Goal: Information Seeking & Learning: Check status

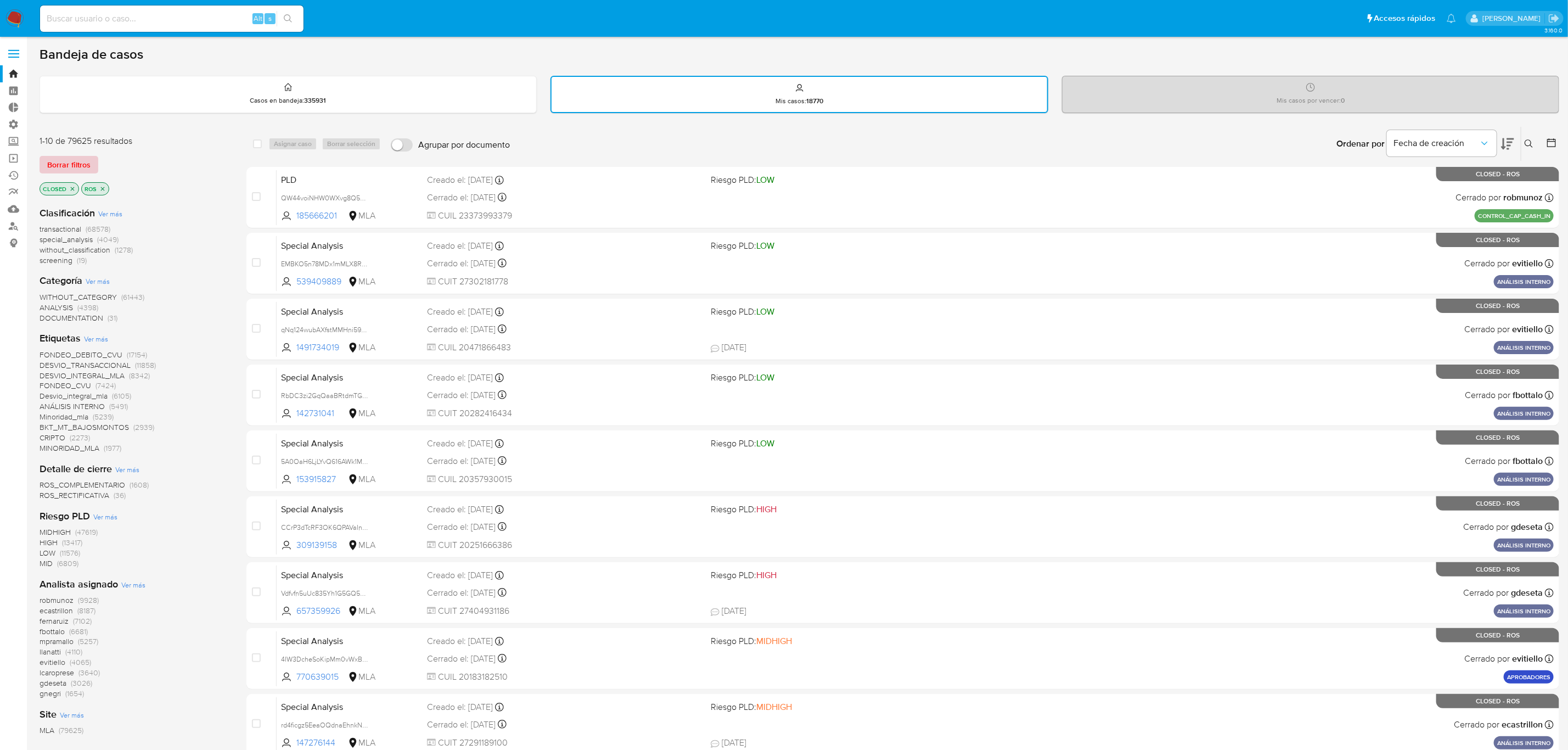
click at [68, 157] on span "Borrar filtros" at bounding box center [69, 164] width 44 height 15
click at [1550, 139] on icon at bounding box center [1551, 142] width 9 height 9
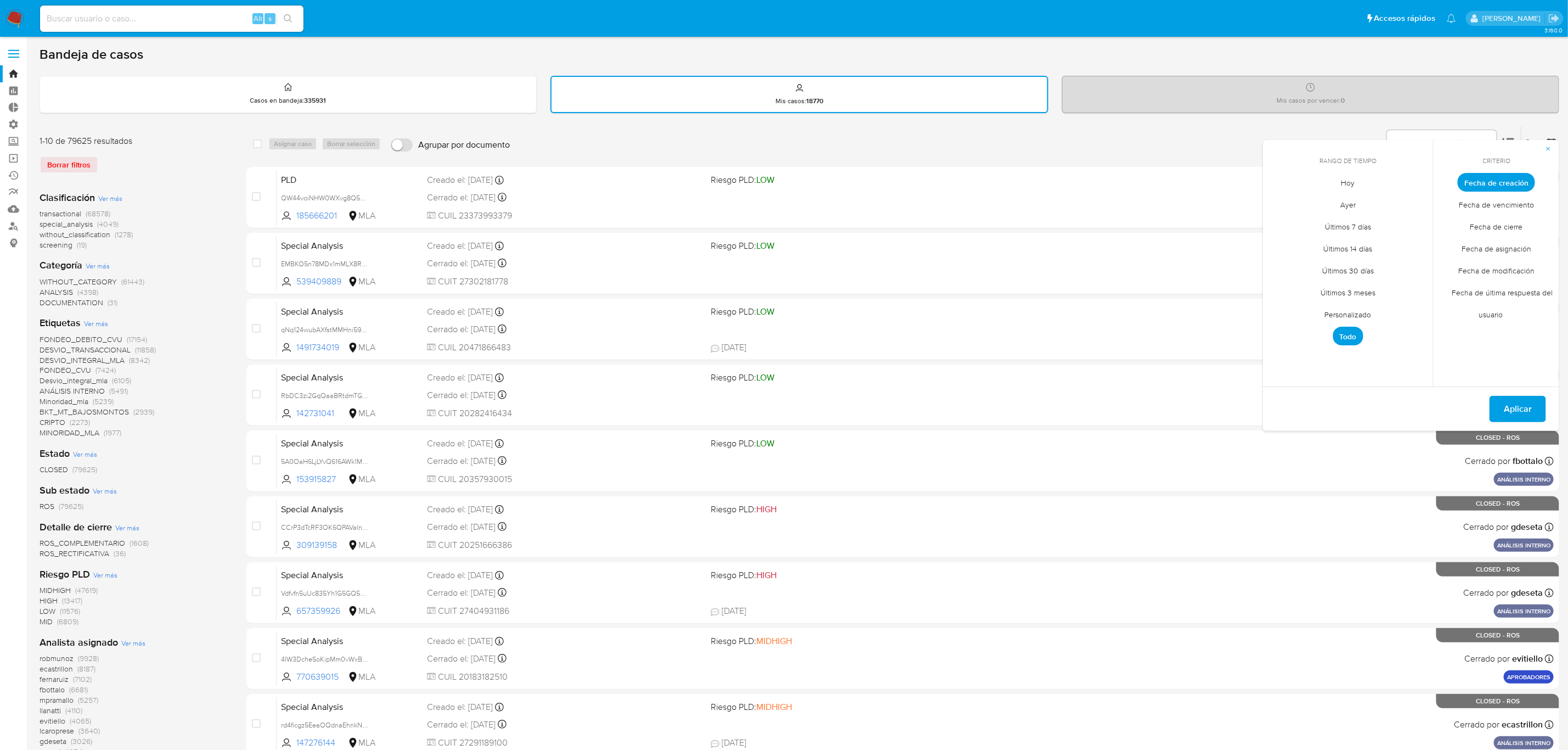
click at [99, 319] on span "Ver más" at bounding box center [96, 323] width 24 height 10
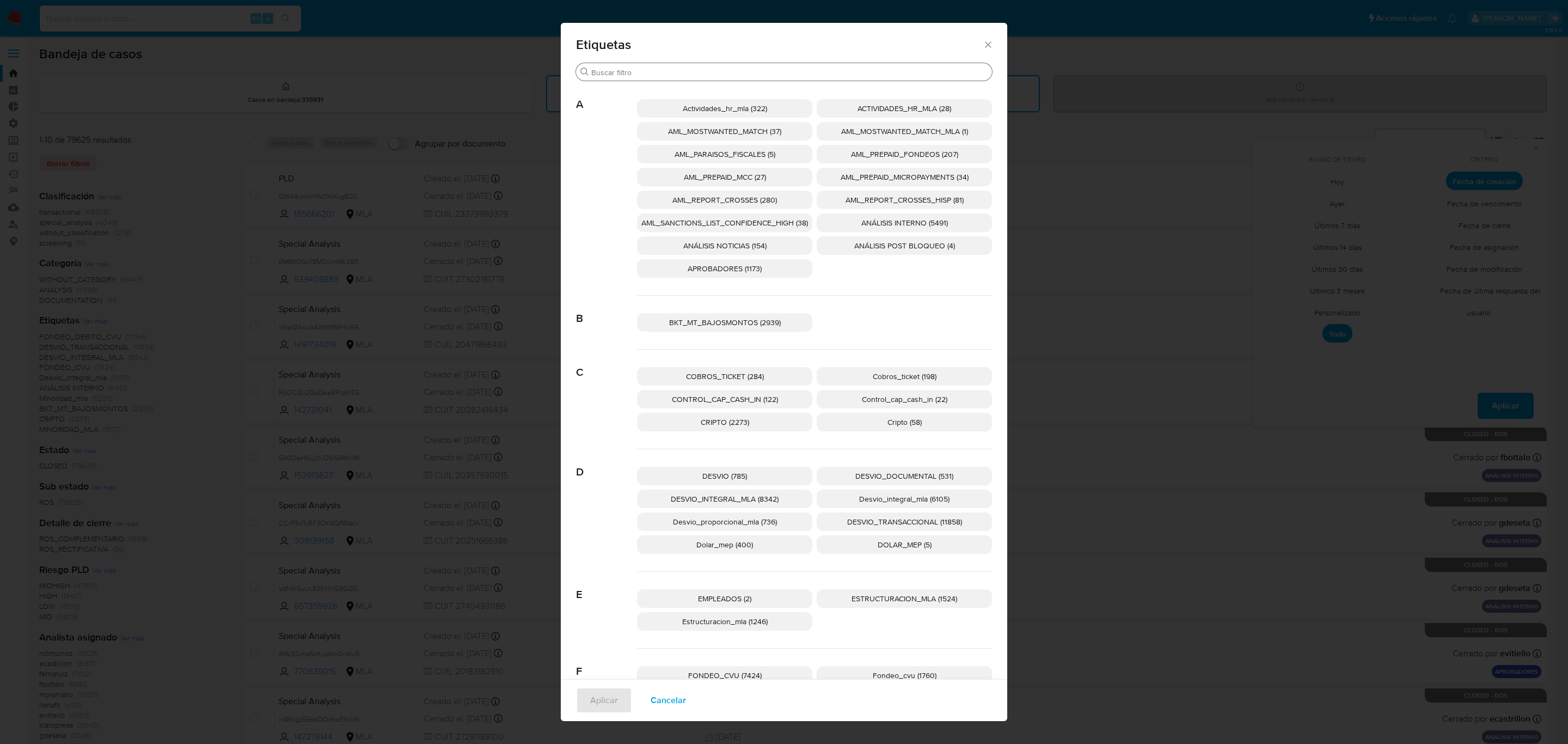
click at [636, 65] on div "Buscar" at bounding box center [783, 72] width 416 height 18
click at [636, 68] on input "Buscar" at bounding box center [789, 72] width 396 height 10
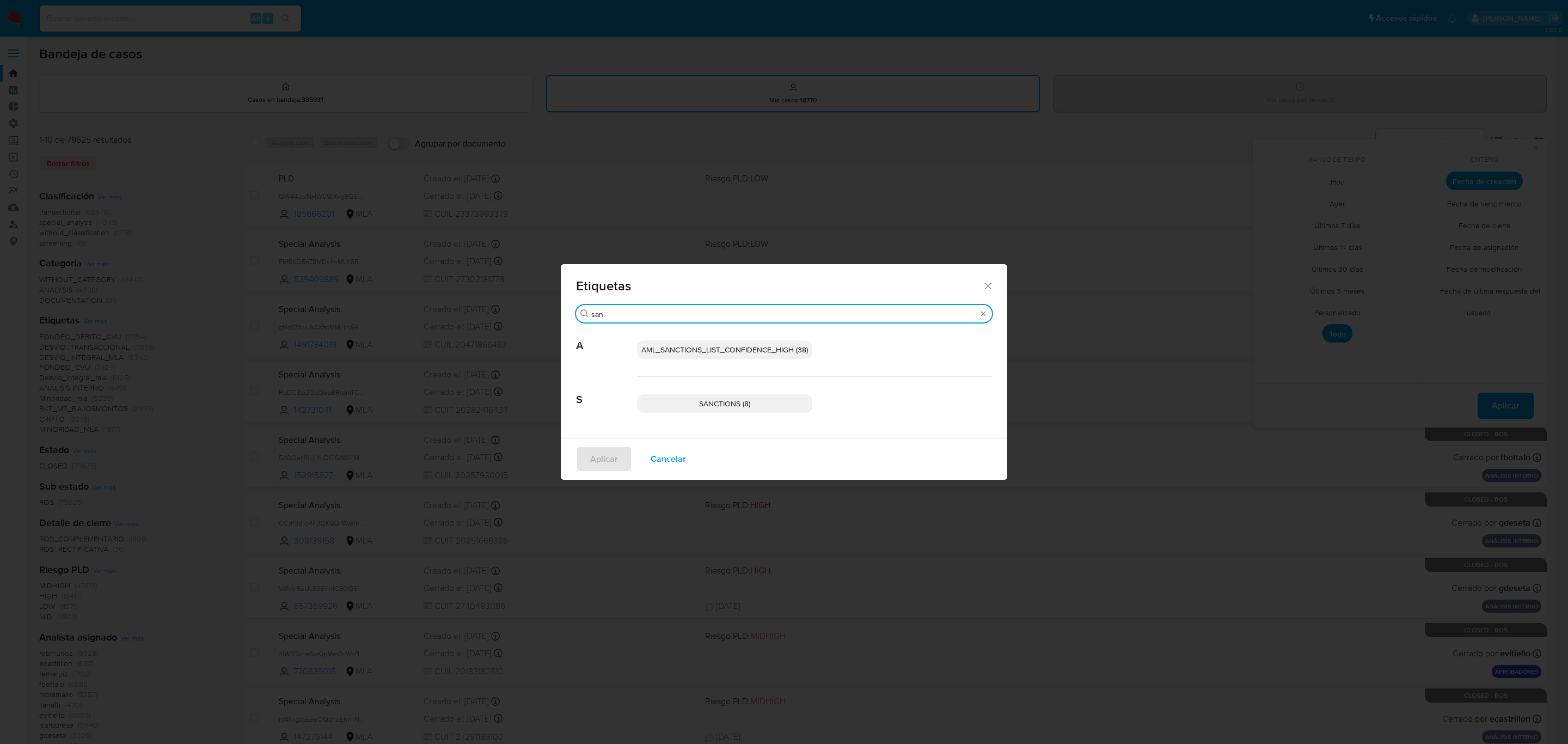
type input "san"
click at [701, 404] on span "SANCTIONS (8)" at bounding box center [724, 404] width 51 height 11
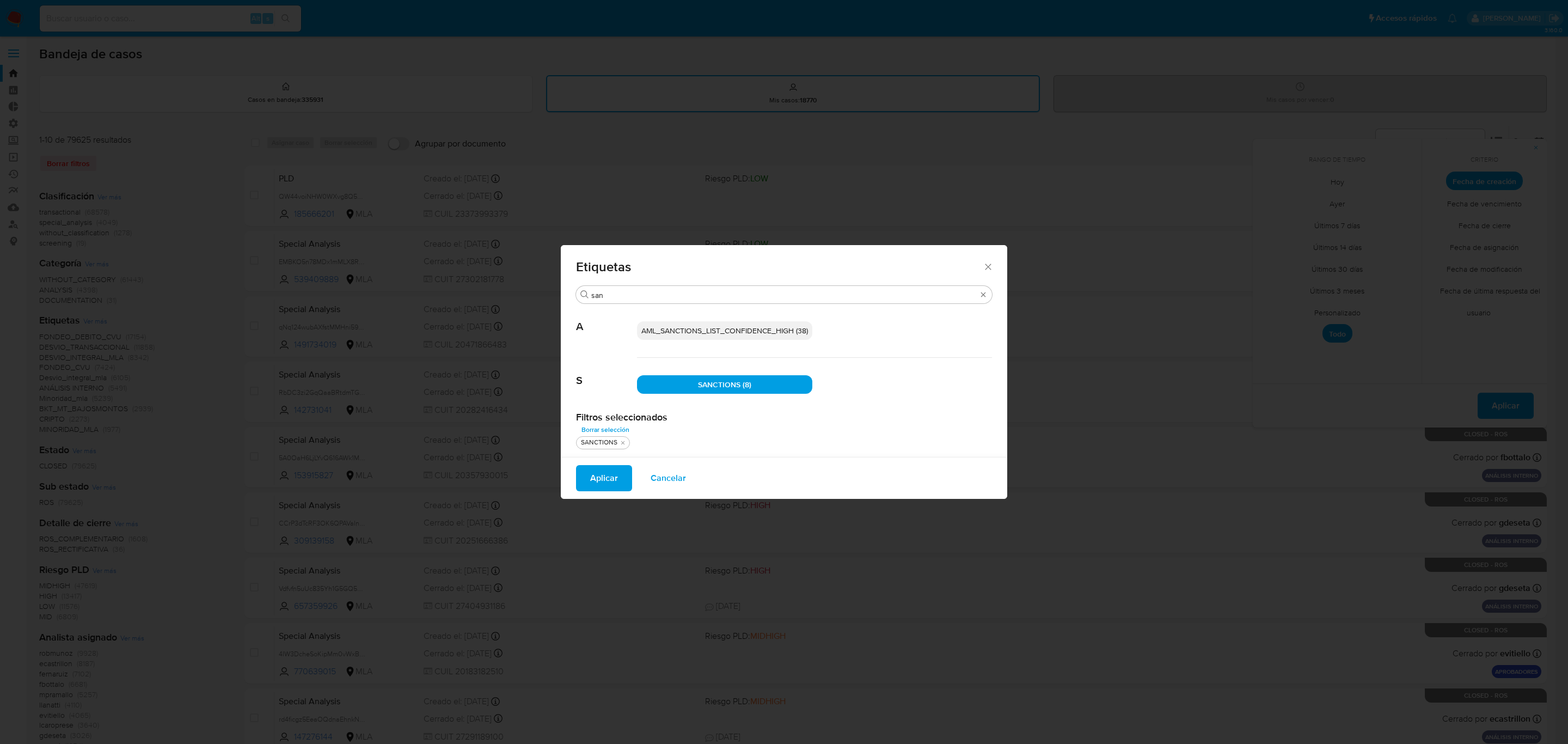
click at [609, 482] on span "Aplicar" at bounding box center [604, 478] width 28 height 24
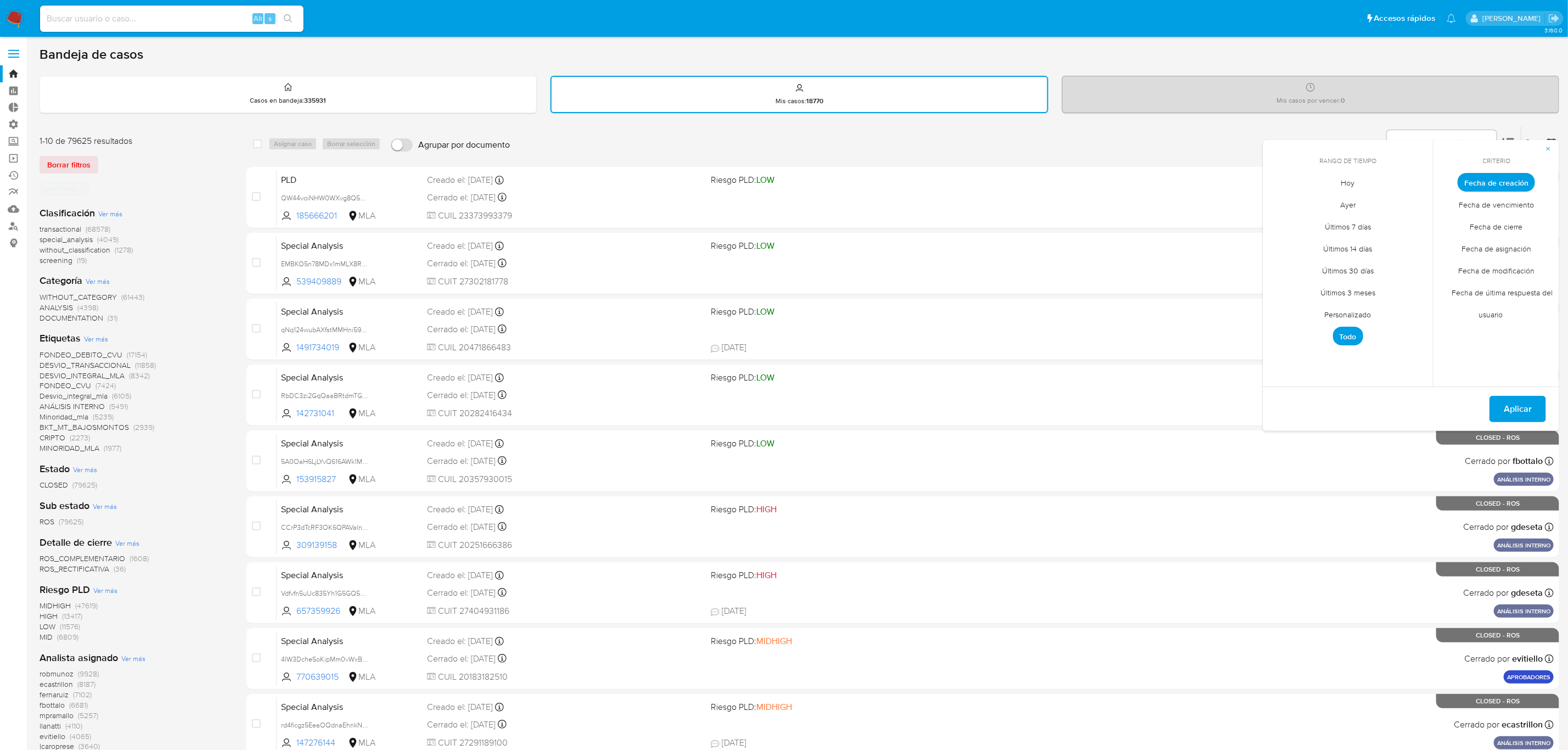
scroll to position [82, 0]
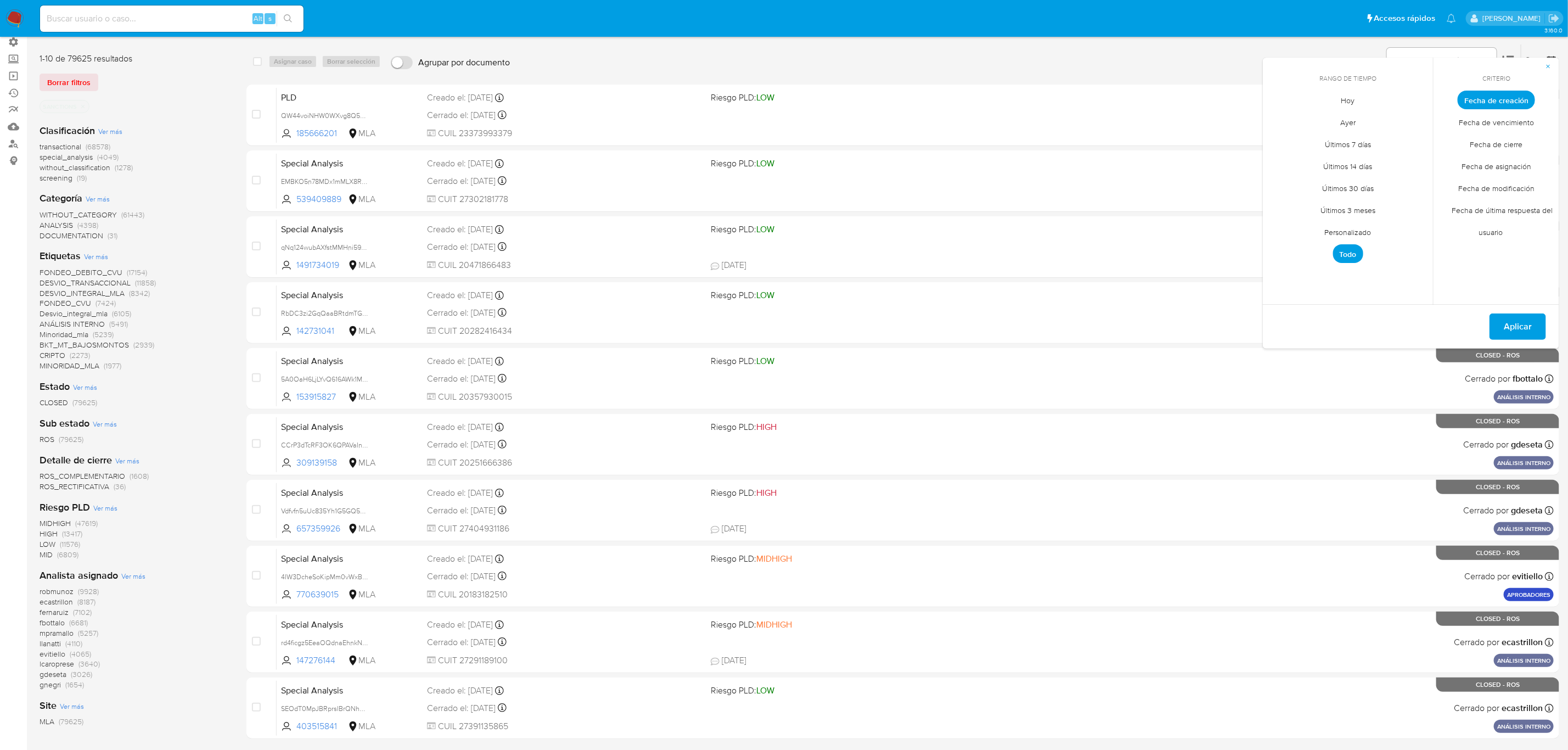
click at [99, 422] on span "Ver más" at bounding box center [104, 423] width 24 height 10
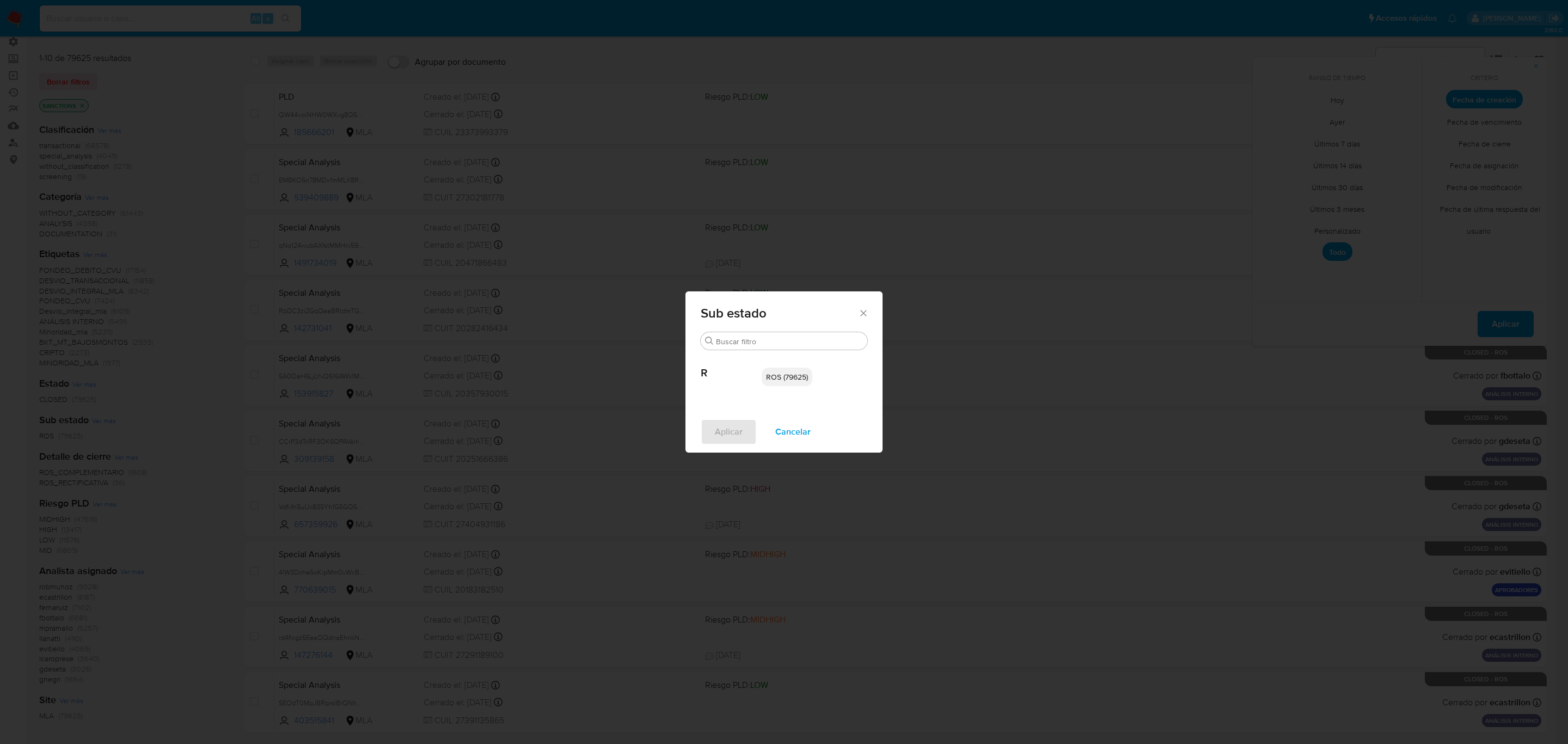
click at [787, 435] on span "Cancelar" at bounding box center [793, 432] width 35 height 24
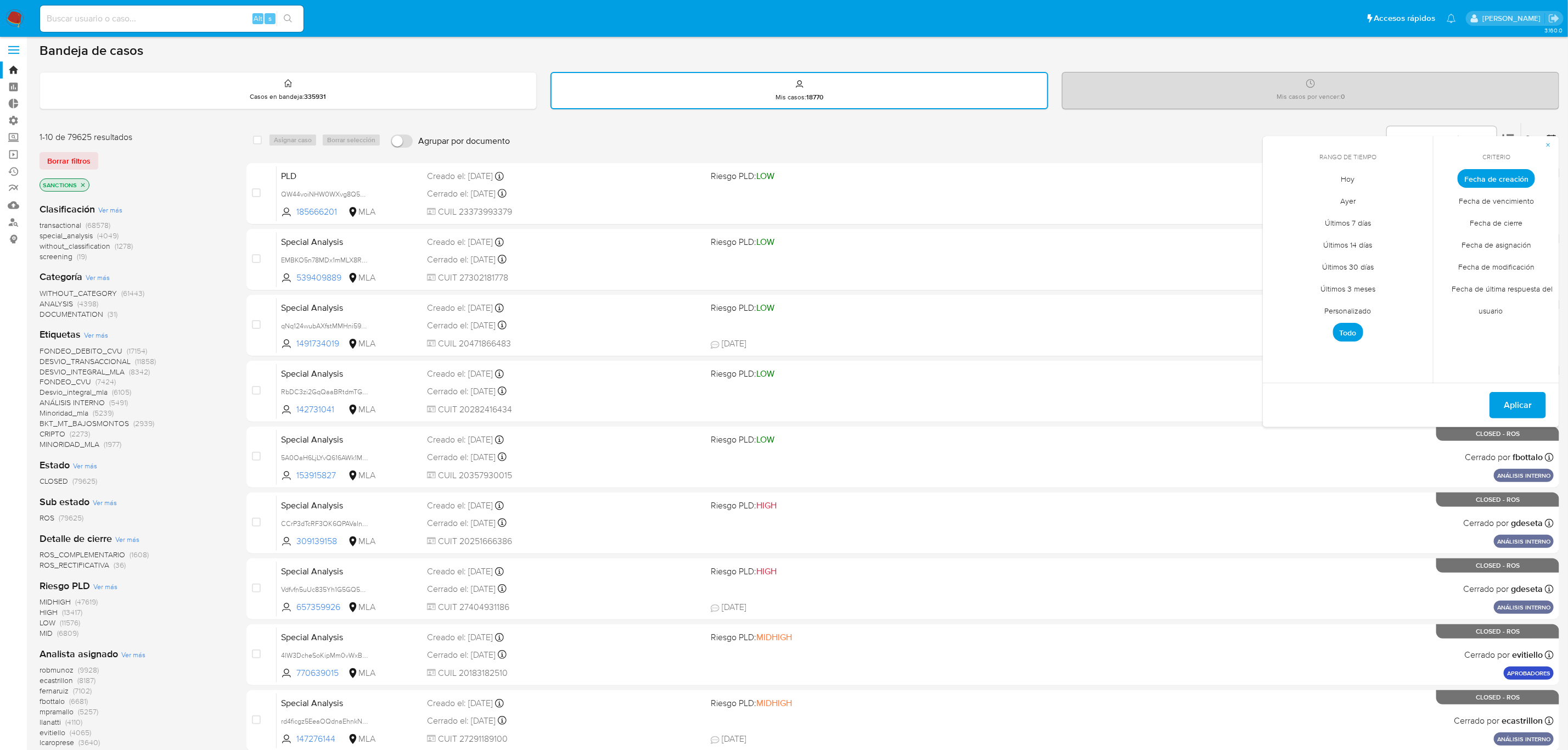
scroll to position [0, 0]
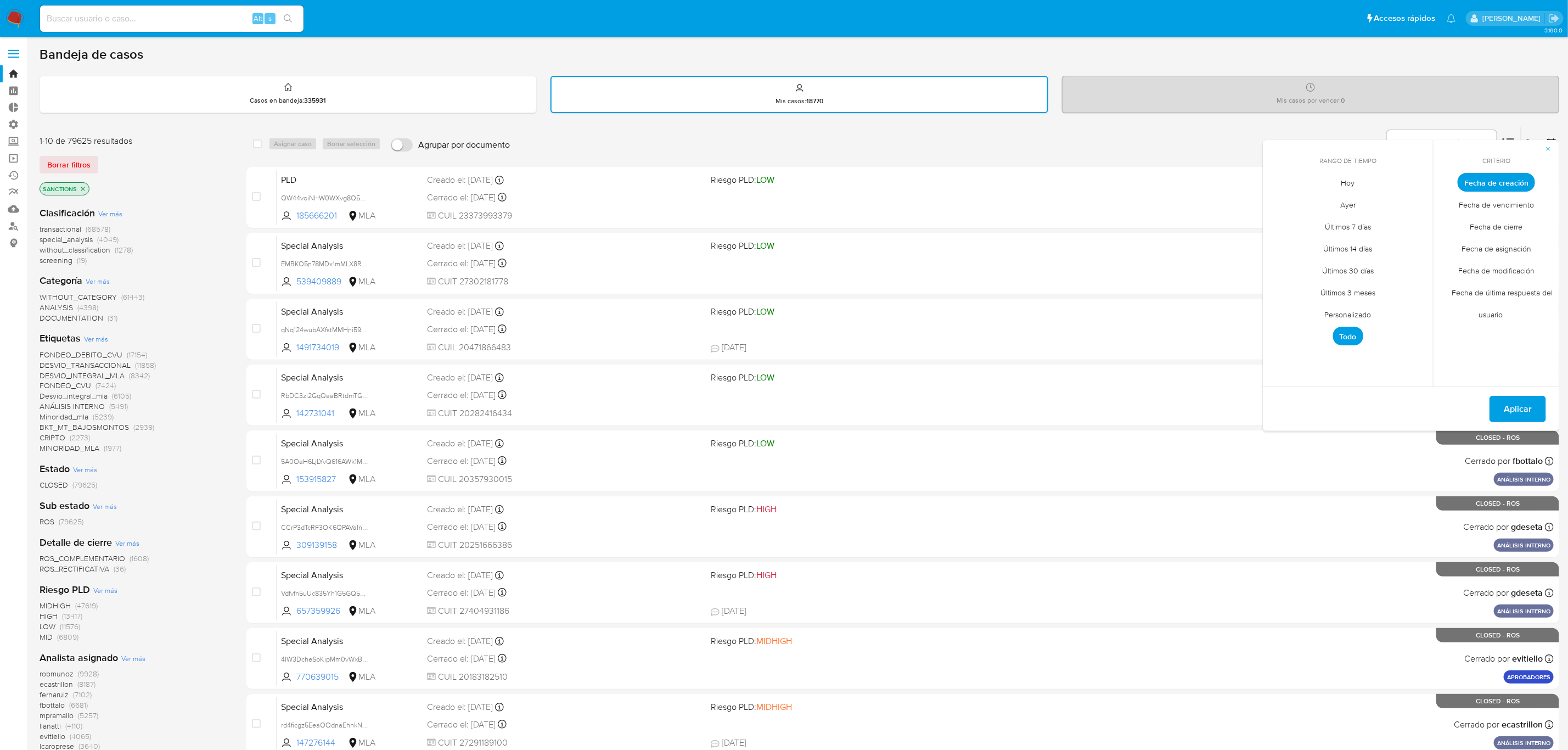
click at [81, 190] on icon "close-filter" at bounding box center [83, 188] width 7 height 7
click at [61, 241] on span "screening" at bounding box center [56, 245] width 33 height 11
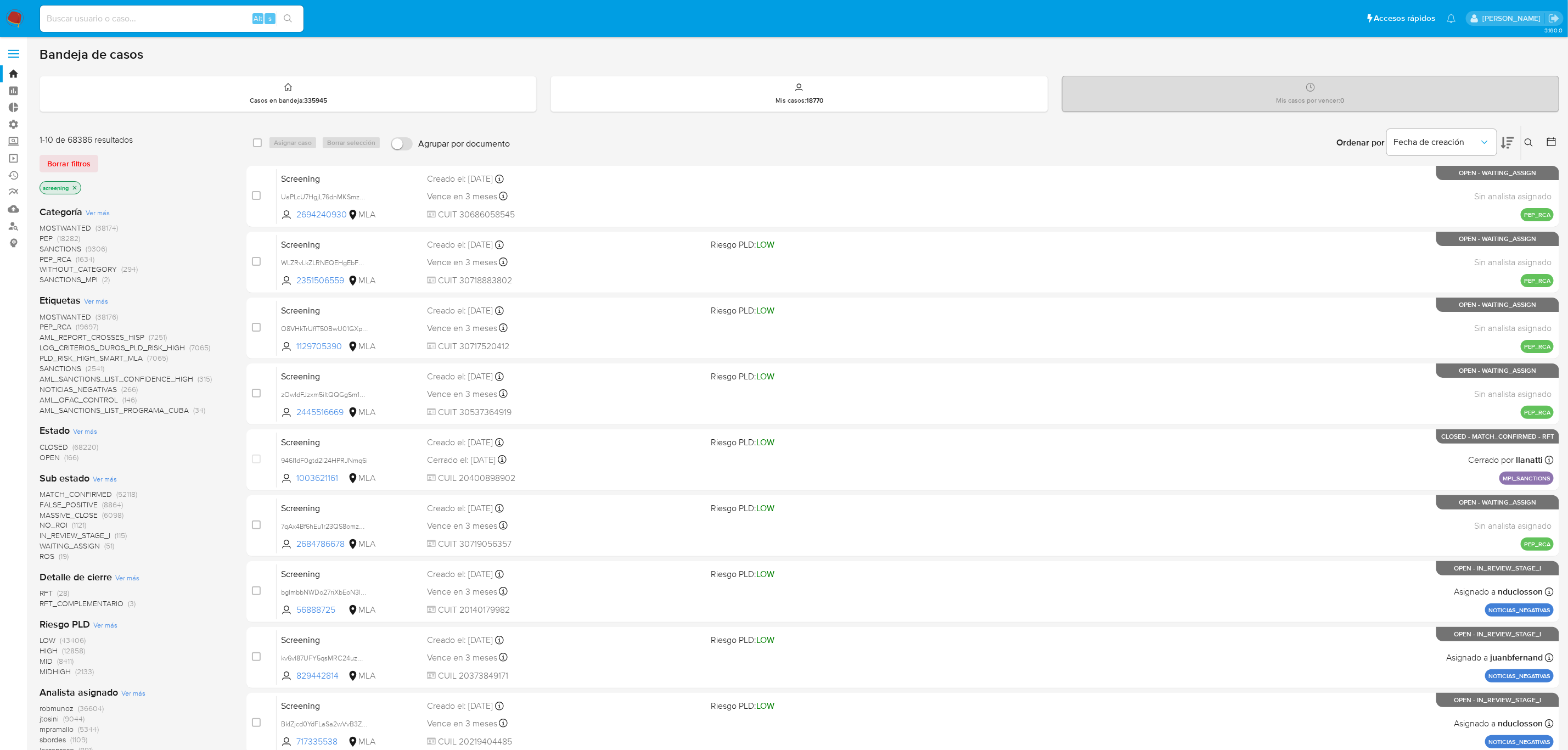
click at [101, 300] on span "Ver más" at bounding box center [96, 301] width 24 height 10
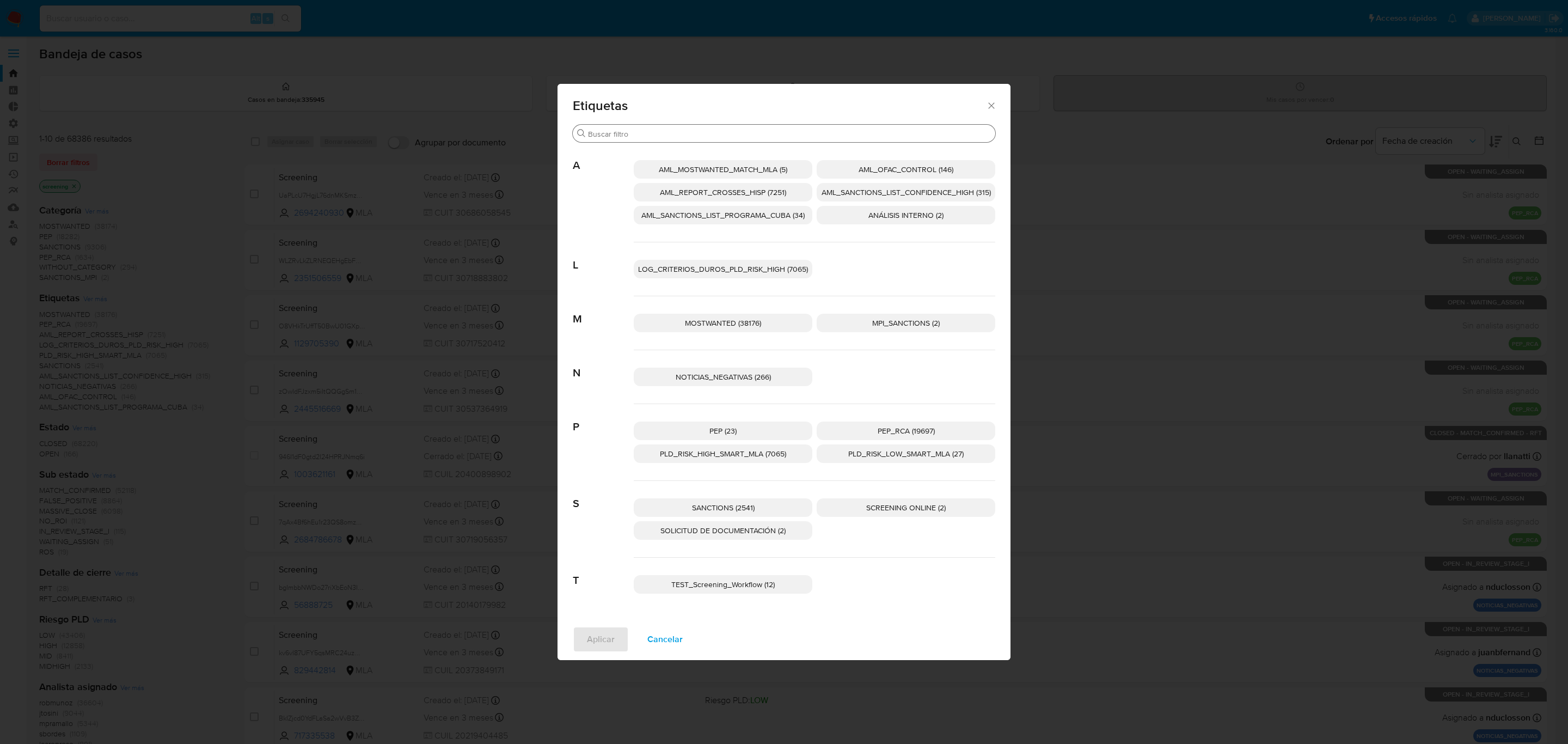
click at [642, 131] on input "Buscar" at bounding box center [789, 134] width 403 height 10
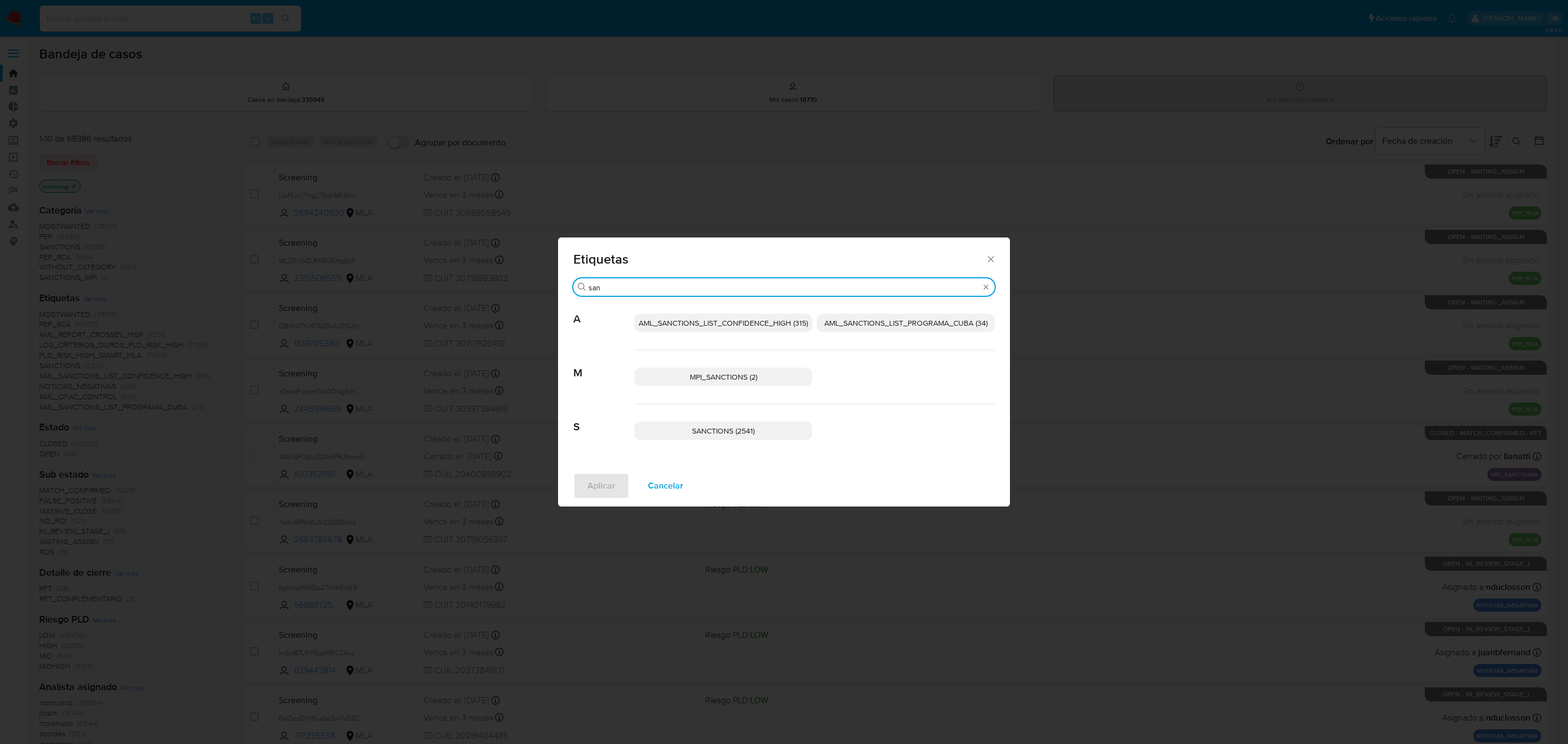
type input "san"
click at [716, 435] on span "SANCTIONS (2541)" at bounding box center [723, 431] width 63 height 11
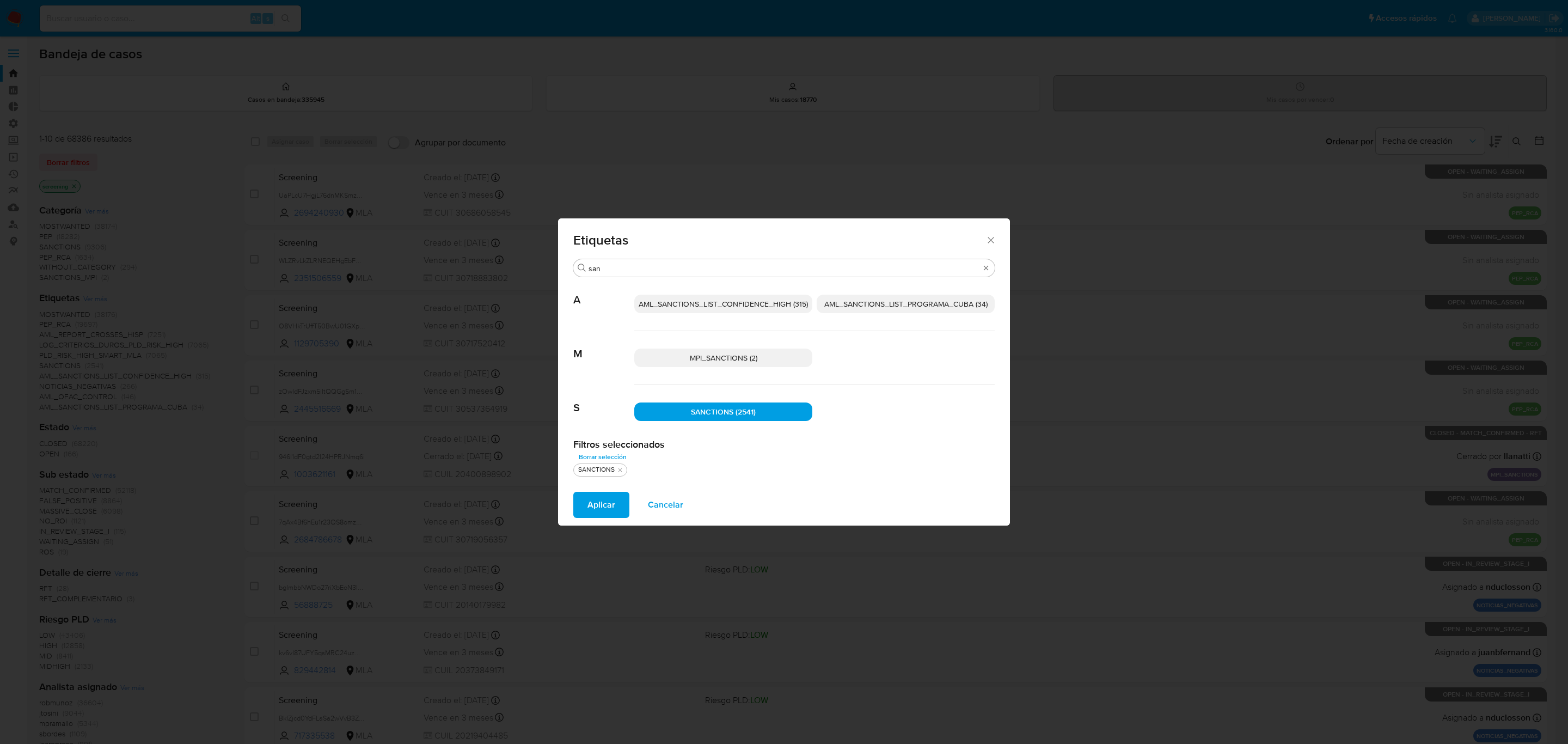
click at [600, 502] on span "Aplicar" at bounding box center [601, 504] width 28 height 24
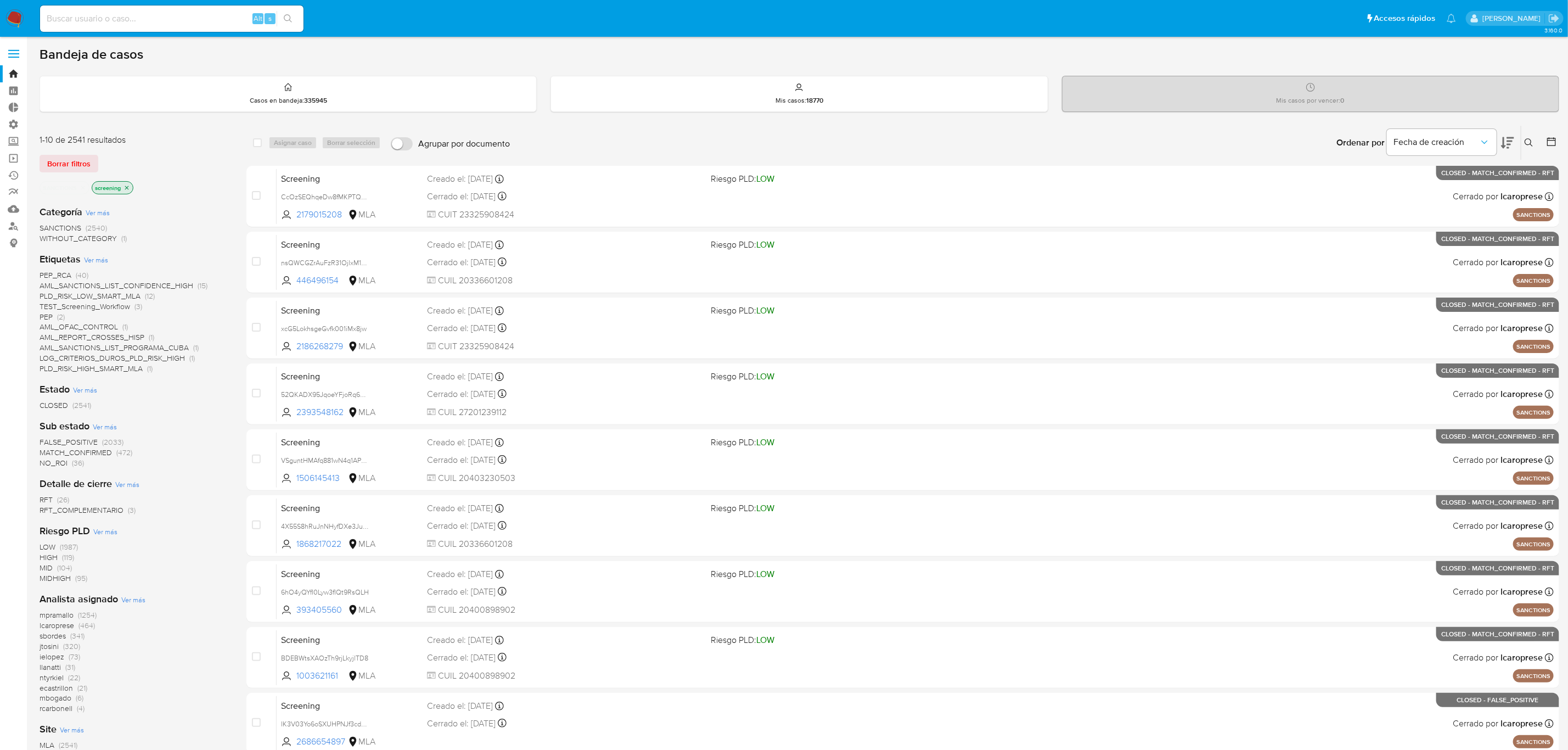
click at [51, 494] on span "RFT" at bounding box center [45, 500] width 13 height 11
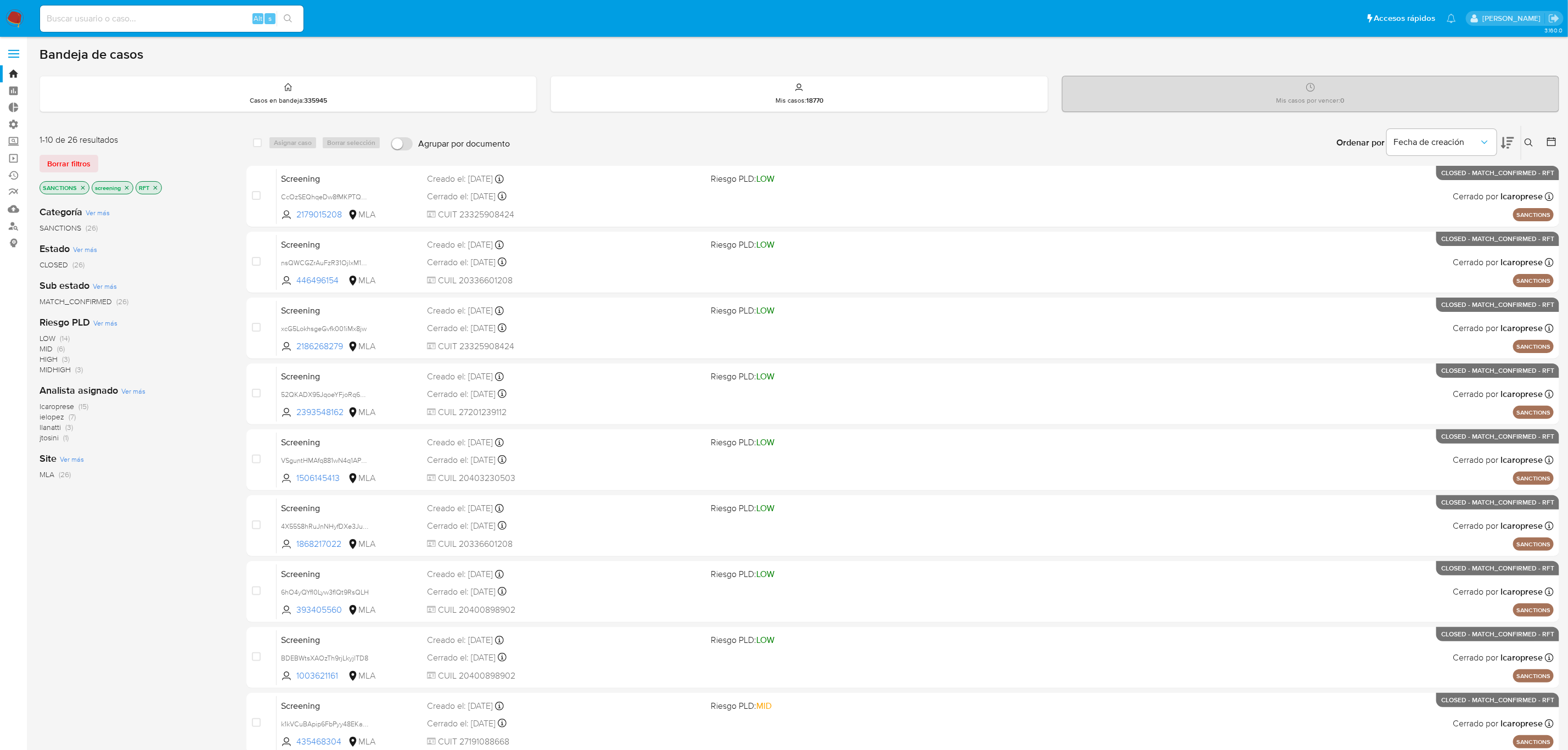
click at [21, 20] on img at bounding box center [15, 18] width 18 height 18
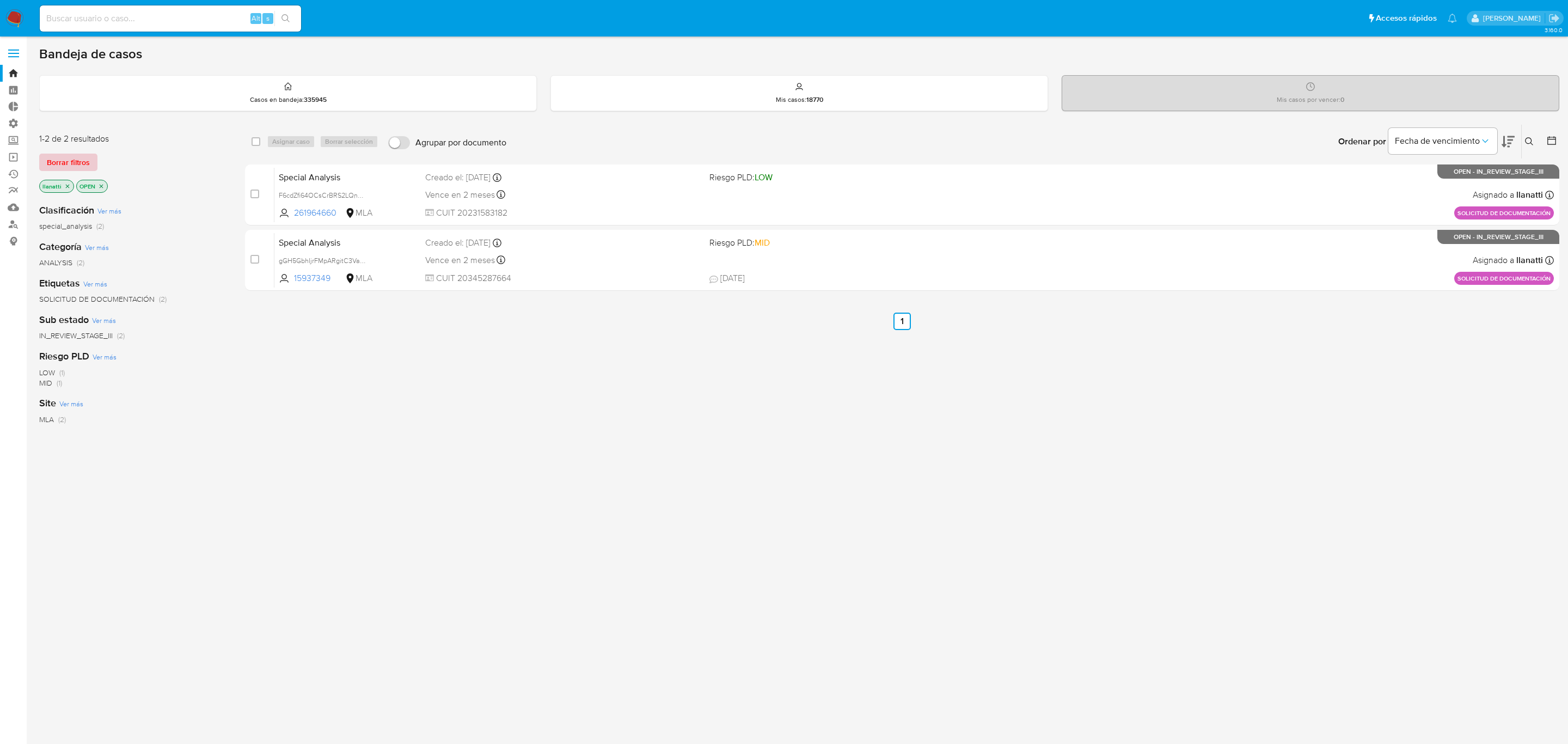
click at [74, 162] on span "Borrar filtros" at bounding box center [68, 162] width 43 height 15
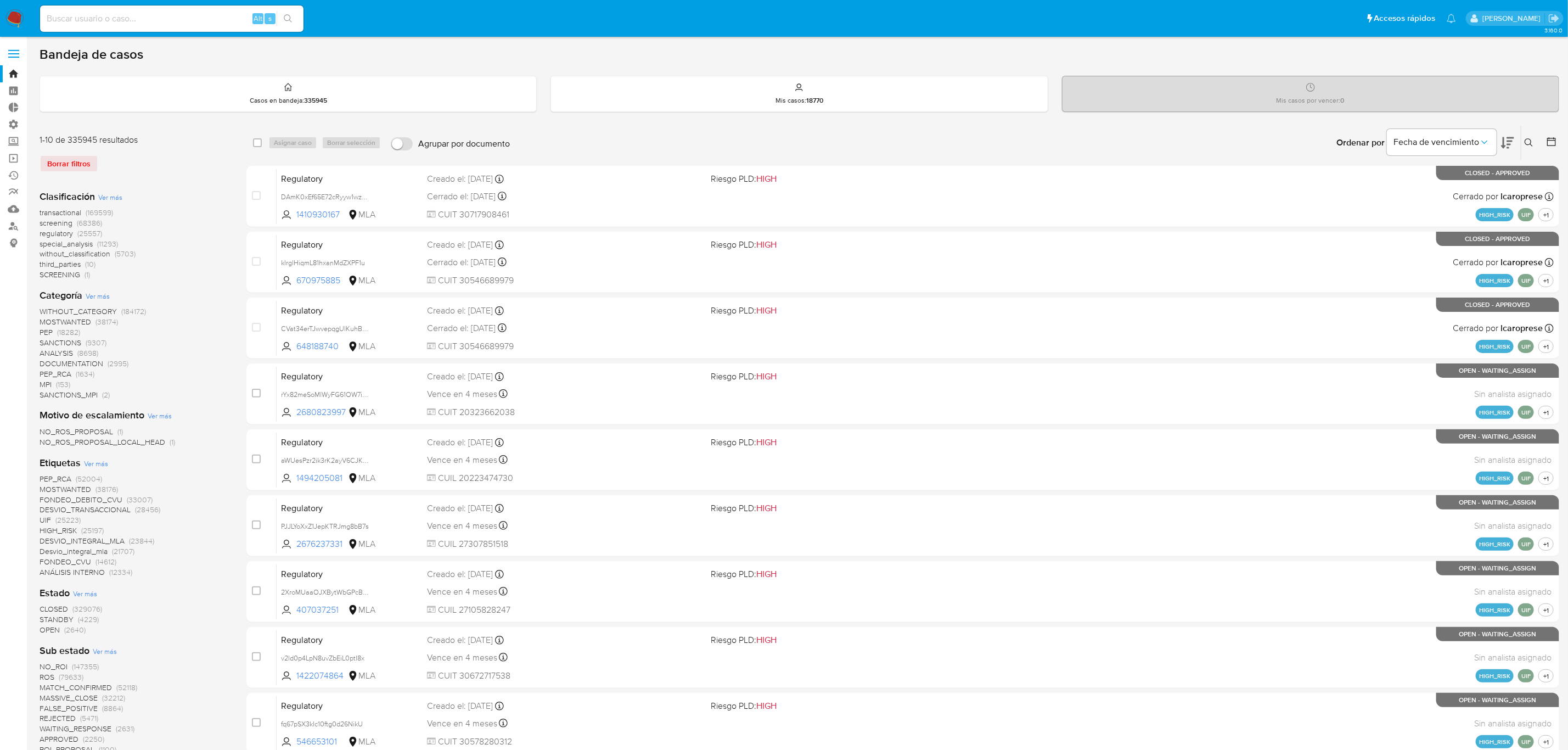
click at [155, 8] on div "Alt s" at bounding box center [171, 18] width 263 height 26
click at [155, 12] on input at bounding box center [171, 18] width 263 height 14
paste input "698582015"
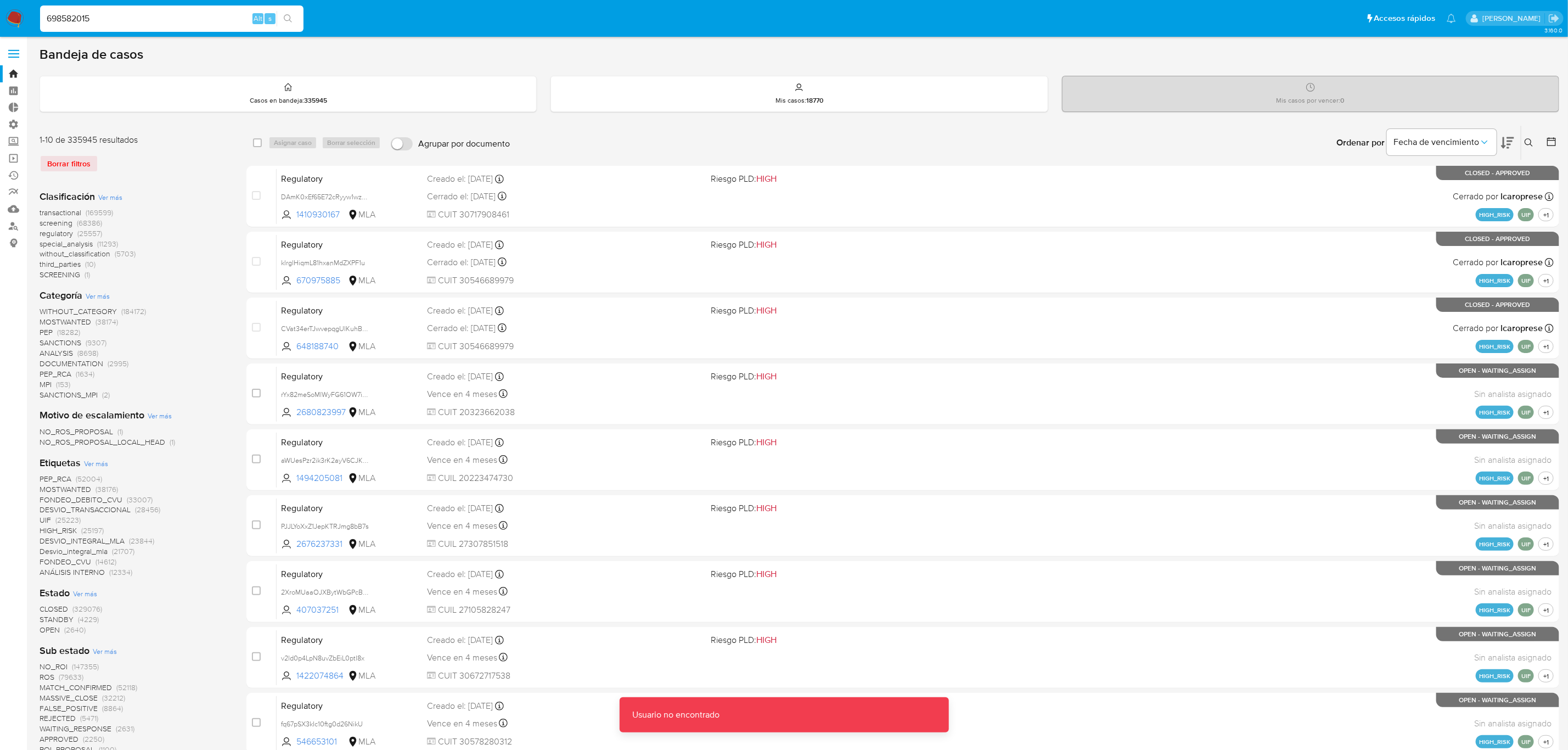
click at [155, 12] on input "698582015" at bounding box center [171, 18] width 263 height 14
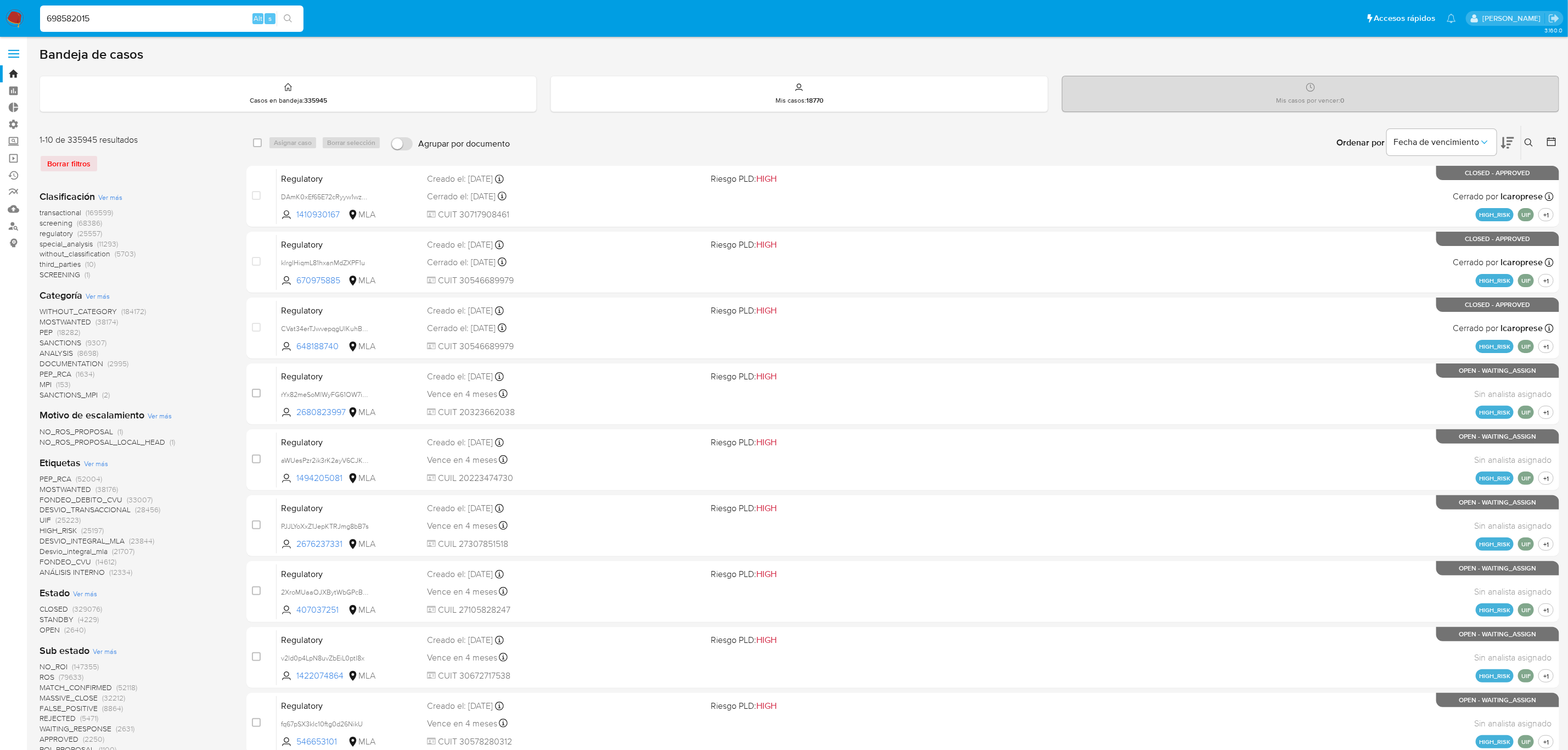
click at [51, 18] on input "698582015" at bounding box center [171, 18] width 263 height 14
type input "698582015"
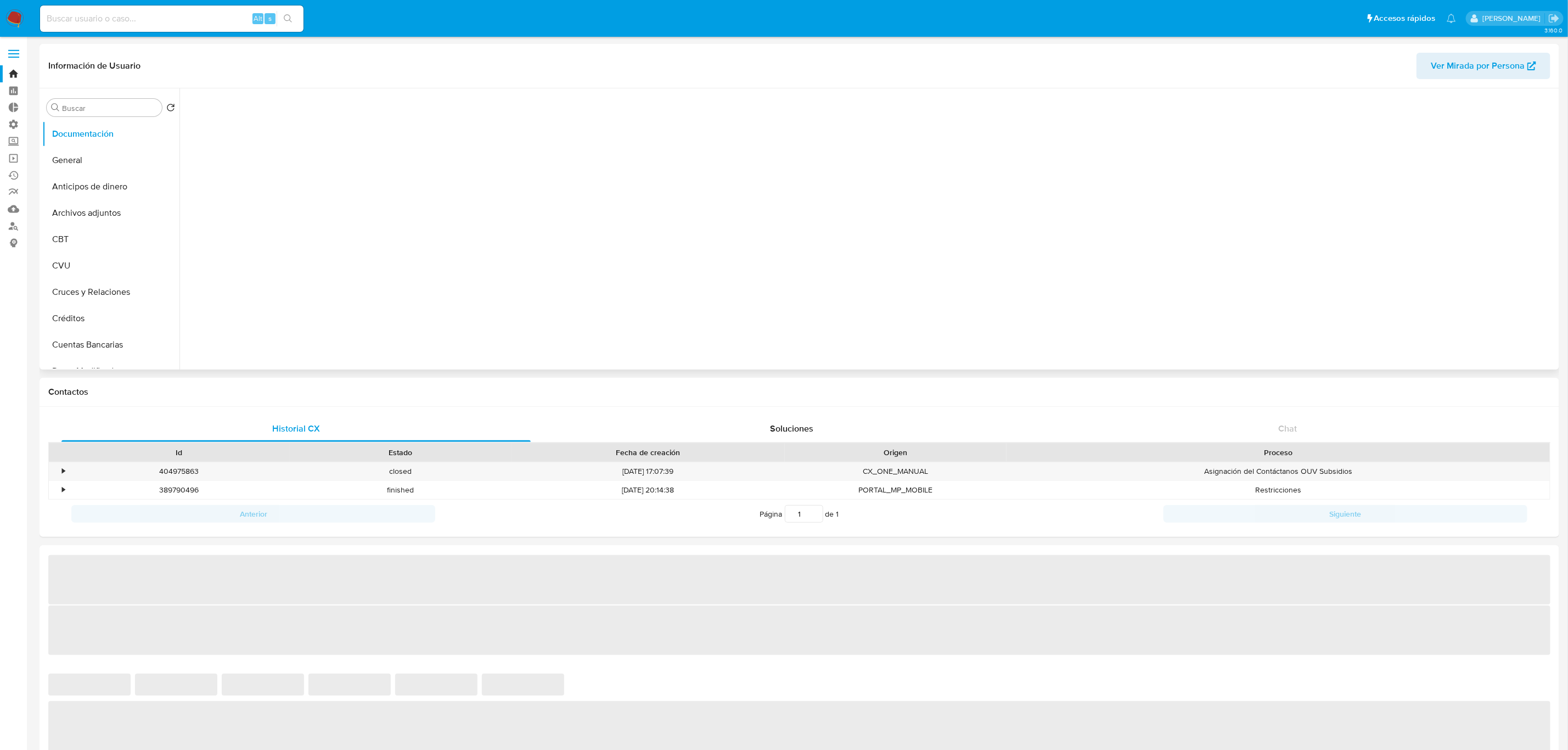
select select "10"
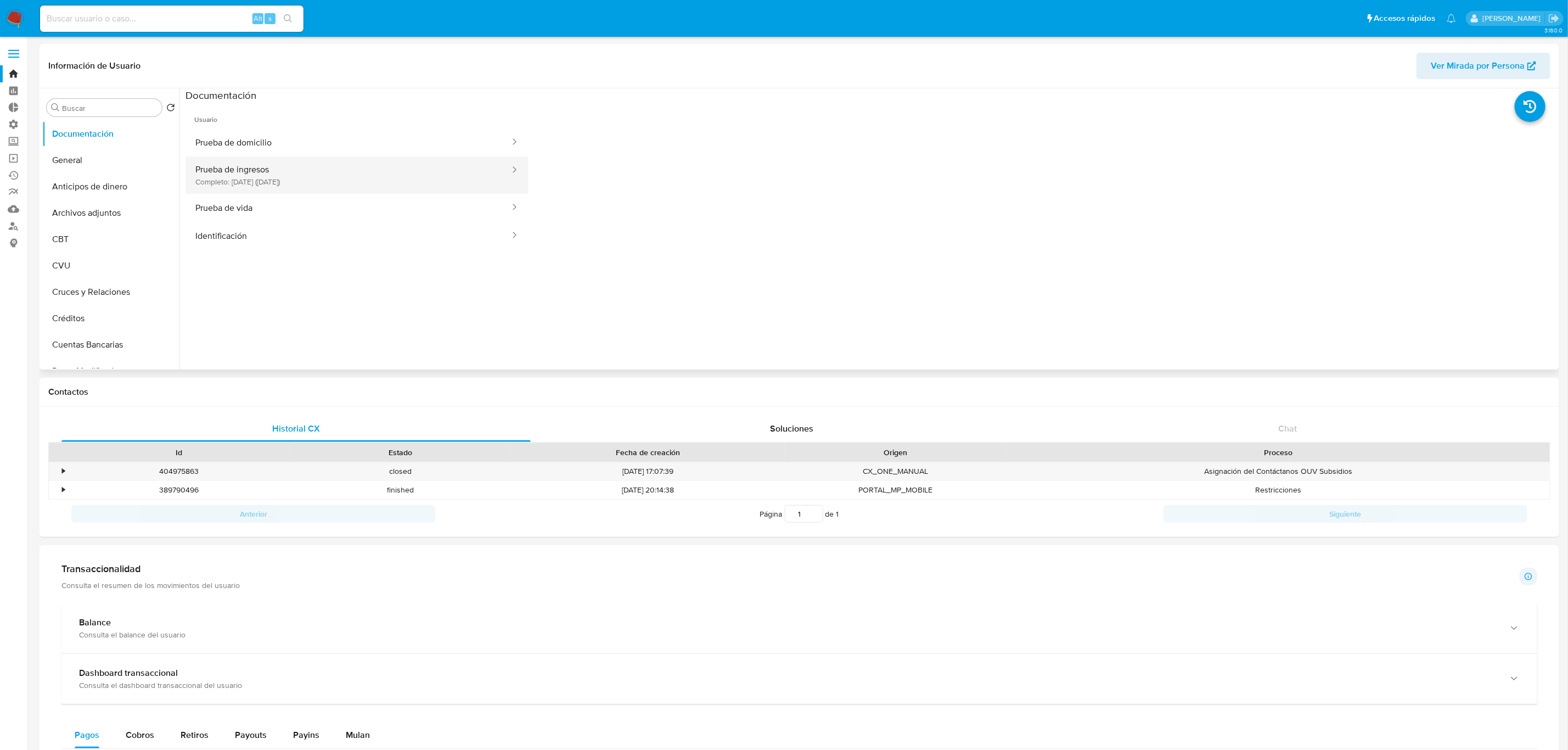
click at [305, 171] on button "Prueba de ingresos Completo: 24/07/2023 (hace 2 años)" at bounding box center [348, 175] width 325 height 37
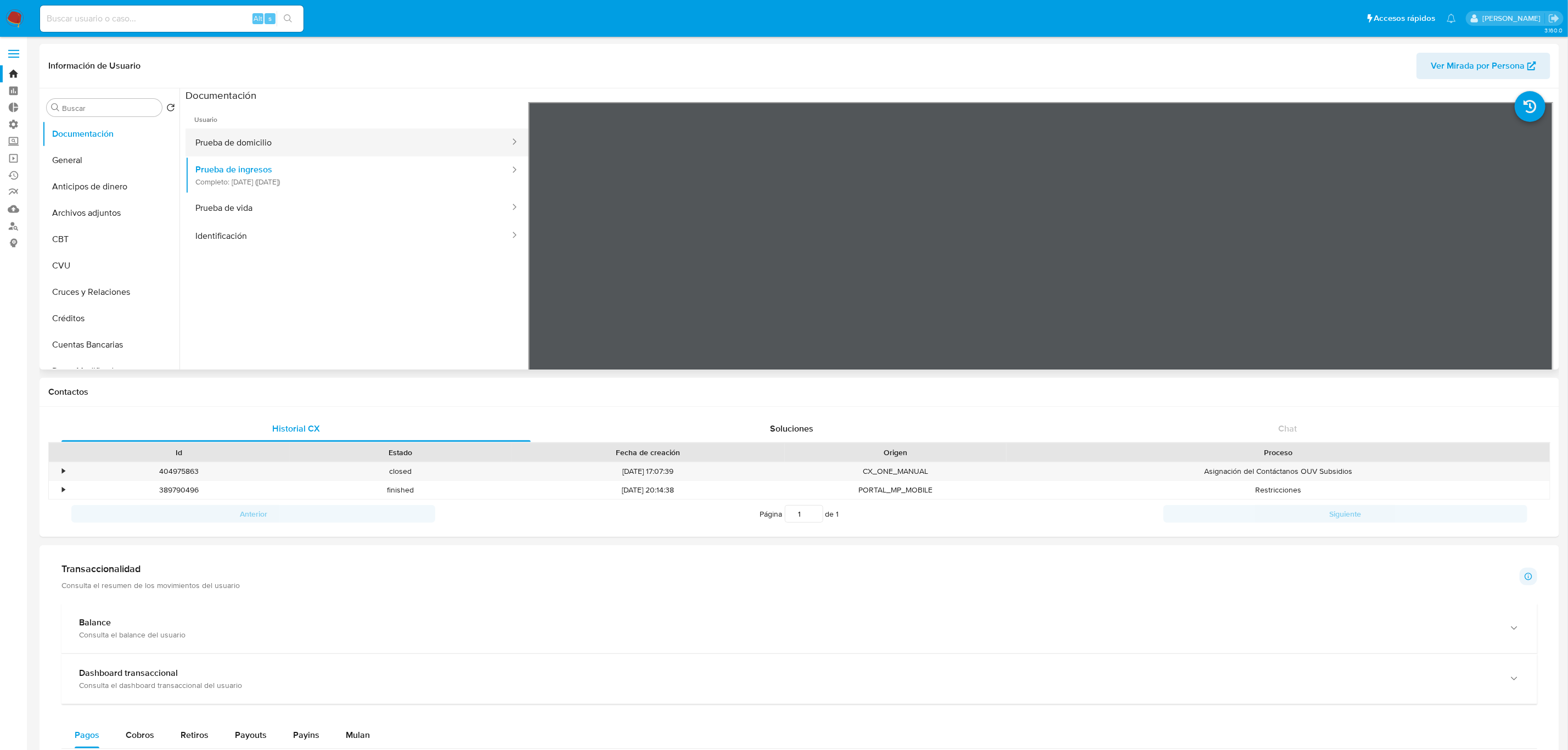
click at [284, 145] on button "Prueba de domicilio" at bounding box center [348, 142] width 325 height 28
click at [92, 110] on input "Buscar" at bounding box center [110, 108] width 96 height 10
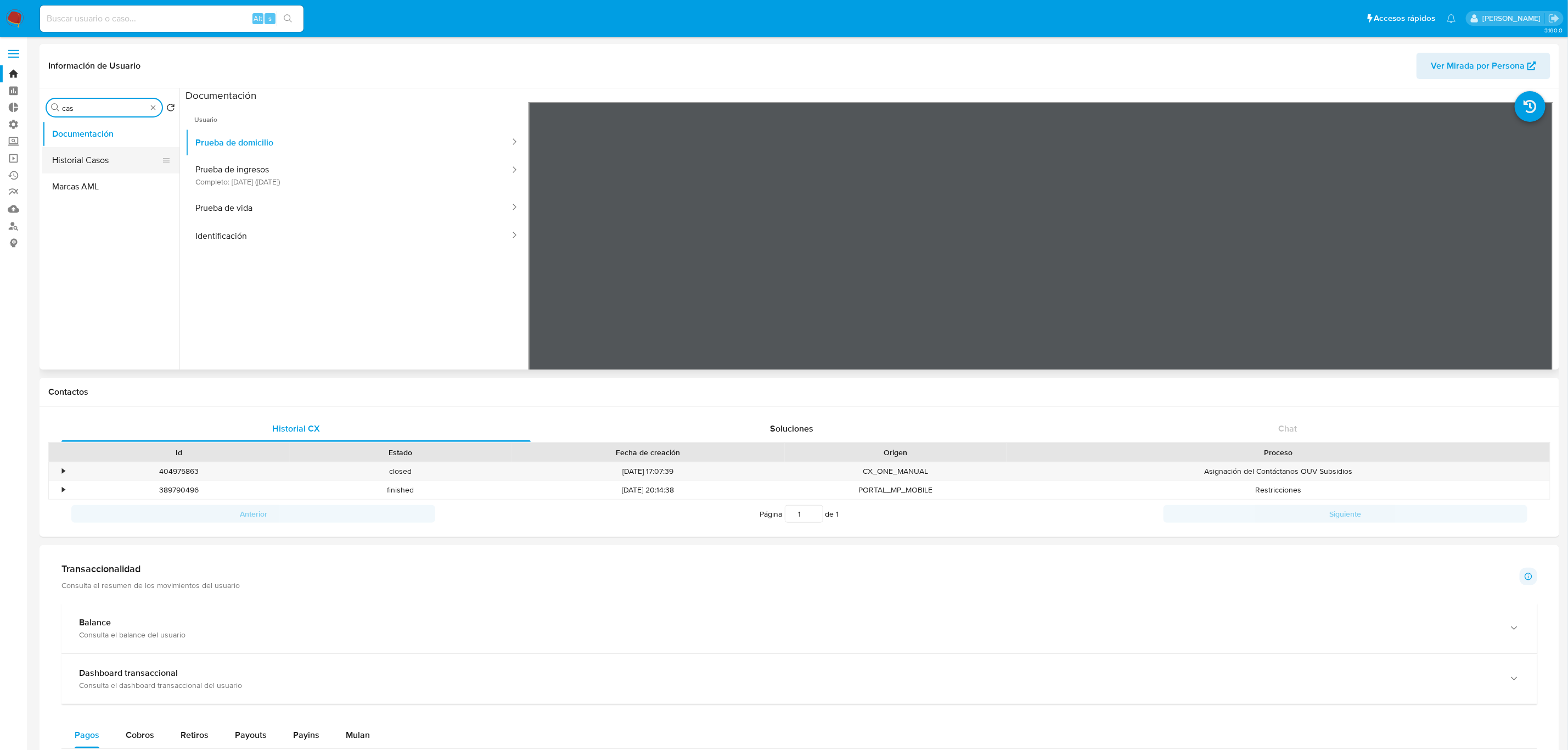
click at [91, 167] on button "Historial Casos" at bounding box center [106, 160] width 128 height 26
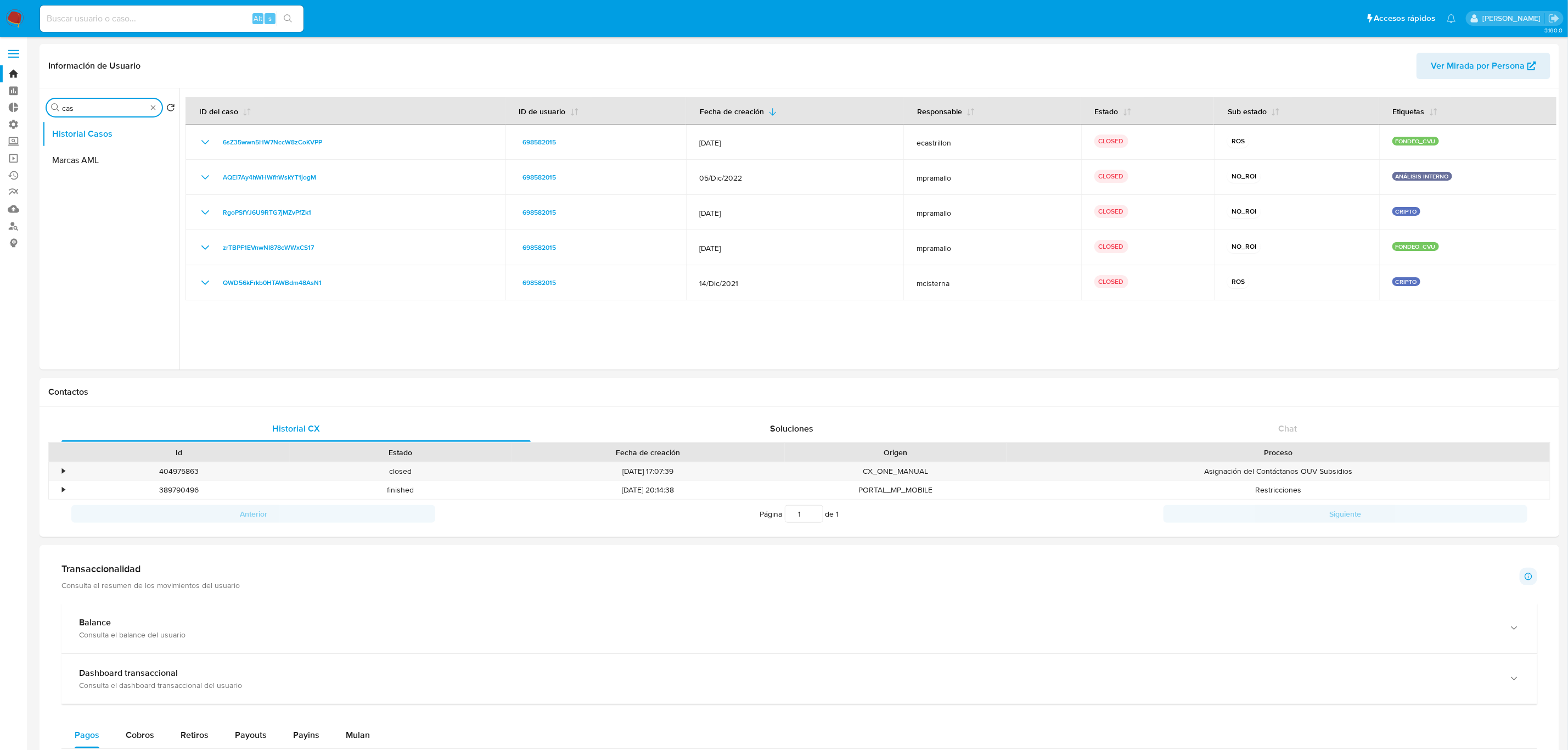
drag, startPoint x: 106, startPoint y: 107, endPoint x: 29, endPoint y: 106, distance: 77.0
click at [29, 106] on main "3.160.0 Información de Usuario Ver Mirada por Persona Buscar cas Volver al orde…" at bounding box center [784, 652] width 1568 height 1304
type input "res"
click at [78, 164] on button "Restricciones Nuevo Mundo" at bounding box center [106, 160] width 128 height 26
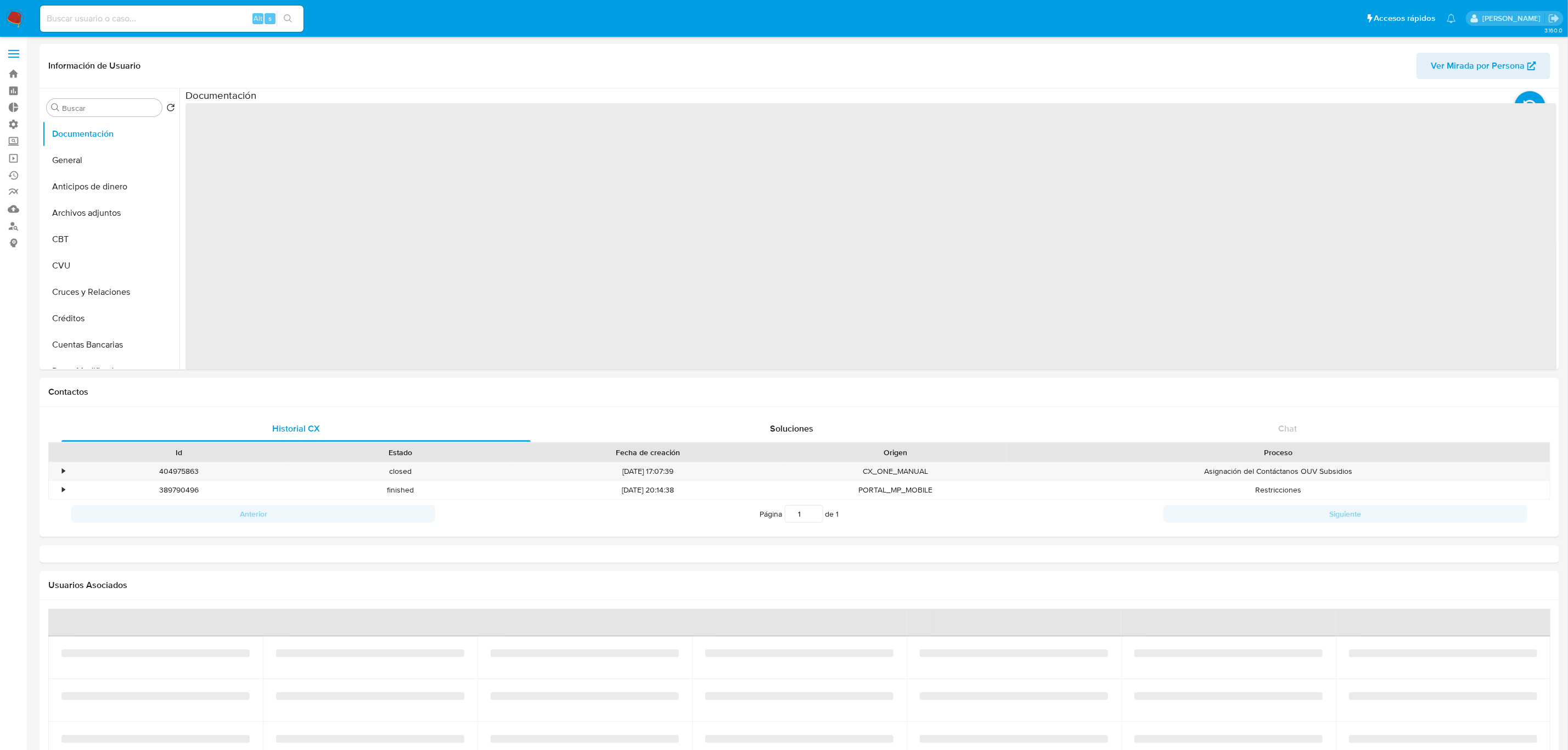
select select "10"
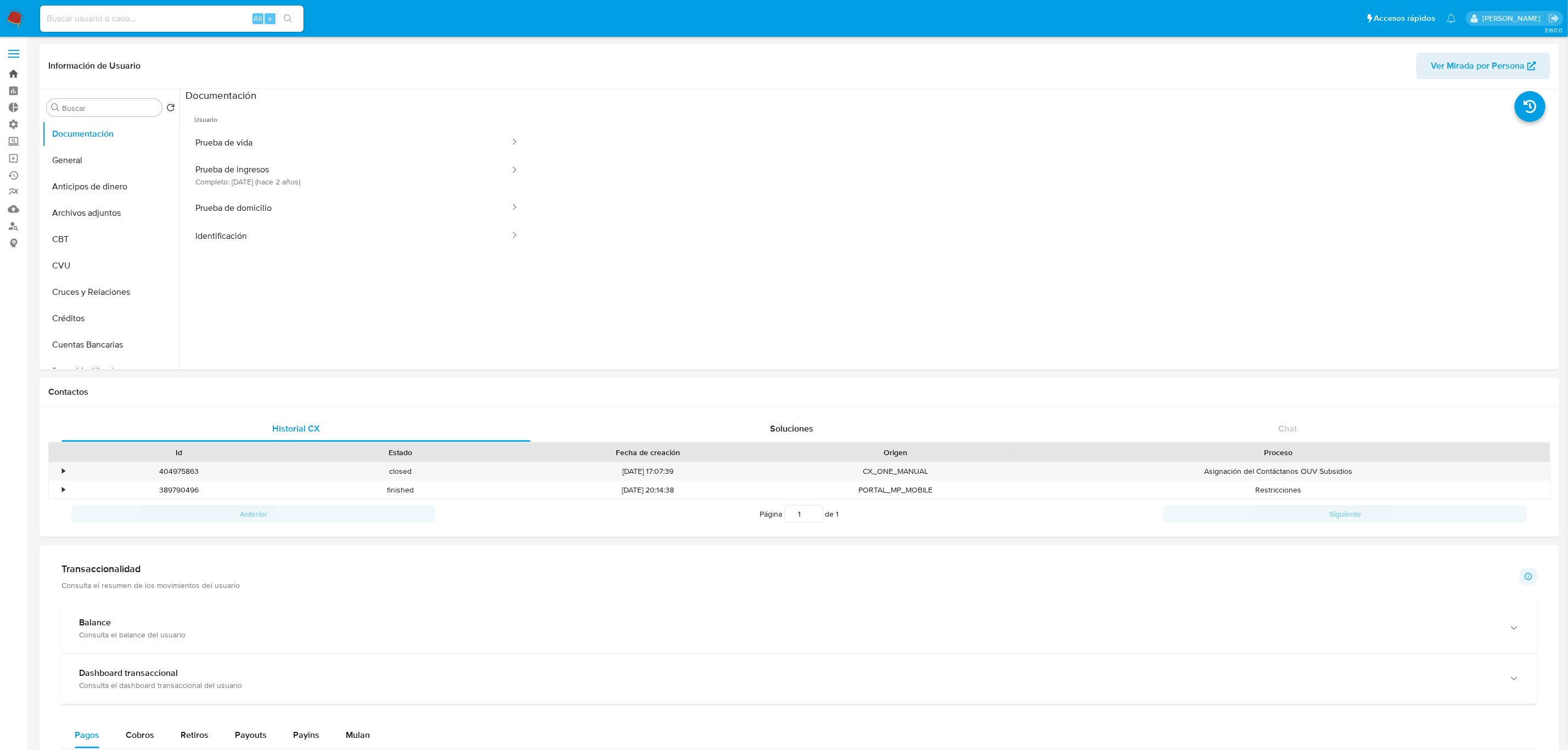
click at [9, 72] on link "Bandeja" at bounding box center [65, 74] width 131 height 17
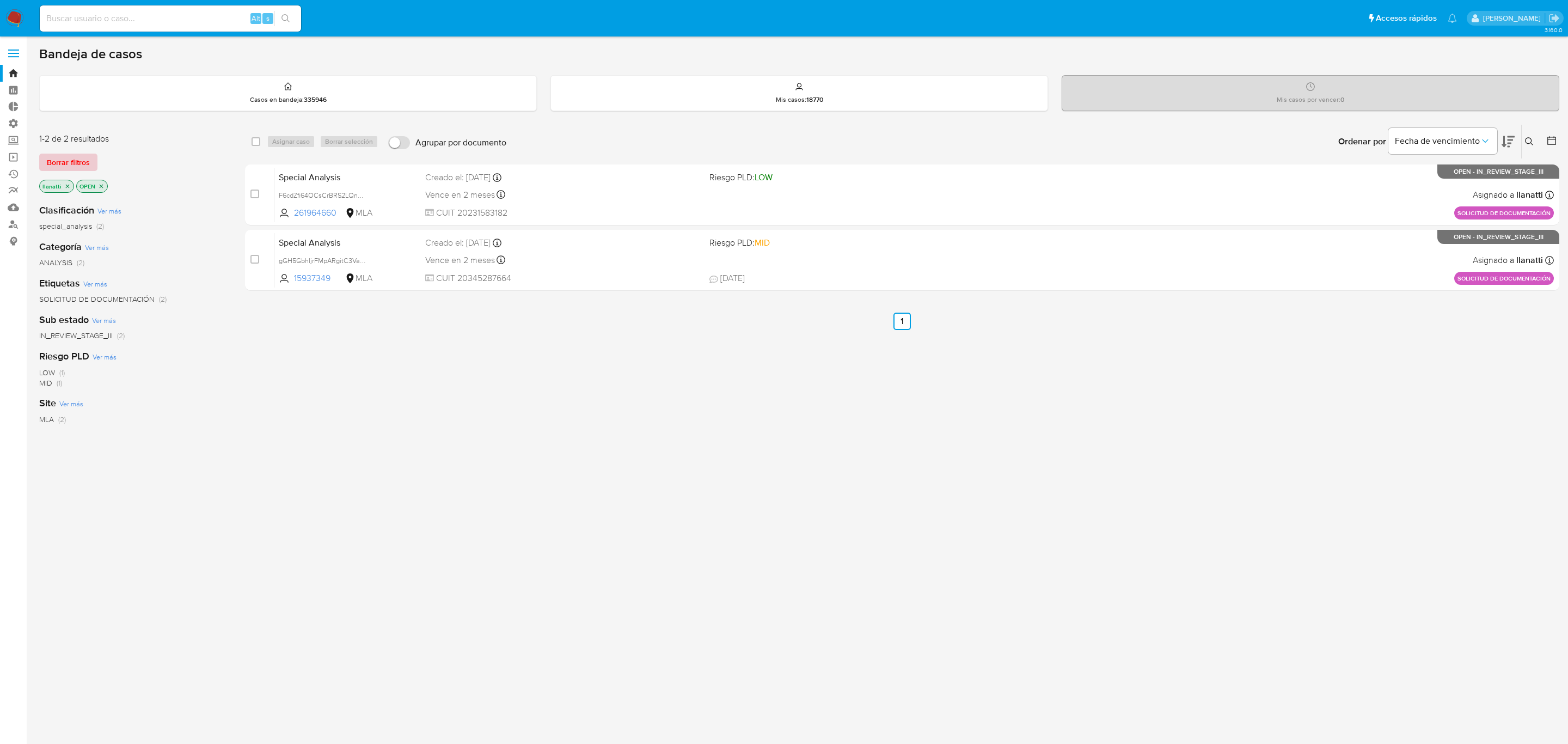
click at [69, 156] on span "Borrar filtros" at bounding box center [68, 162] width 43 height 15
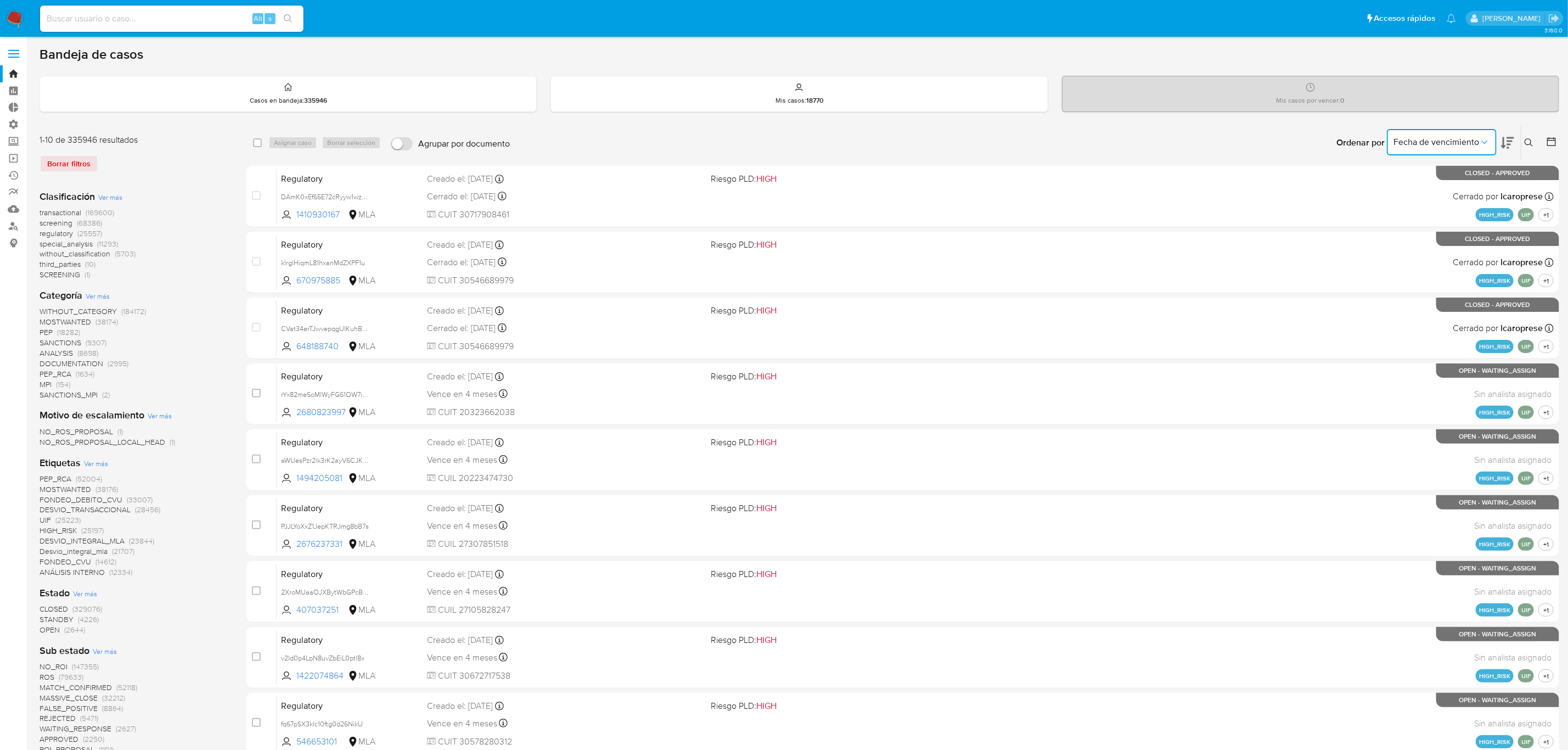
click at [1433, 140] on span "Fecha de vencimiento" at bounding box center [1437, 142] width 86 height 11
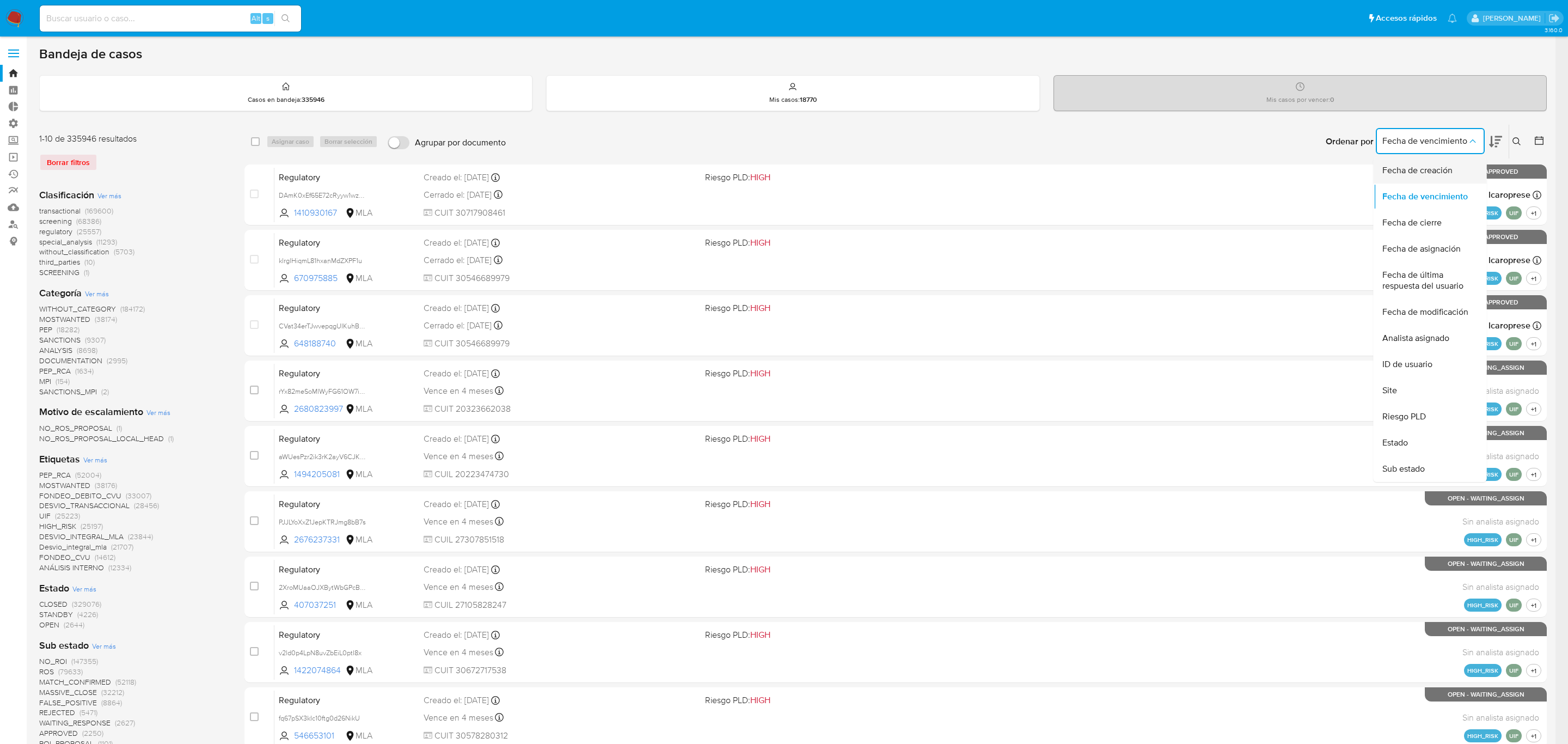
click at [1412, 169] on span "Fecha de creación" at bounding box center [1417, 170] width 70 height 11
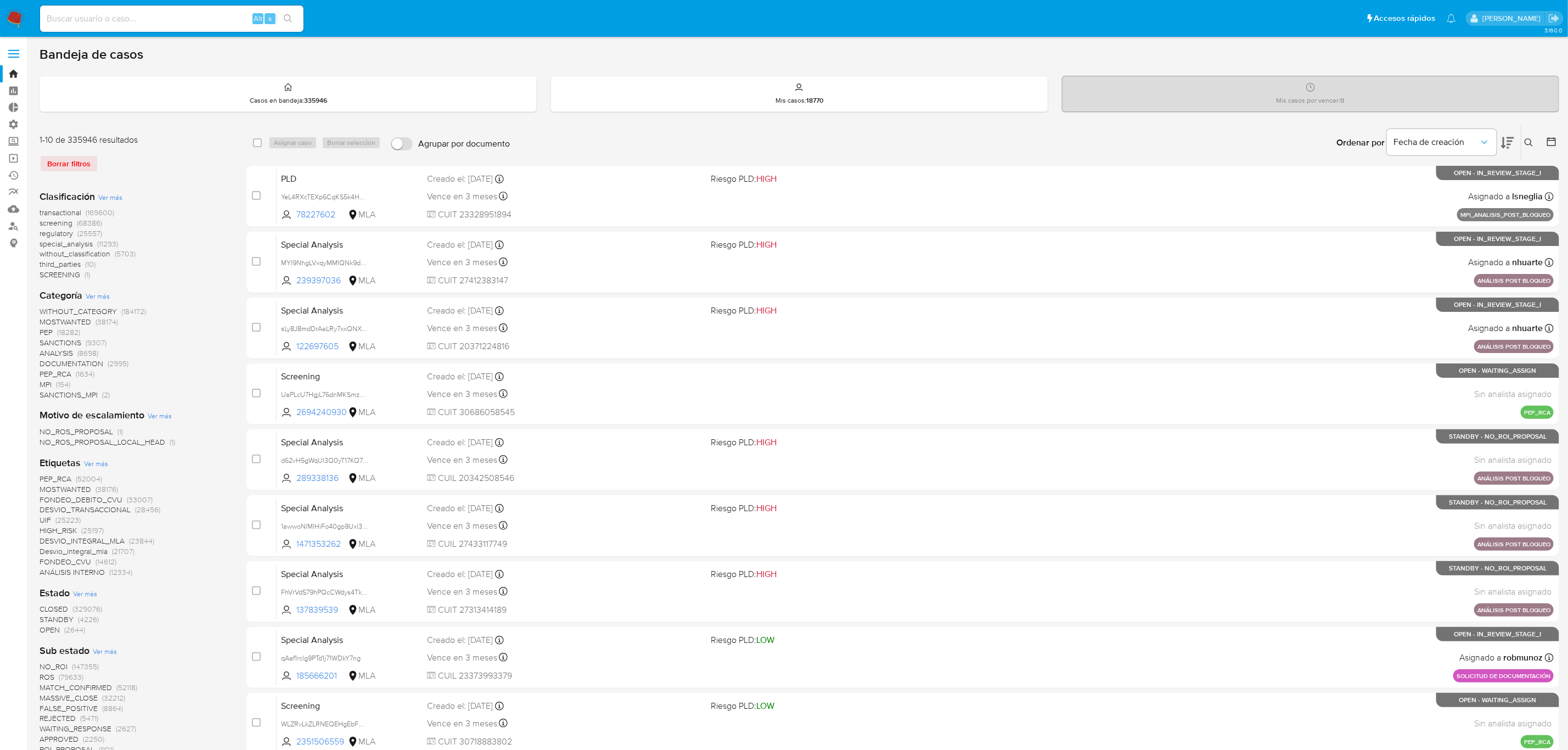
click at [1510, 141] on icon at bounding box center [1507, 143] width 13 height 12
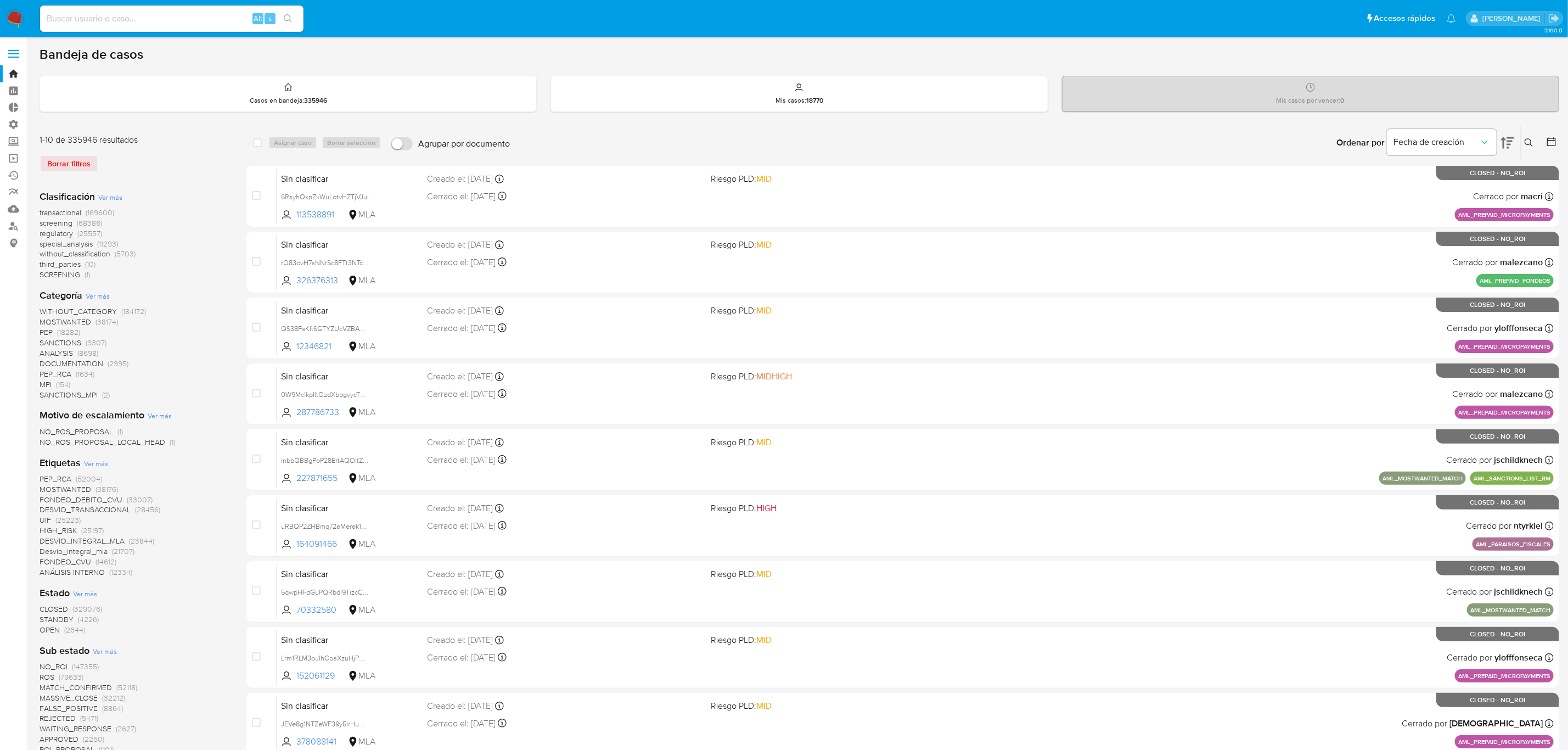
click at [1510, 141] on icon at bounding box center [1507, 143] width 13 height 12
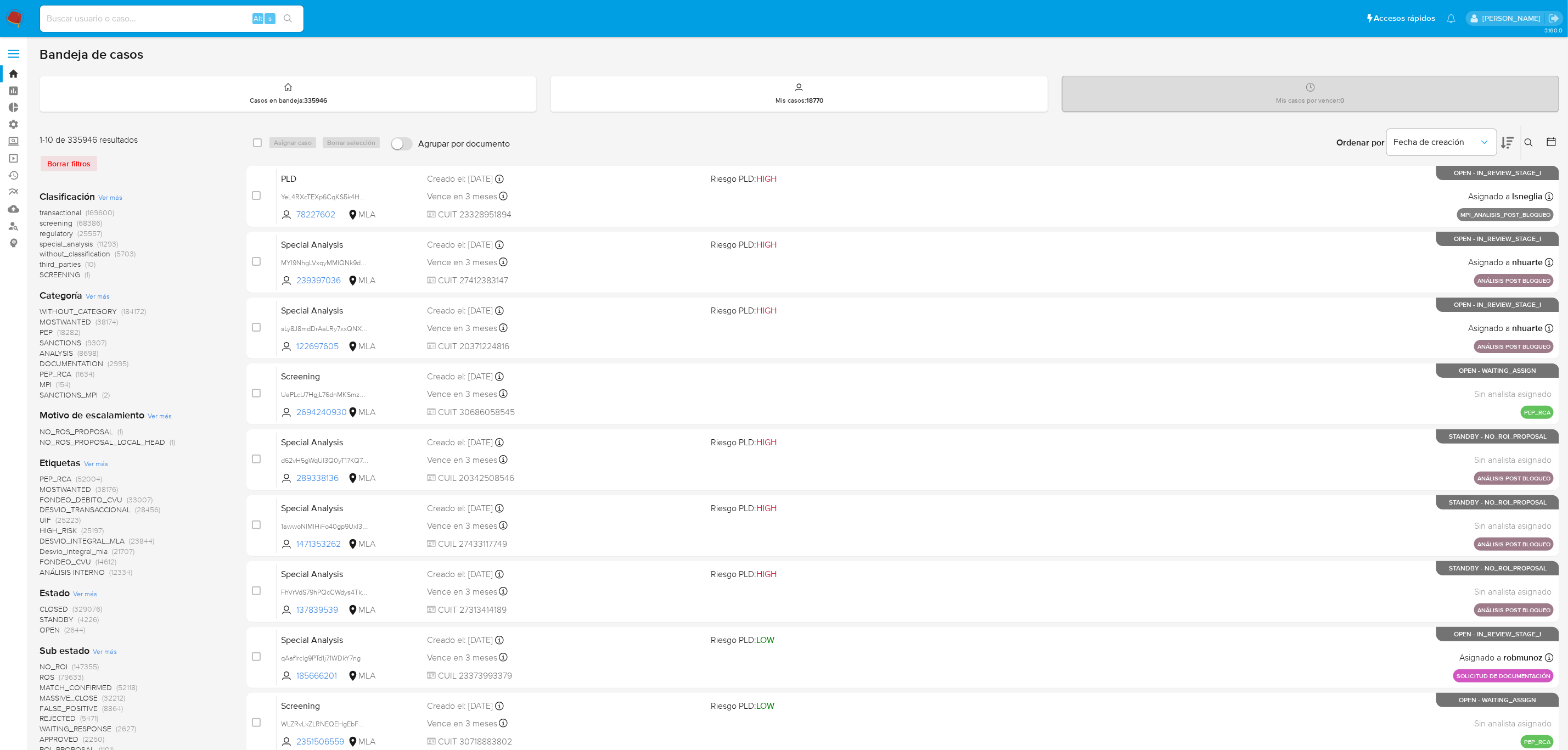
click at [1547, 140] on icon at bounding box center [1552, 142] width 11 height 11
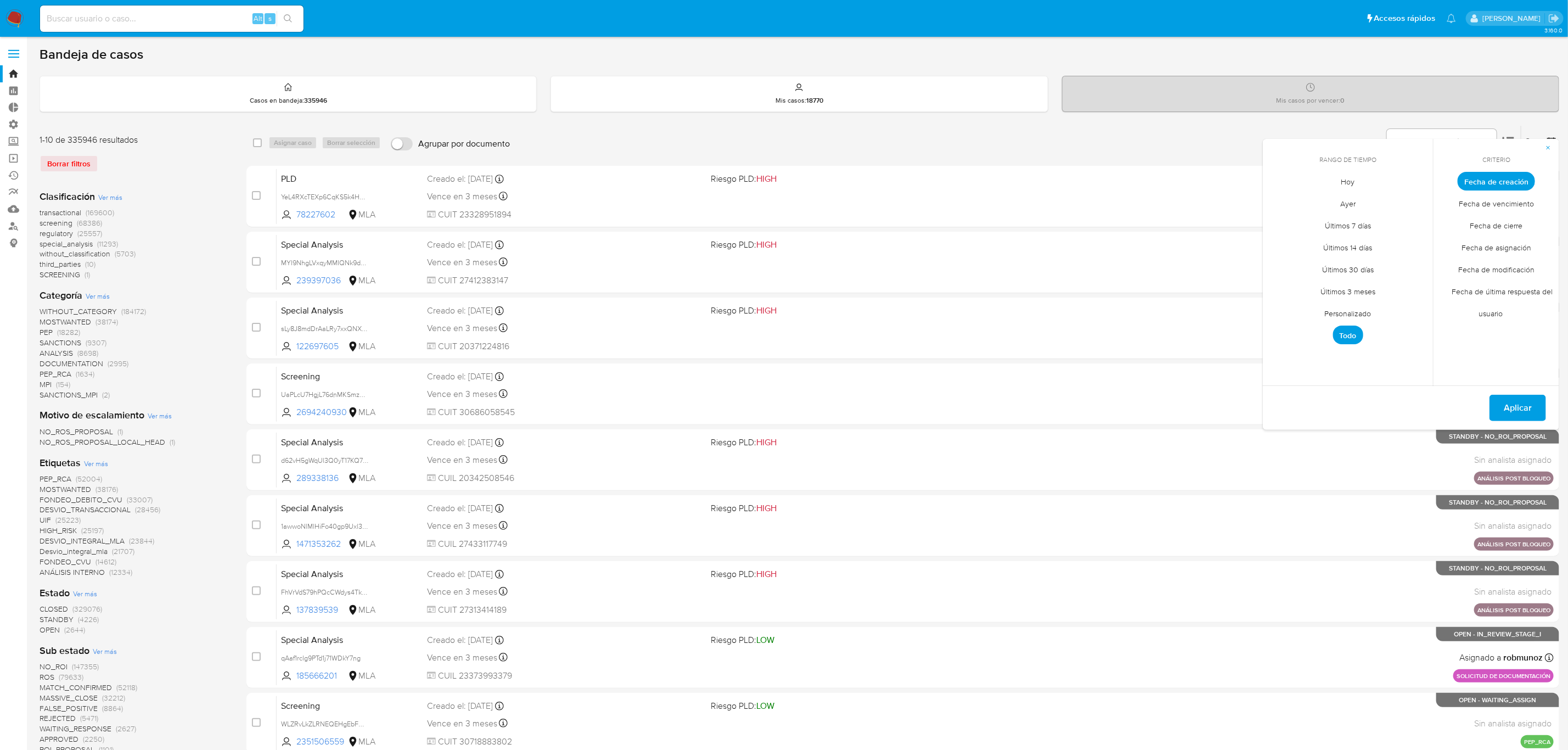
click at [1359, 309] on span "Personalizado" at bounding box center [1348, 314] width 70 height 23
click at [1370, 262] on button "12" at bounding box center [1370, 264] width 18 height 18
click at [1514, 401] on span "Aplicar" at bounding box center [1518, 408] width 28 height 24
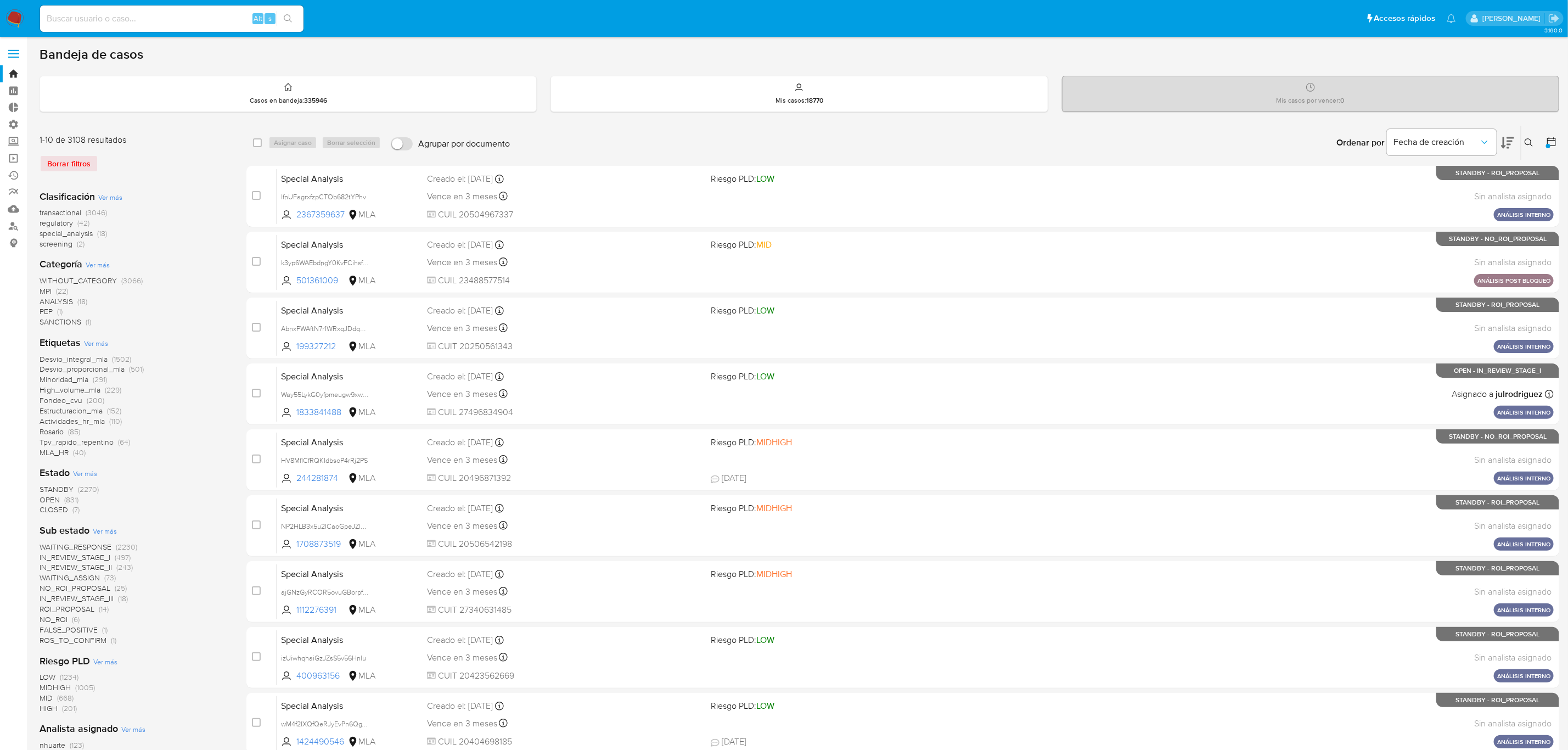
click at [1558, 140] on button at bounding box center [1553, 142] width 13 height 13
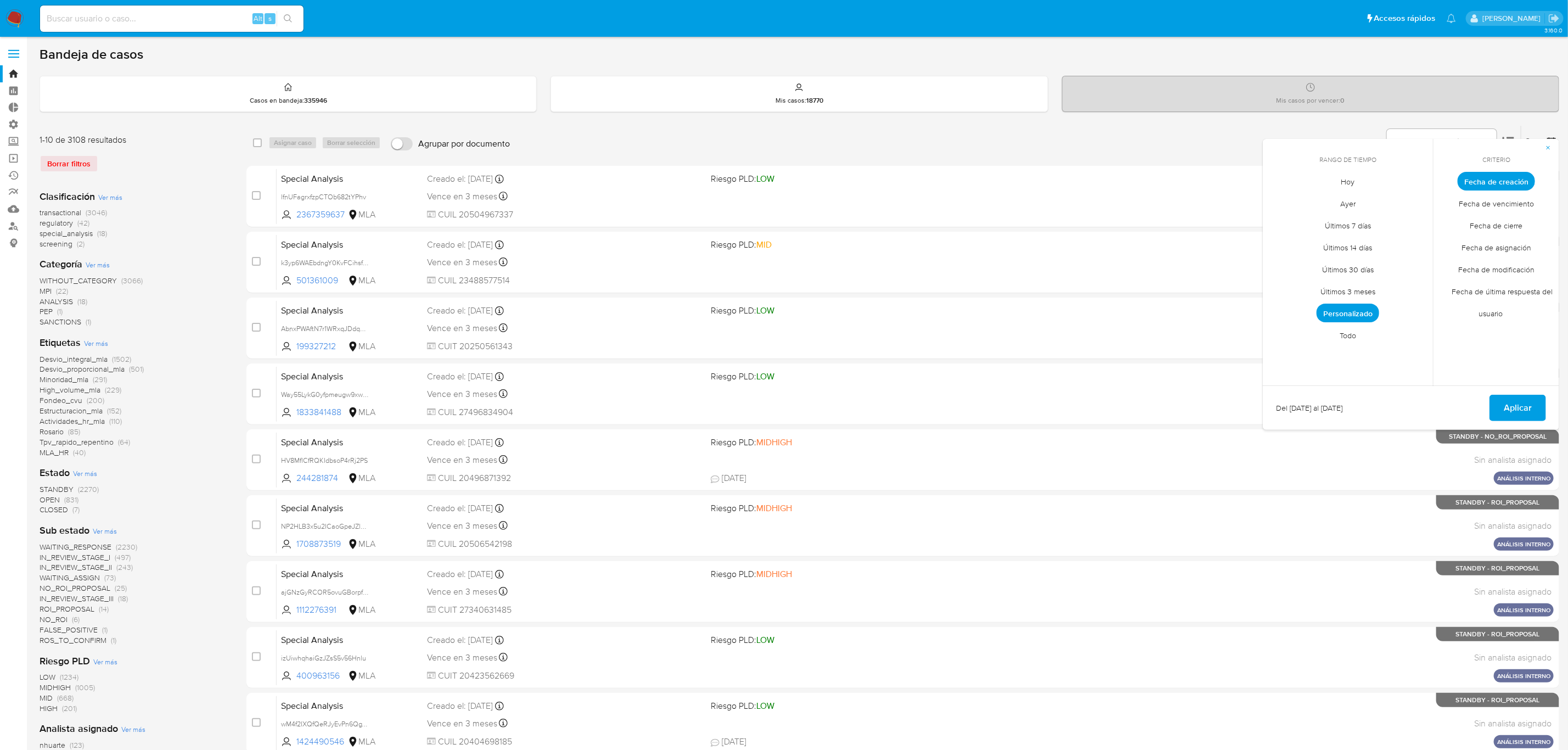
click at [1347, 314] on span "Personalizado" at bounding box center [1348, 313] width 63 height 18
click at [1373, 264] on button "12" at bounding box center [1370, 264] width 18 height 18
click at [1523, 399] on span "Aplicar" at bounding box center [1518, 408] width 28 height 24
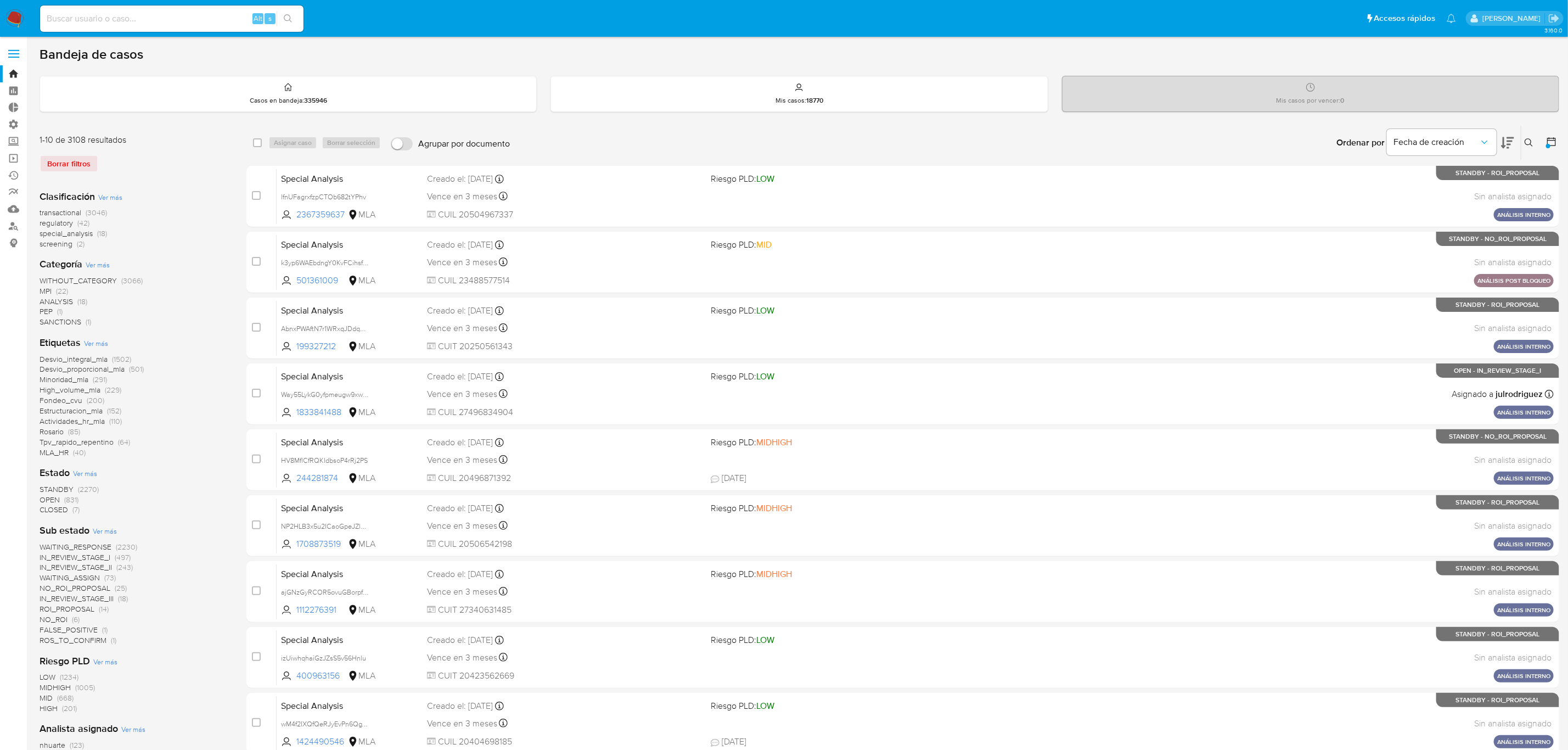
click at [58, 480] on div "Estado Ver más STANDBY (2270) OPEN (831) CLOSED (7)" at bounding box center [134, 490] width 190 height 49
click at [51, 484] on span "STANDBY" at bounding box center [56, 489] width 34 height 11
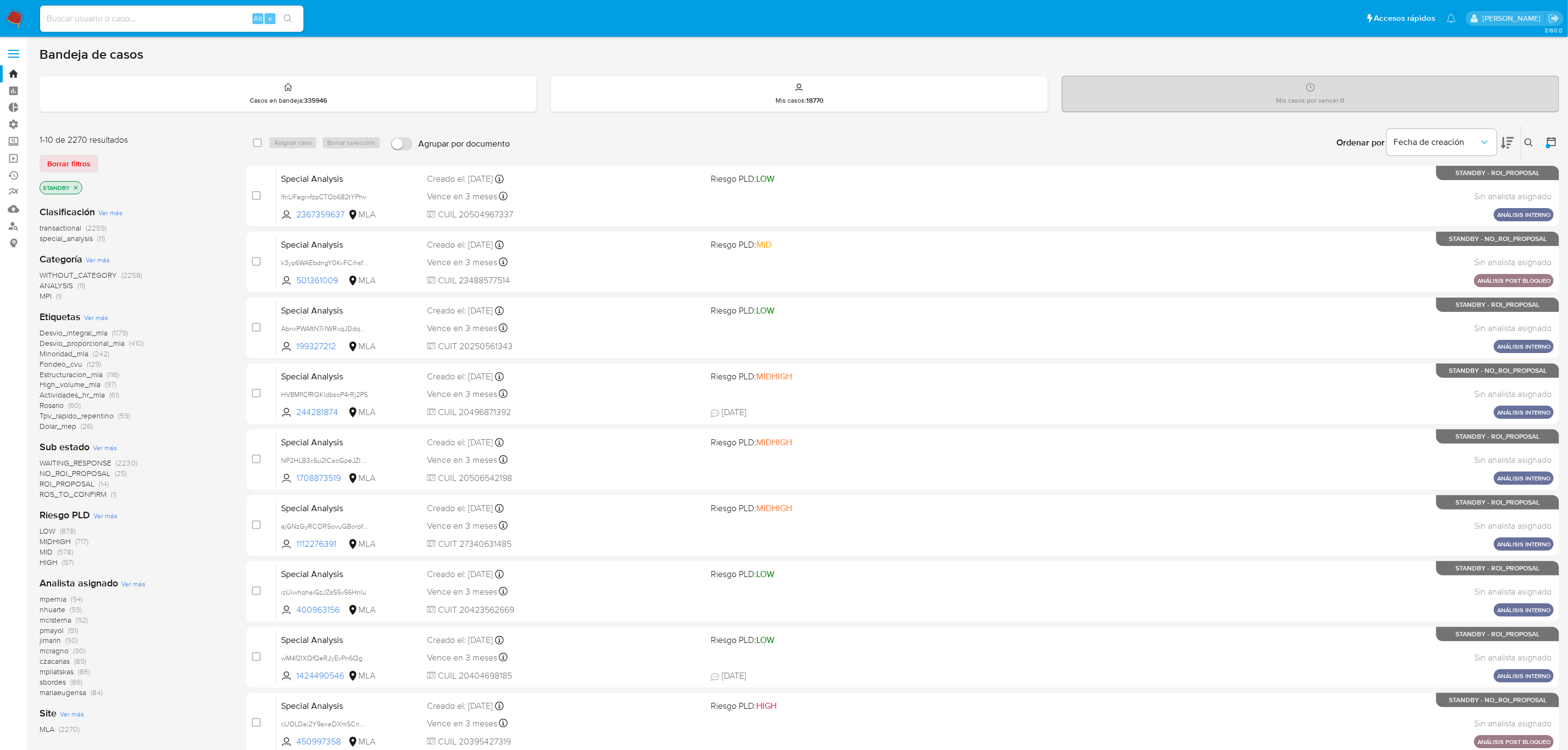
click at [96, 465] on span "WAITING_RESPONSE" at bounding box center [75, 463] width 72 height 11
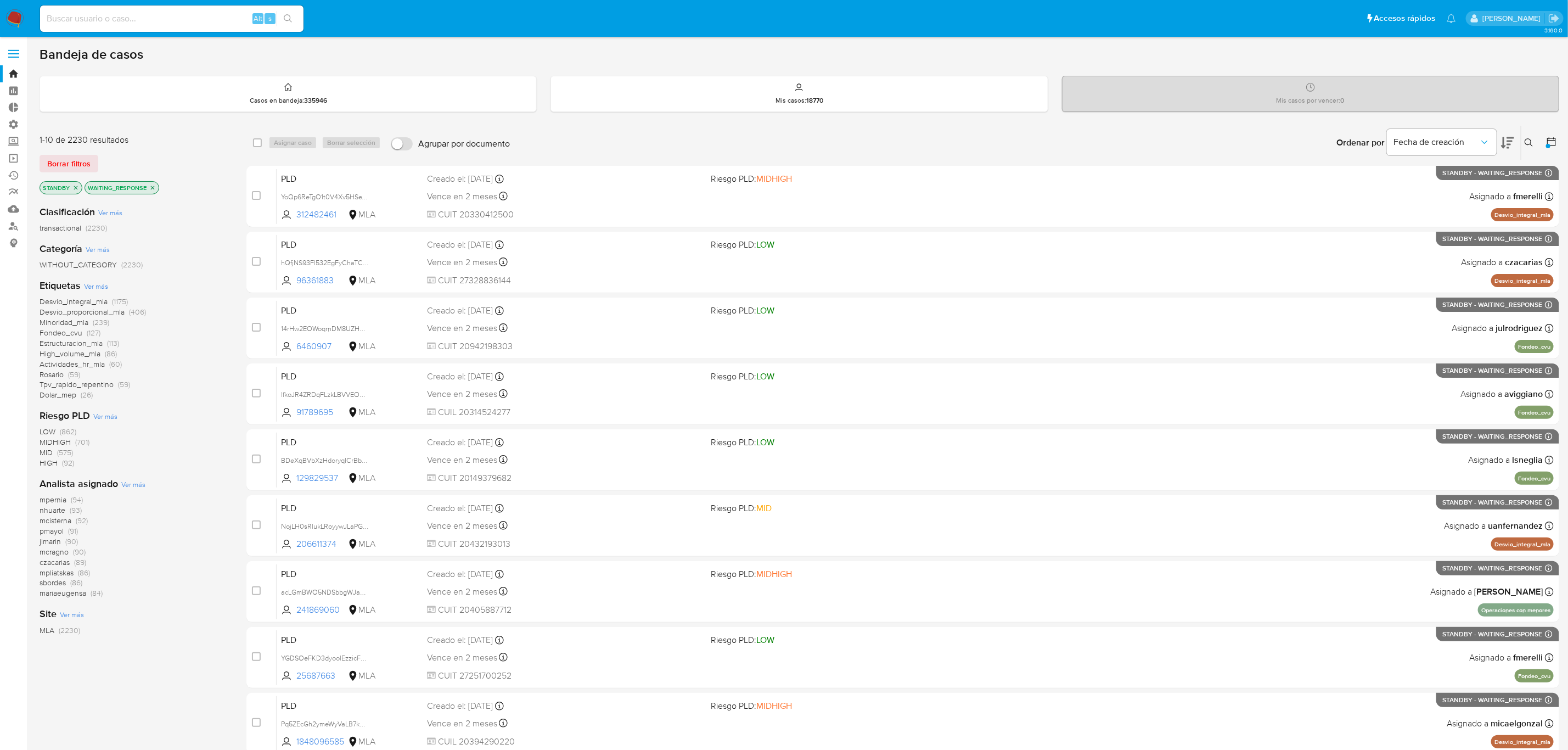
click at [152, 187] on icon "close-filter" at bounding box center [153, 187] width 4 height 4
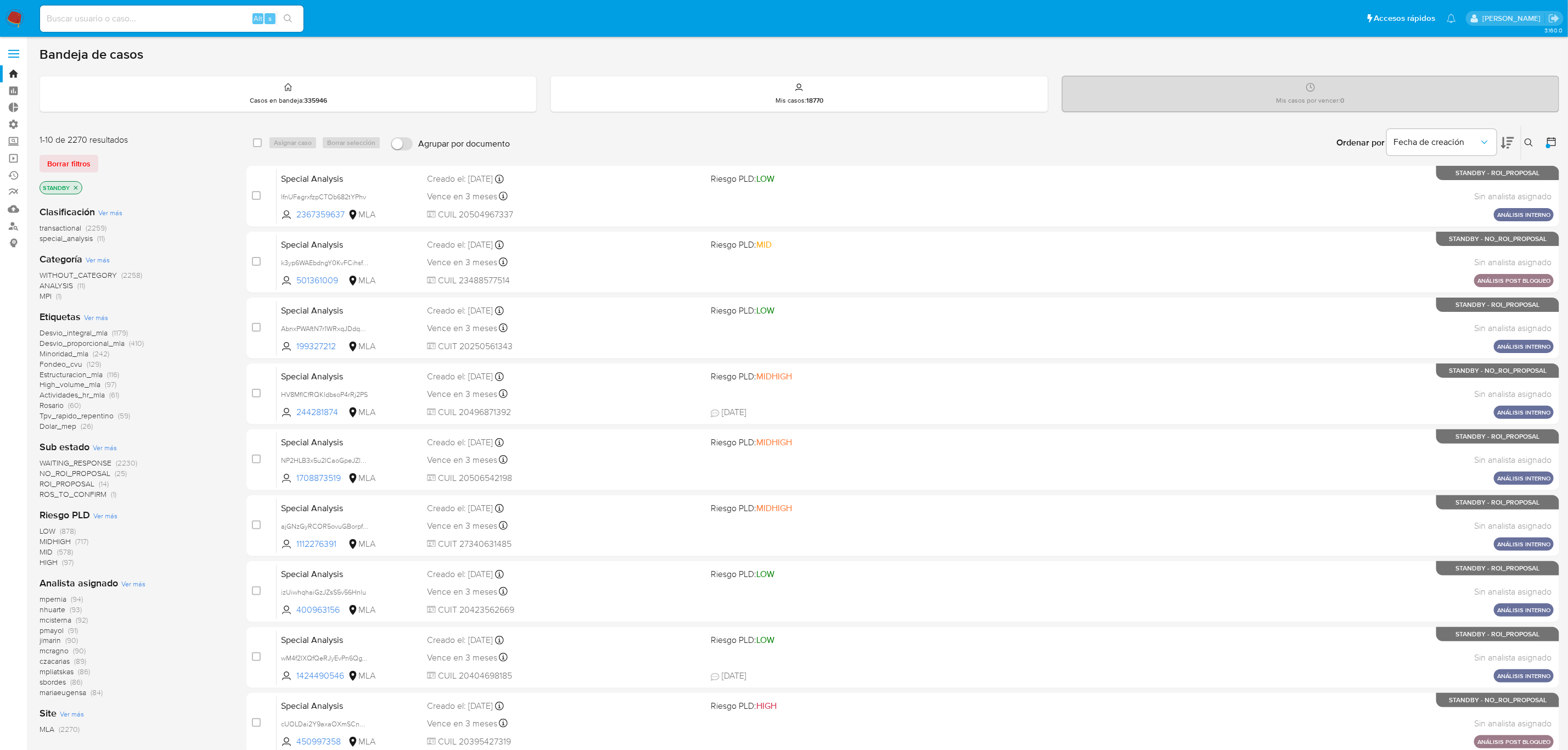
click at [109, 448] on span "Ver más" at bounding box center [104, 447] width 24 height 10
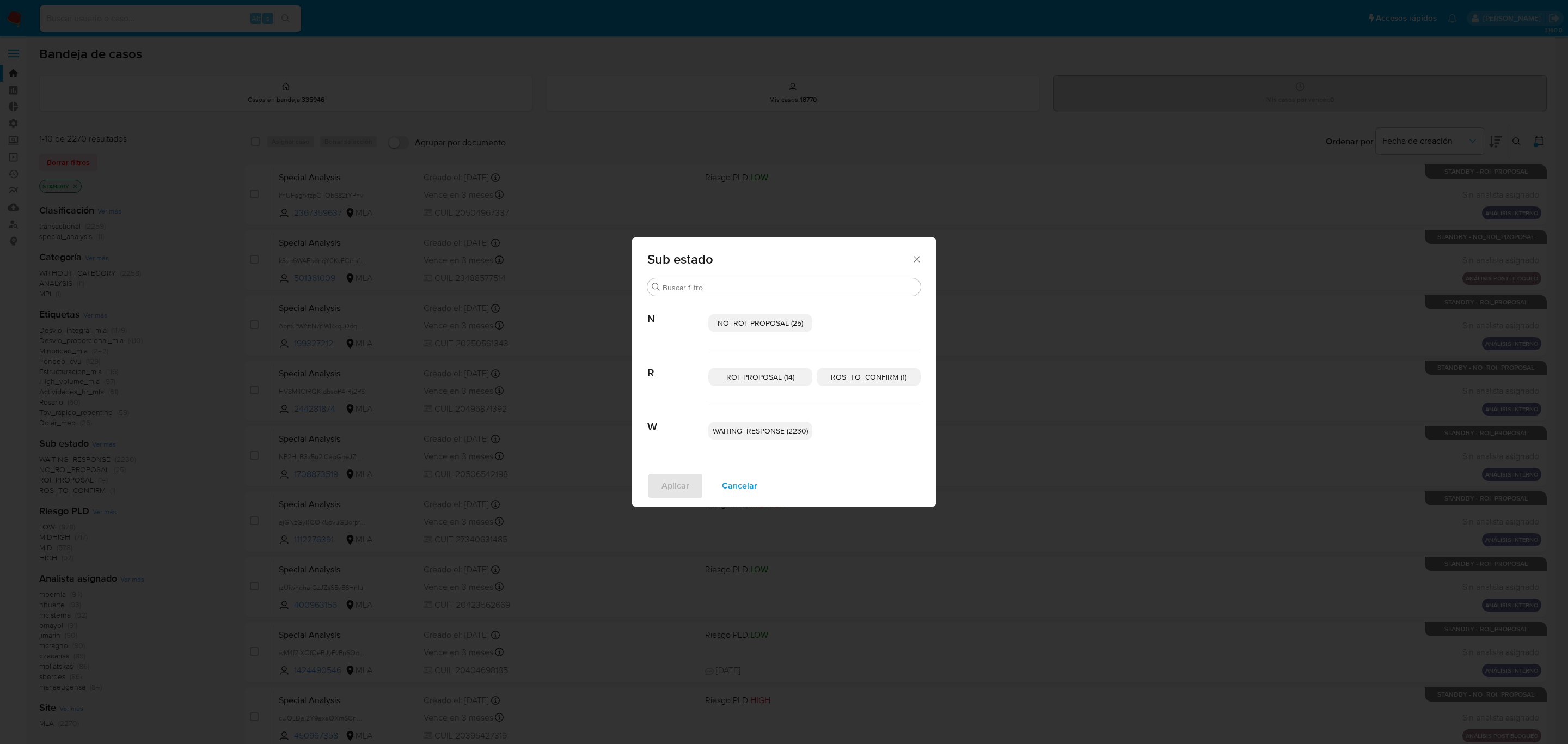
click at [125, 172] on div "Sub estado Buscar N NO_ROI_PROPOSAL (25) R ROI_PROPOSAL (14) ROS_TO_CONFIRM (1)…" at bounding box center [784, 372] width 1568 height 744
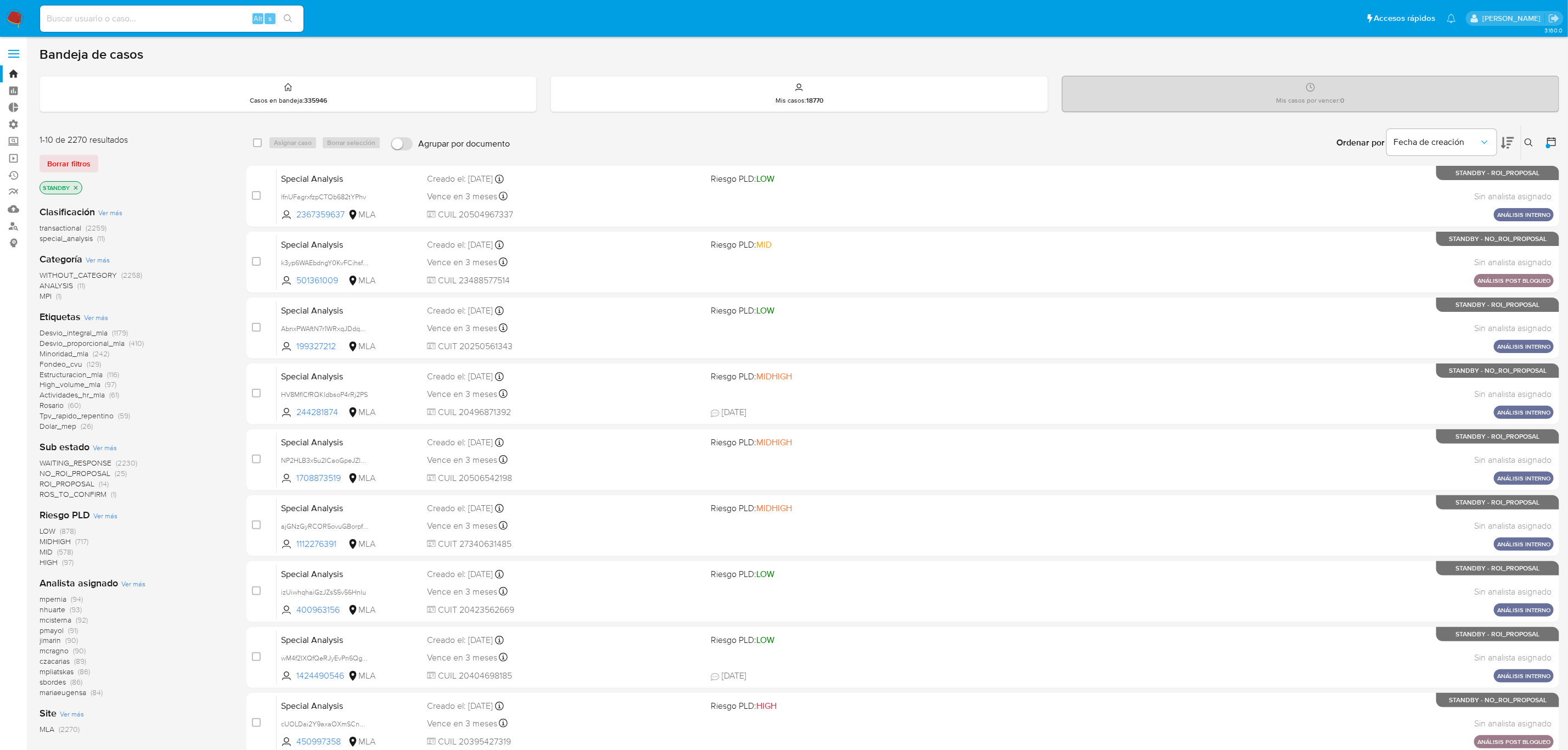
click at [75, 186] on icon "close-filter" at bounding box center [75, 188] width 7 height 7
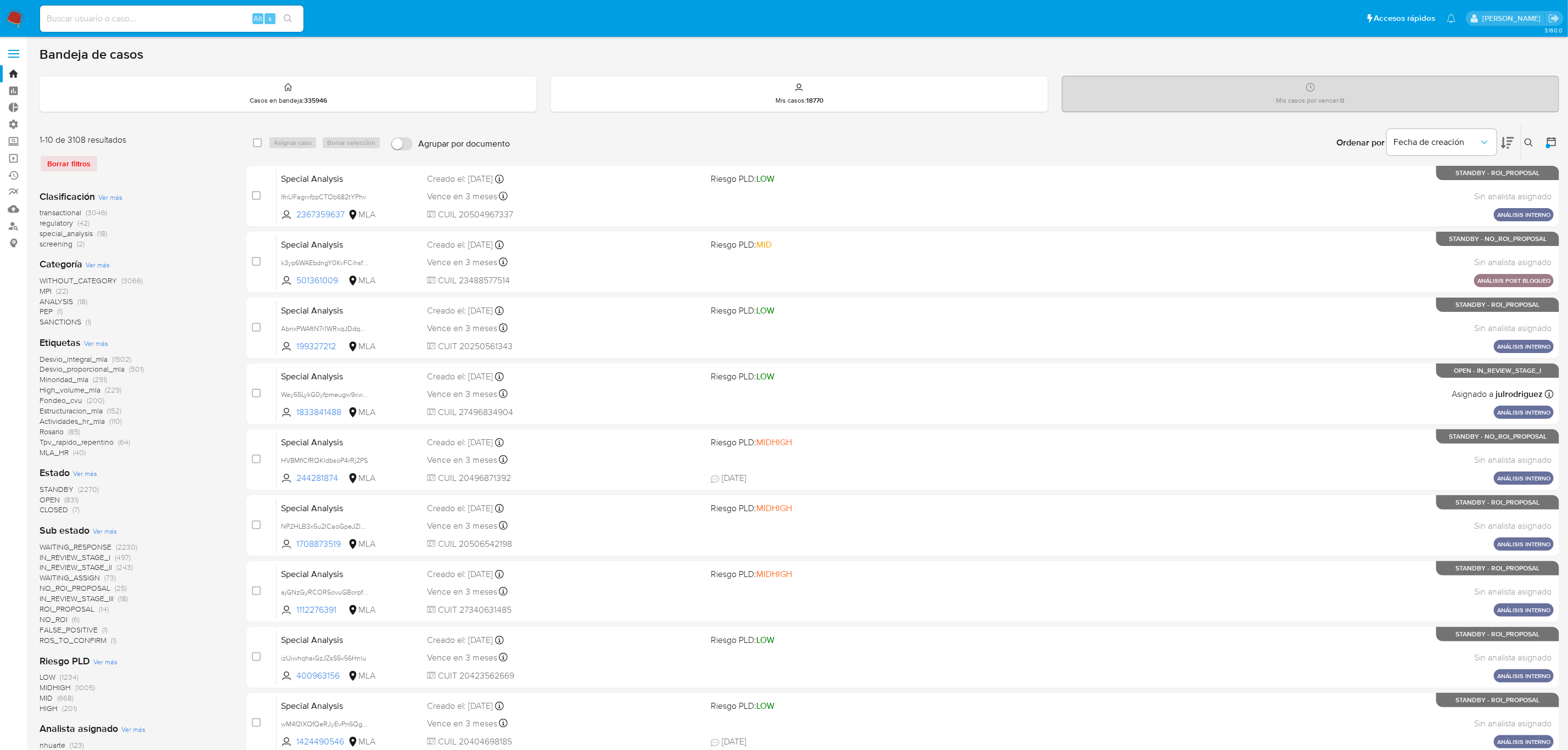
click at [55, 499] on span "OPEN" at bounding box center [49, 500] width 20 height 11
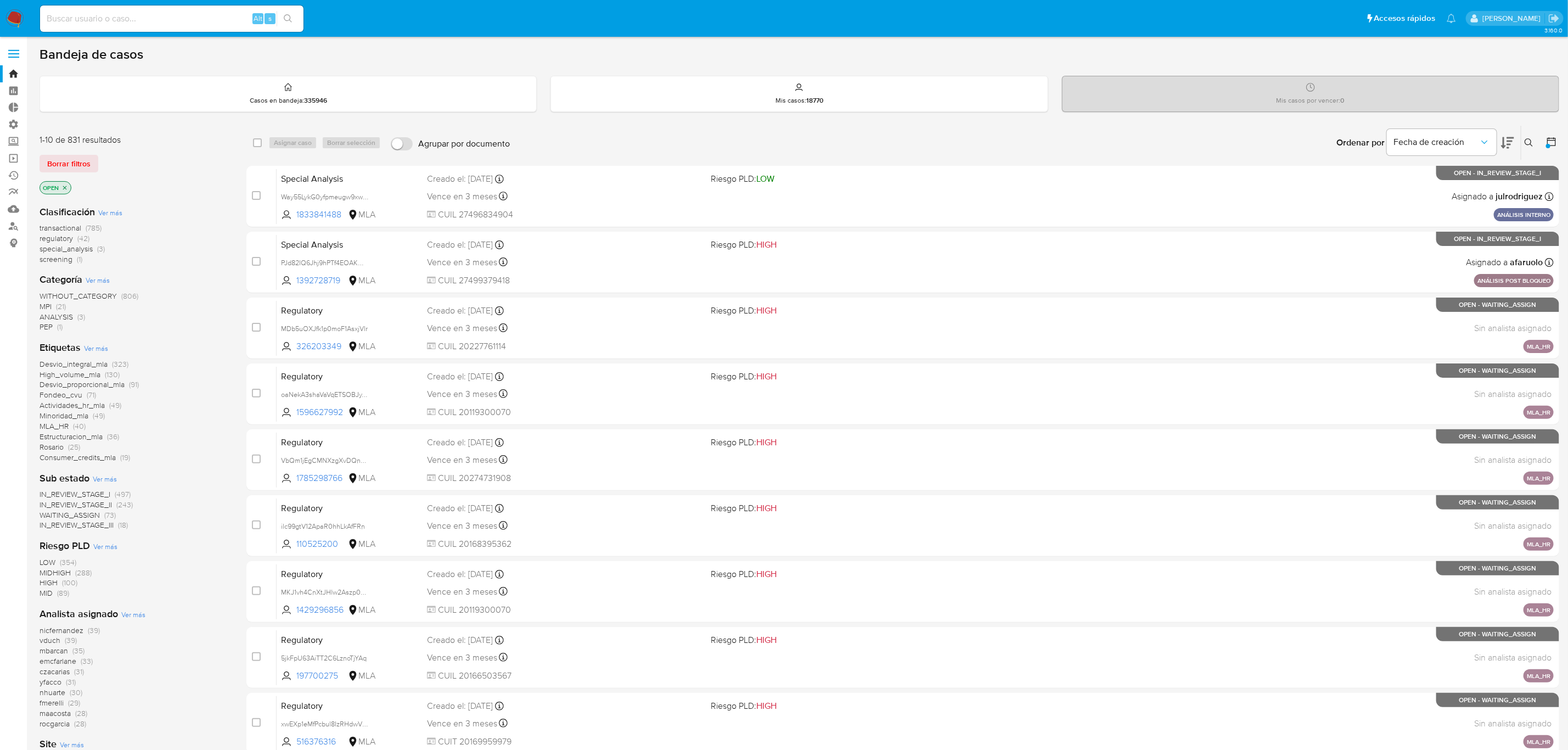
click at [109, 477] on span "Ver más" at bounding box center [104, 479] width 24 height 10
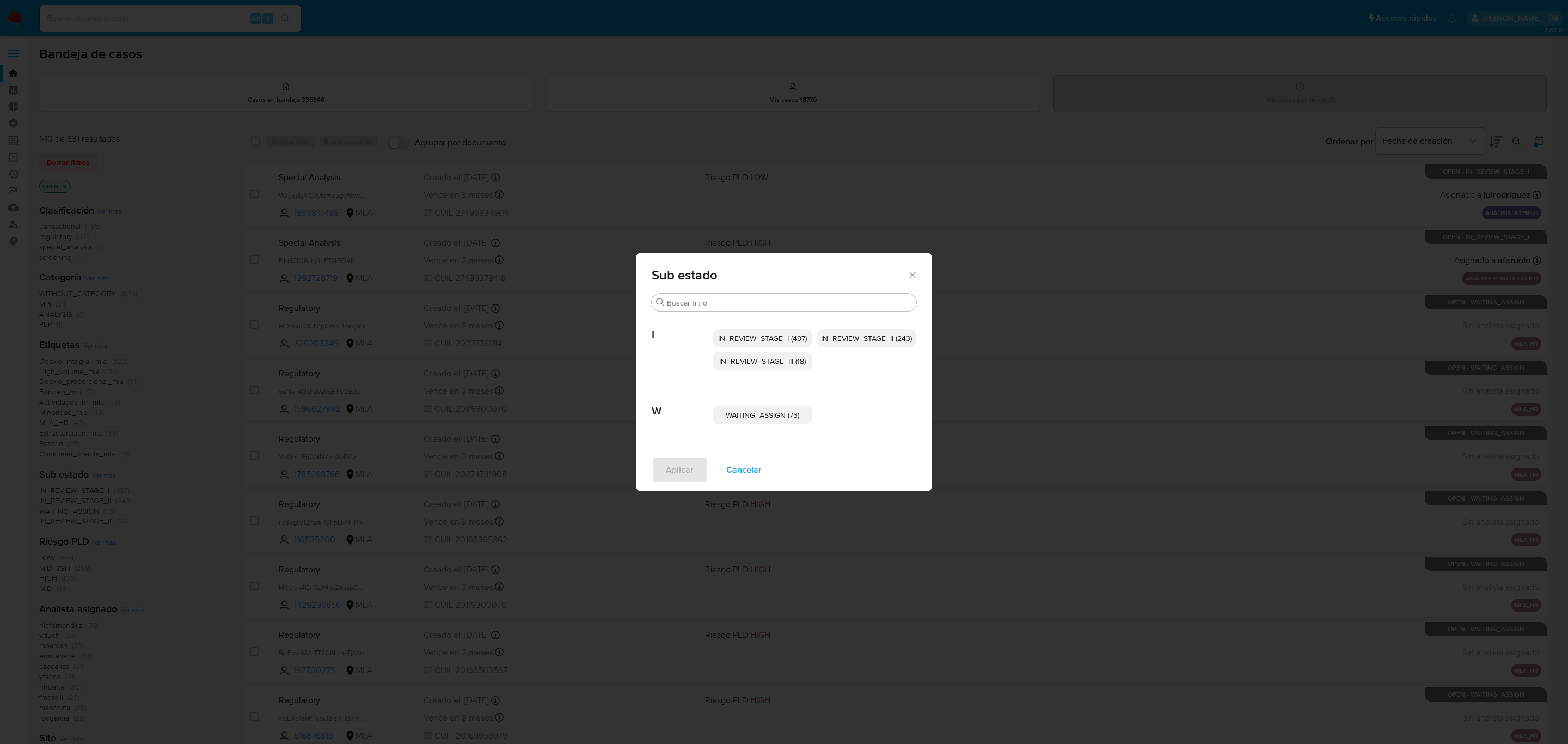
click at [750, 462] on span "Cancelar" at bounding box center [744, 469] width 35 height 24
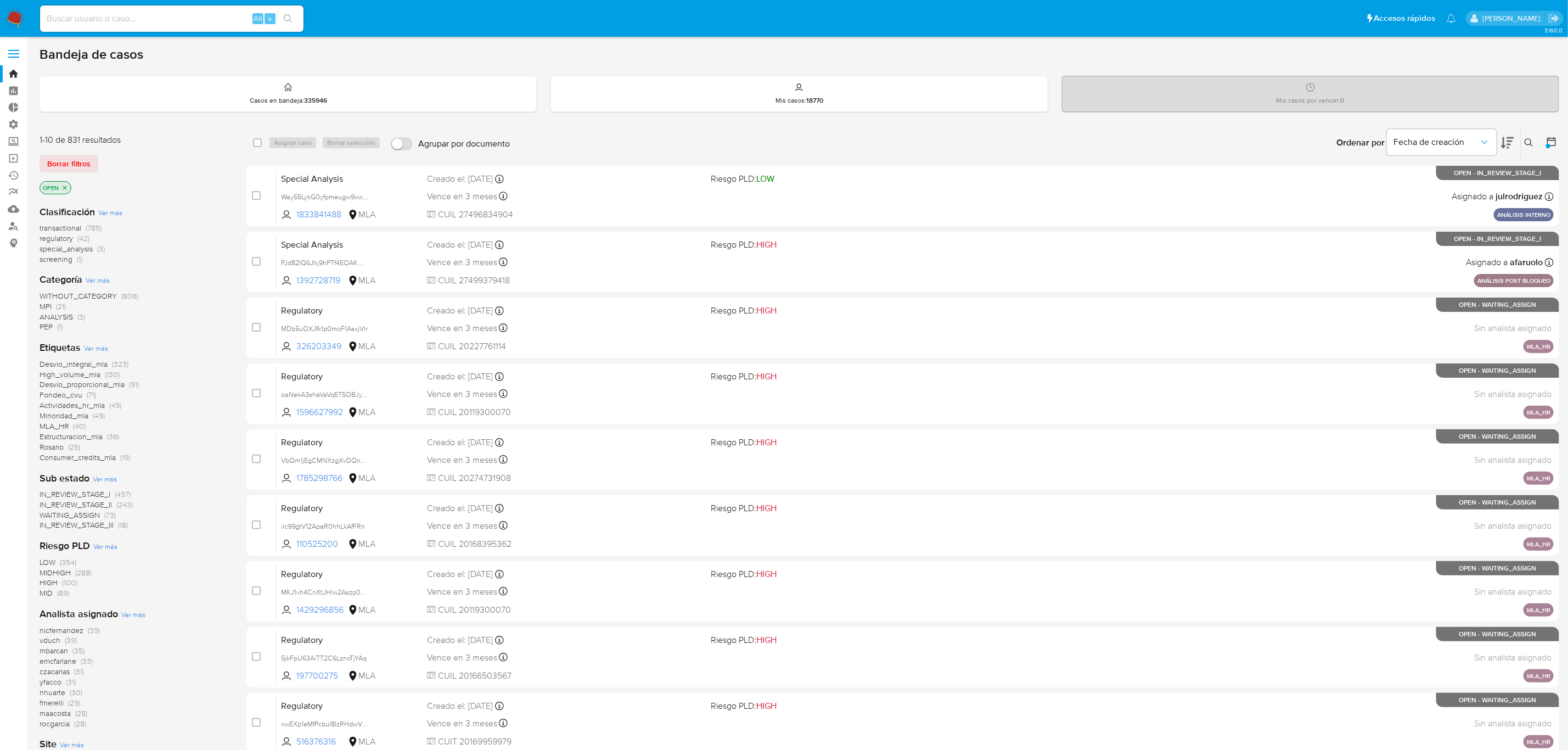
click at [60, 188] on p "OPEN" at bounding box center [55, 188] width 31 height 12
click at [1542, 142] on div at bounding box center [1550, 142] width 20 height 34
click at [1545, 141] on div at bounding box center [1550, 142] width 20 height 34
click at [1554, 142] on icon at bounding box center [1552, 142] width 11 height 11
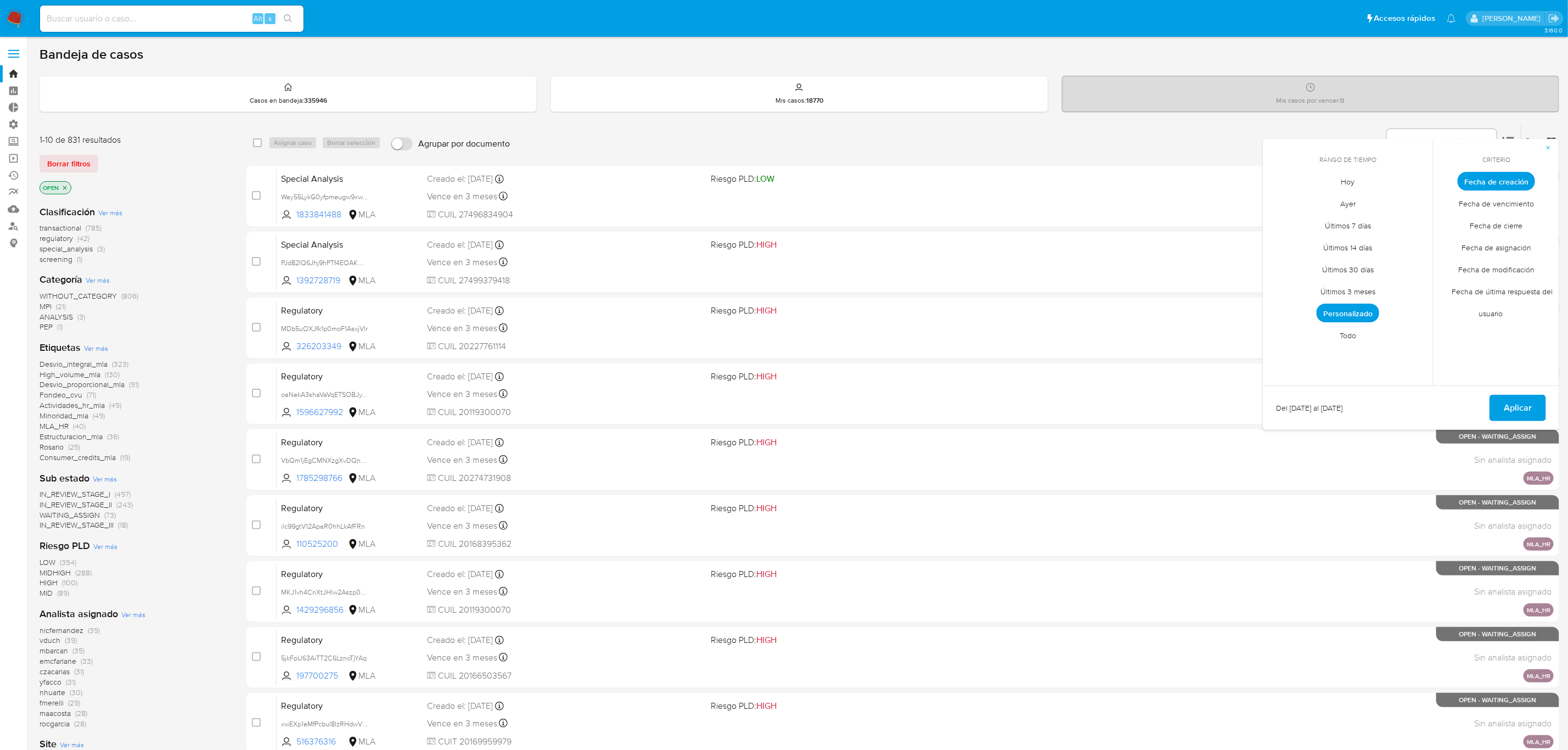
click at [1369, 310] on span "Personalizado" at bounding box center [1348, 313] width 63 height 18
click at [1370, 264] on button "12" at bounding box center [1370, 264] width 18 height 18
click at [1517, 408] on span "Aplicar" at bounding box center [1518, 408] width 28 height 24
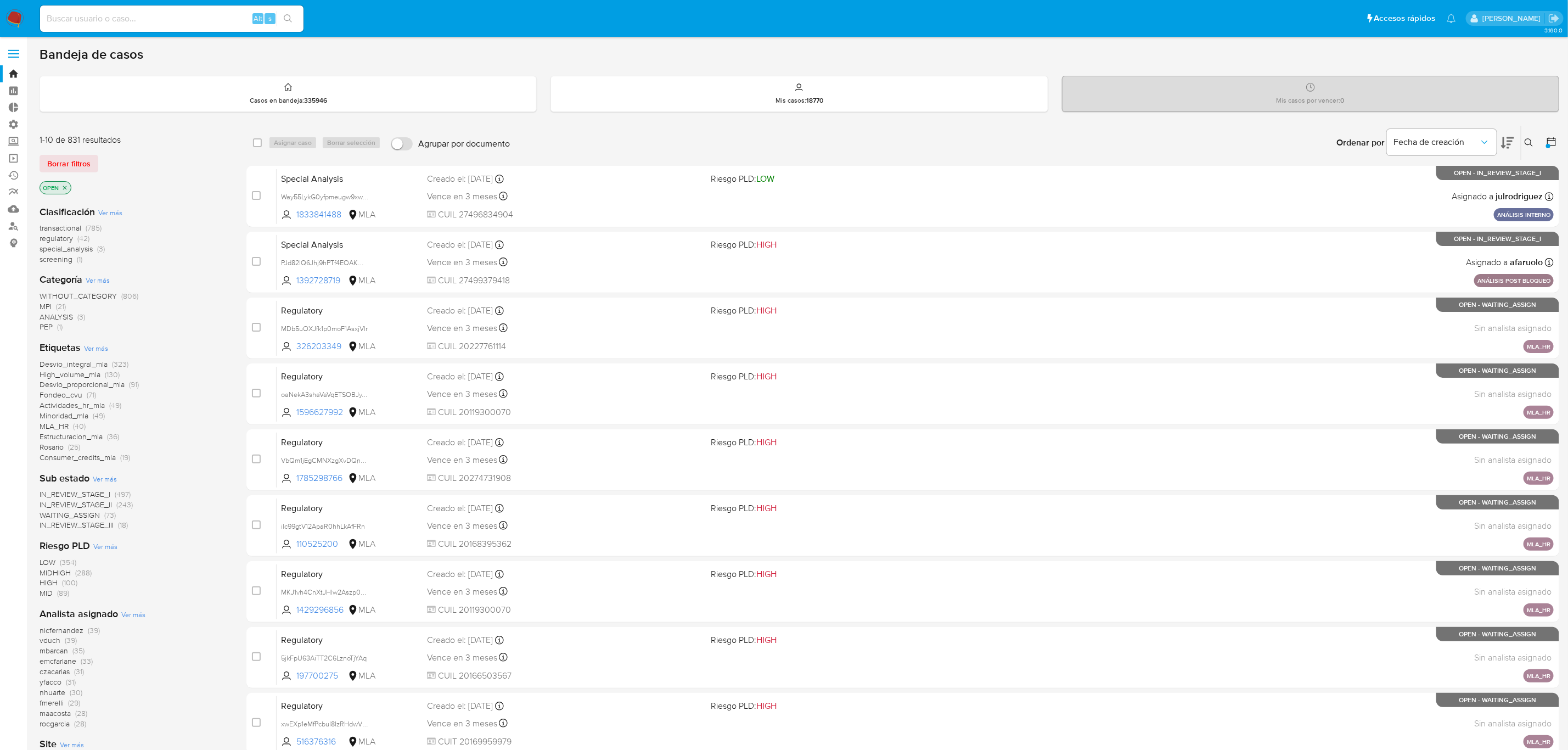
click at [106, 474] on span "Ver más" at bounding box center [104, 479] width 24 height 10
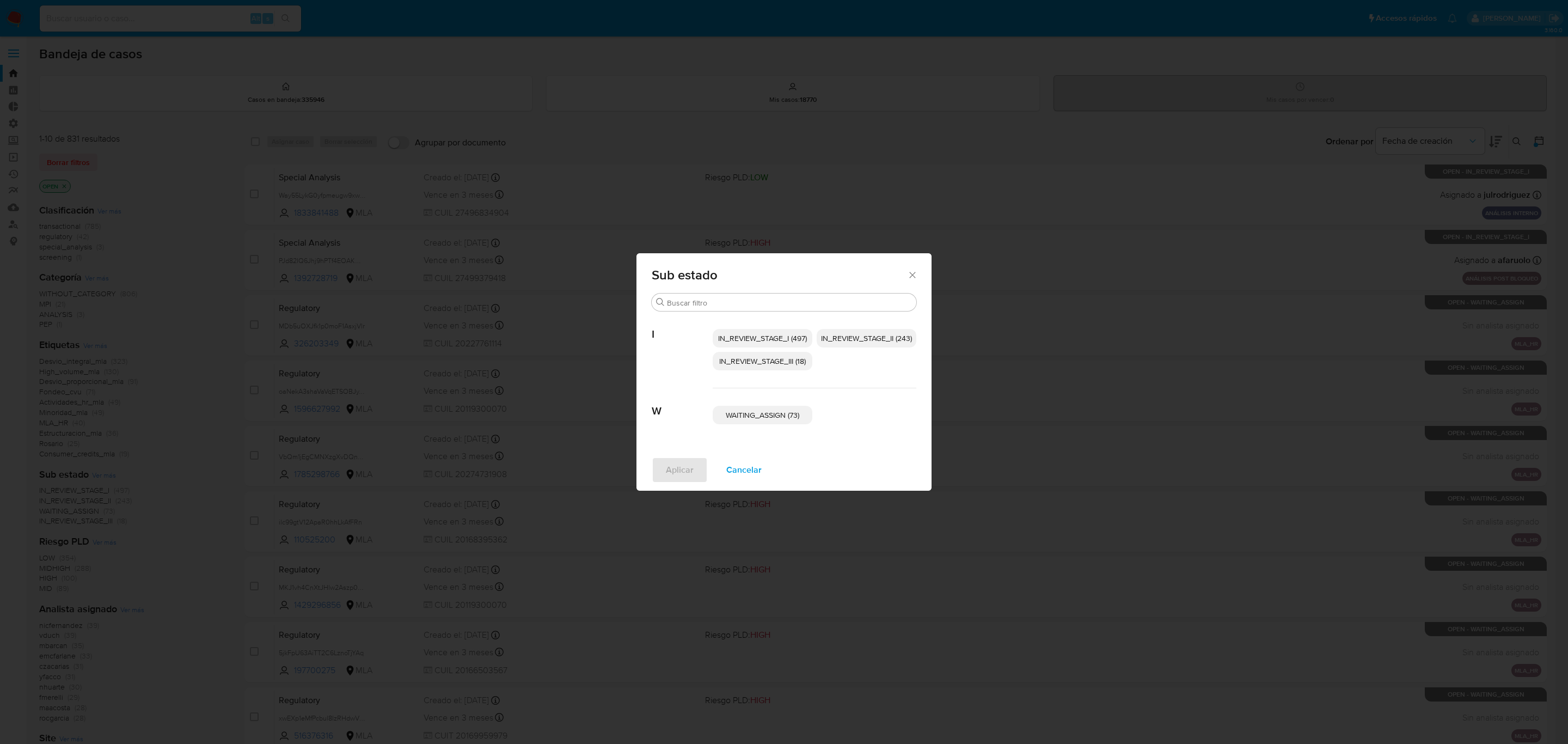
click at [737, 472] on span "Cancelar" at bounding box center [744, 469] width 35 height 24
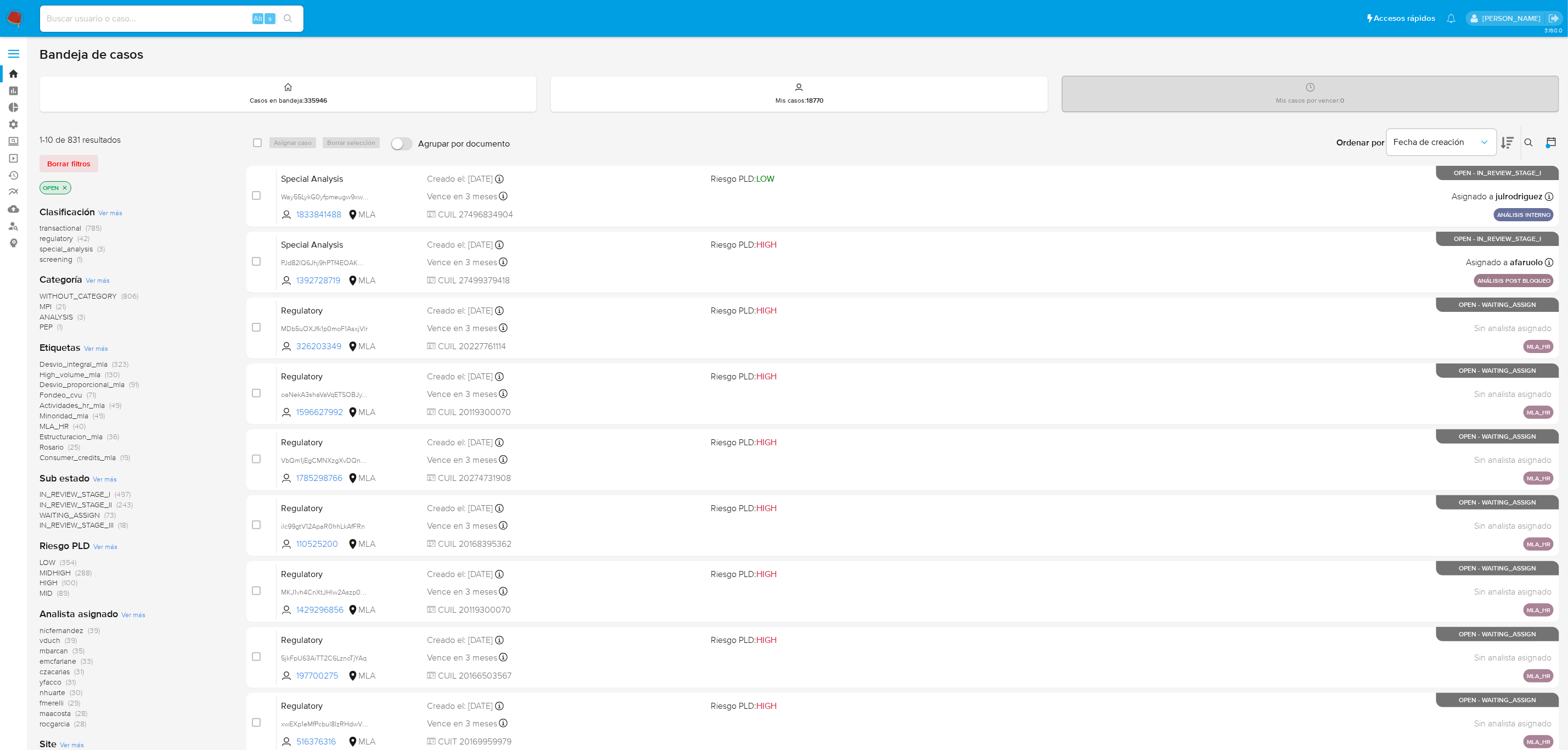
click at [64, 187] on icon "close-filter" at bounding box center [65, 187] width 4 height 4
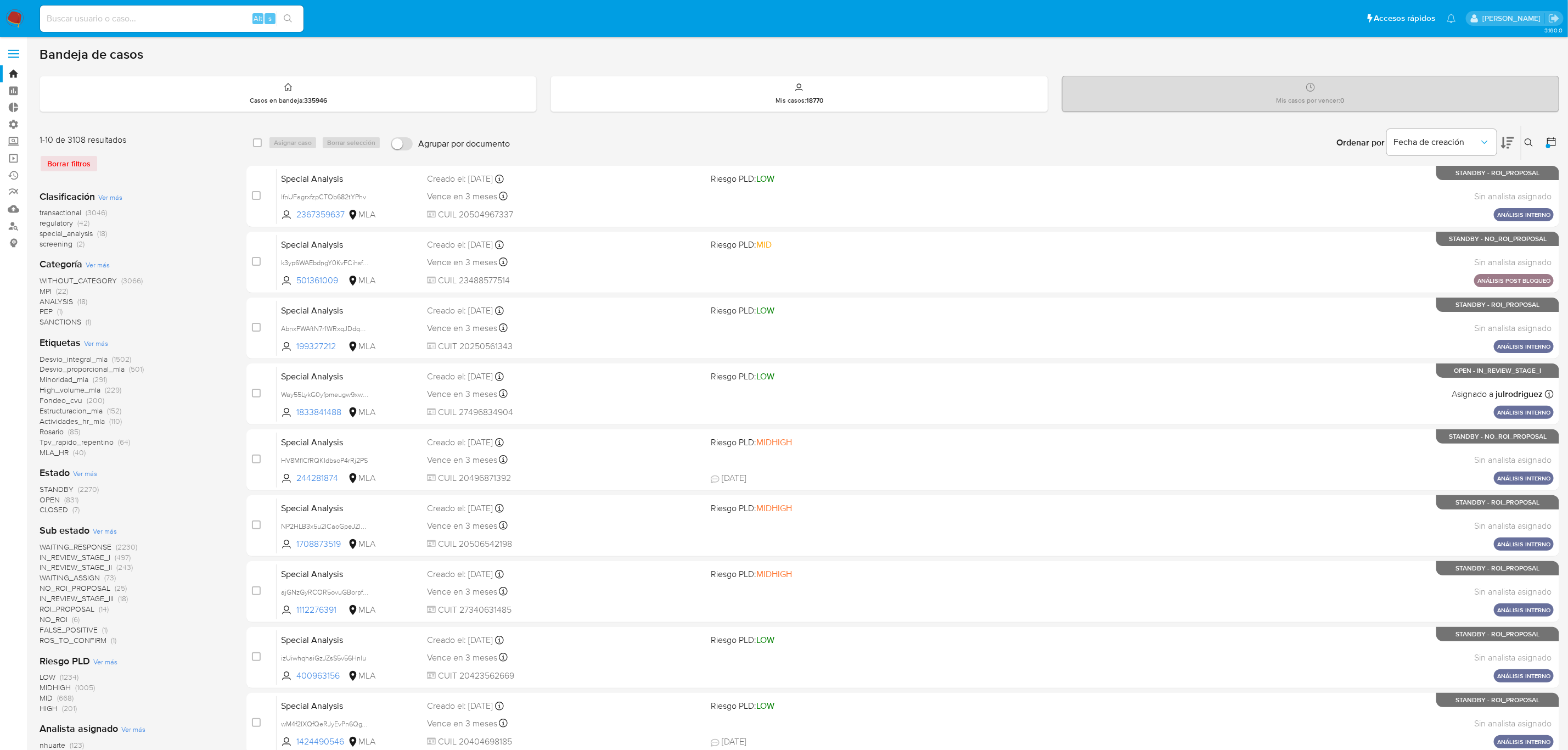
click at [106, 528] on span "Ver más" at bounding box center [104, 531] width 24 height 10
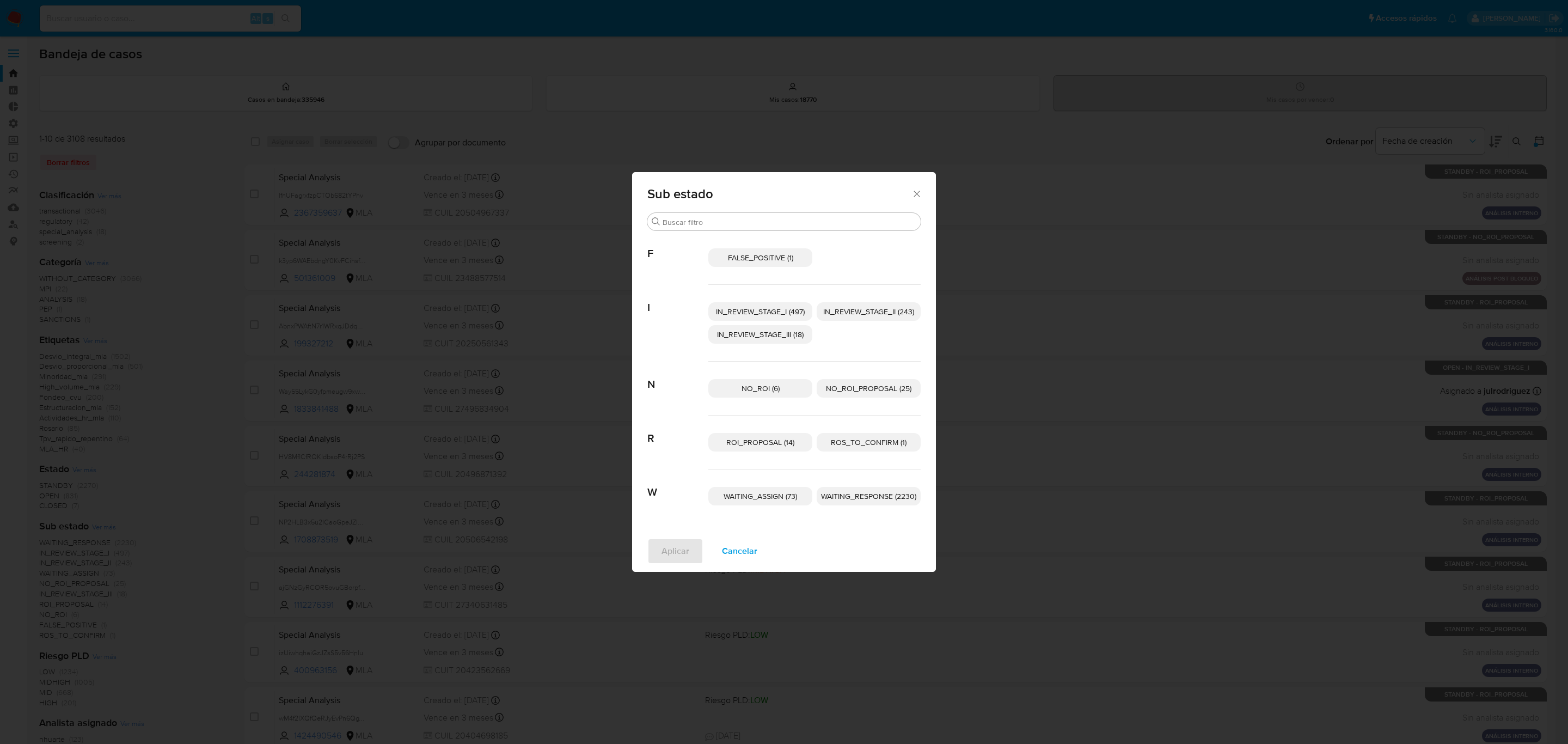
click at [735, 558] on span "Cancelar" at bounding box center [740, 551] width 35 height 24
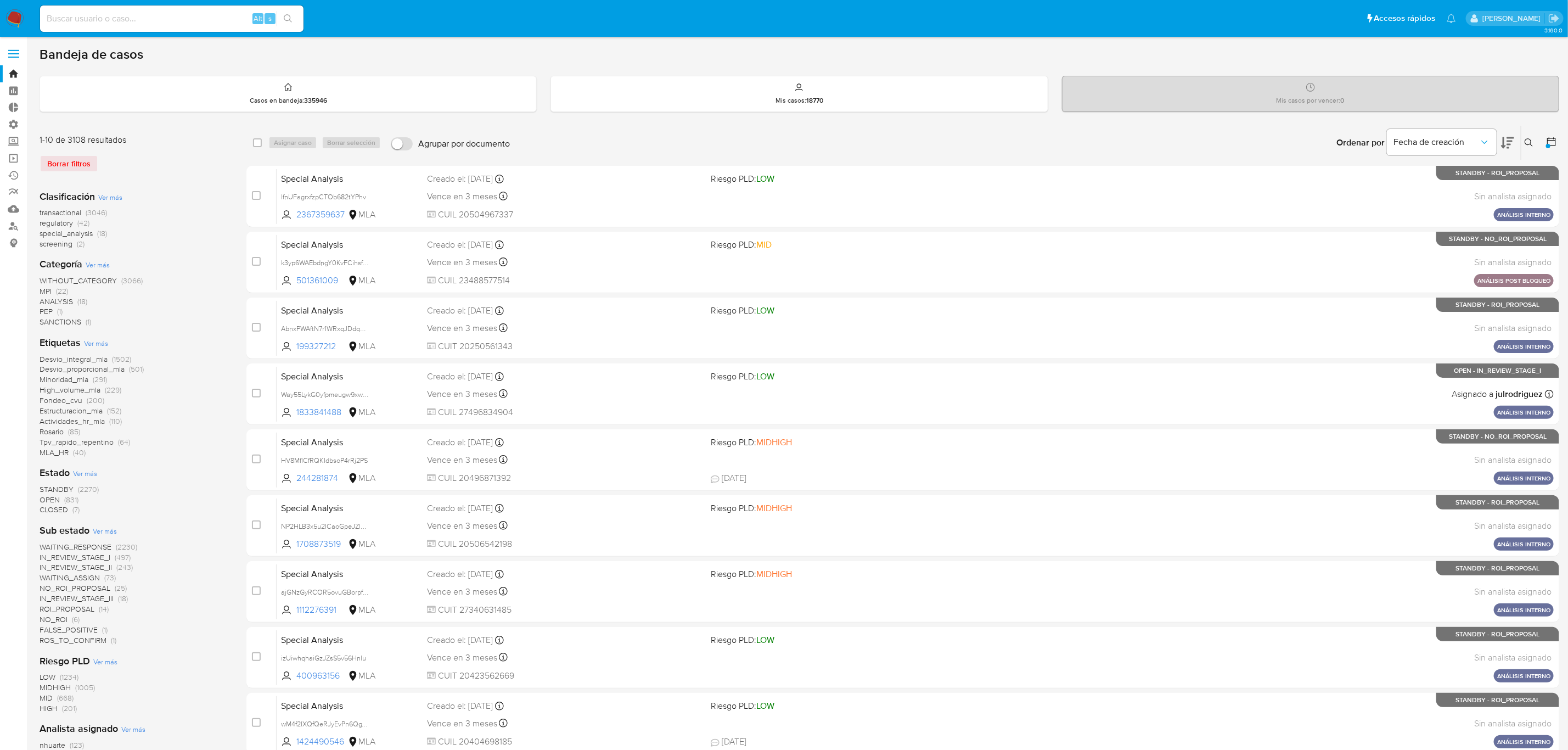
click at [80, 485] on span "(2270)" at bounding box center [88, 489] width 21 height 11
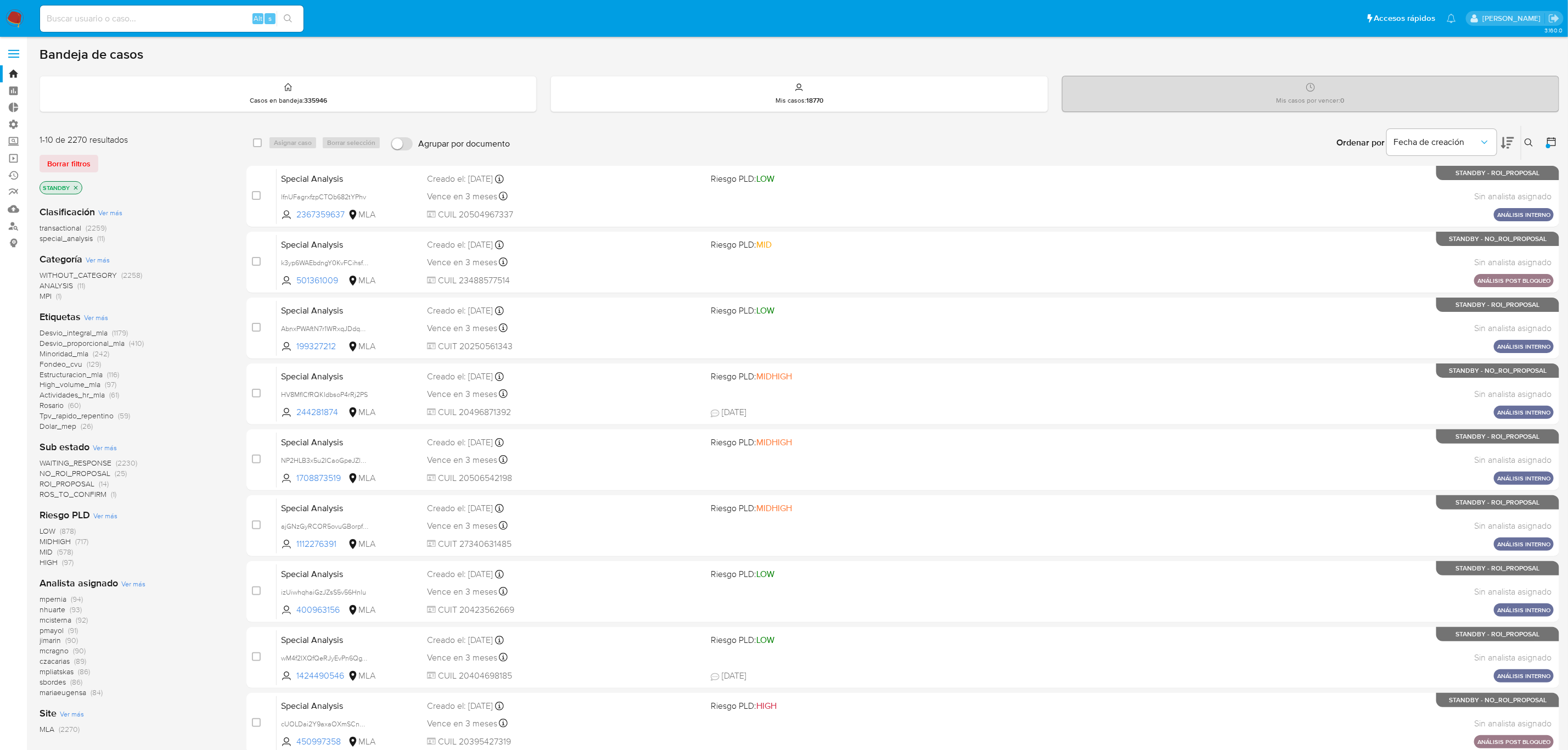
click at [107, 463] on span "WAITING_RESPONSE" at bounding box center [75, 463] width 72 height 11
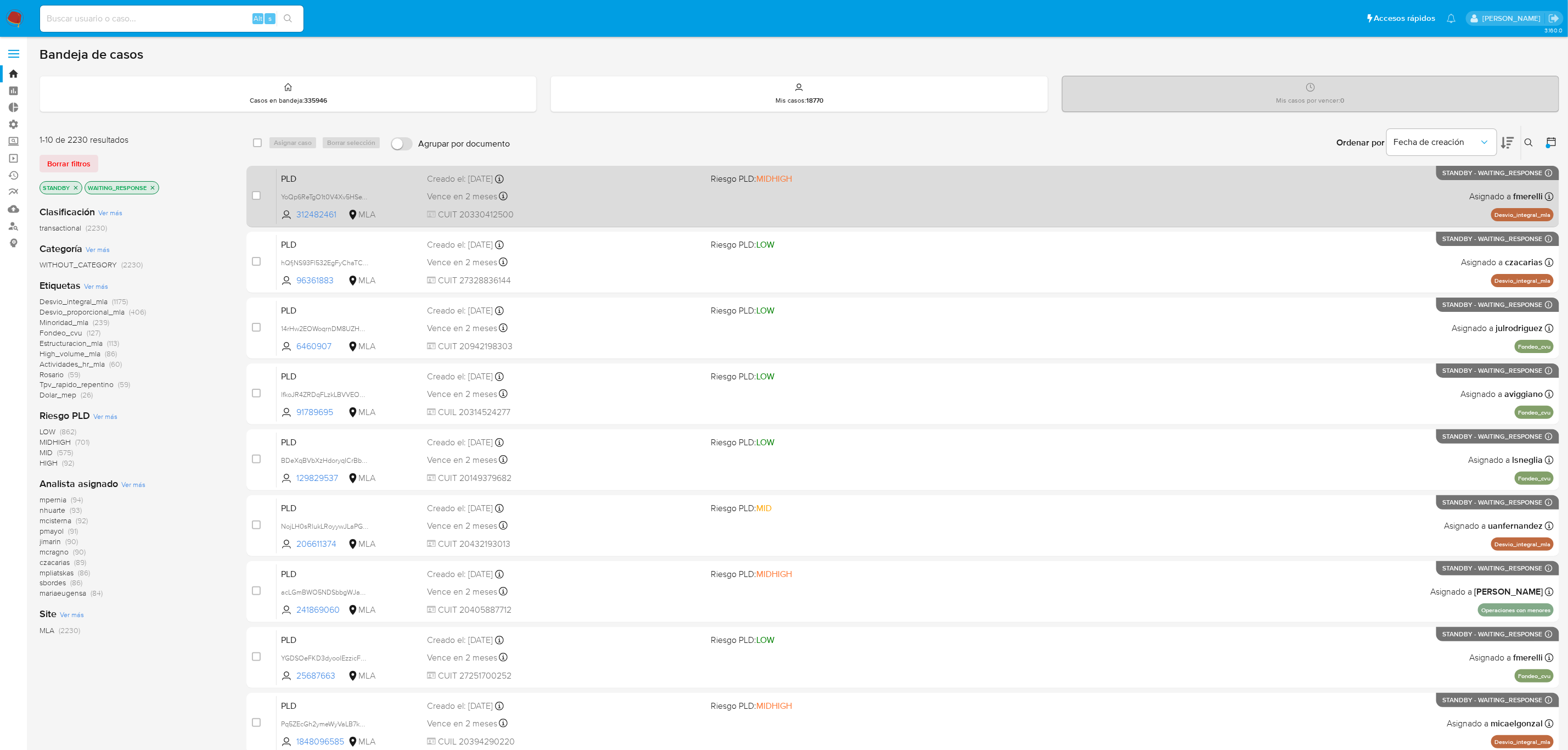
click at [619, 212] on span "CUIT 20330412500" at bounding box center [565, 215] width 275 height 12
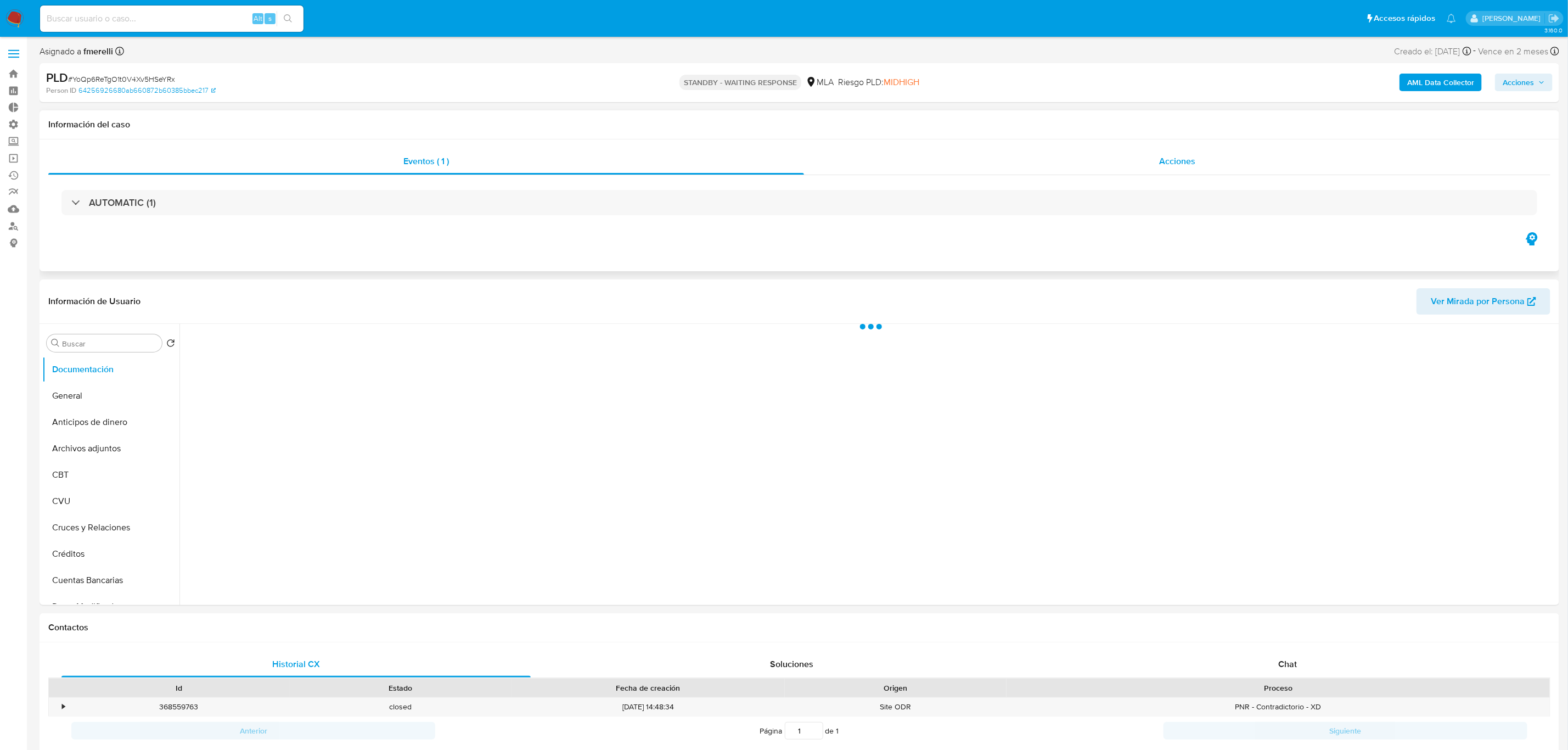
click at [1173, 152] on div "Acciones" at bounding box center [1177, 161] width 746 height 26
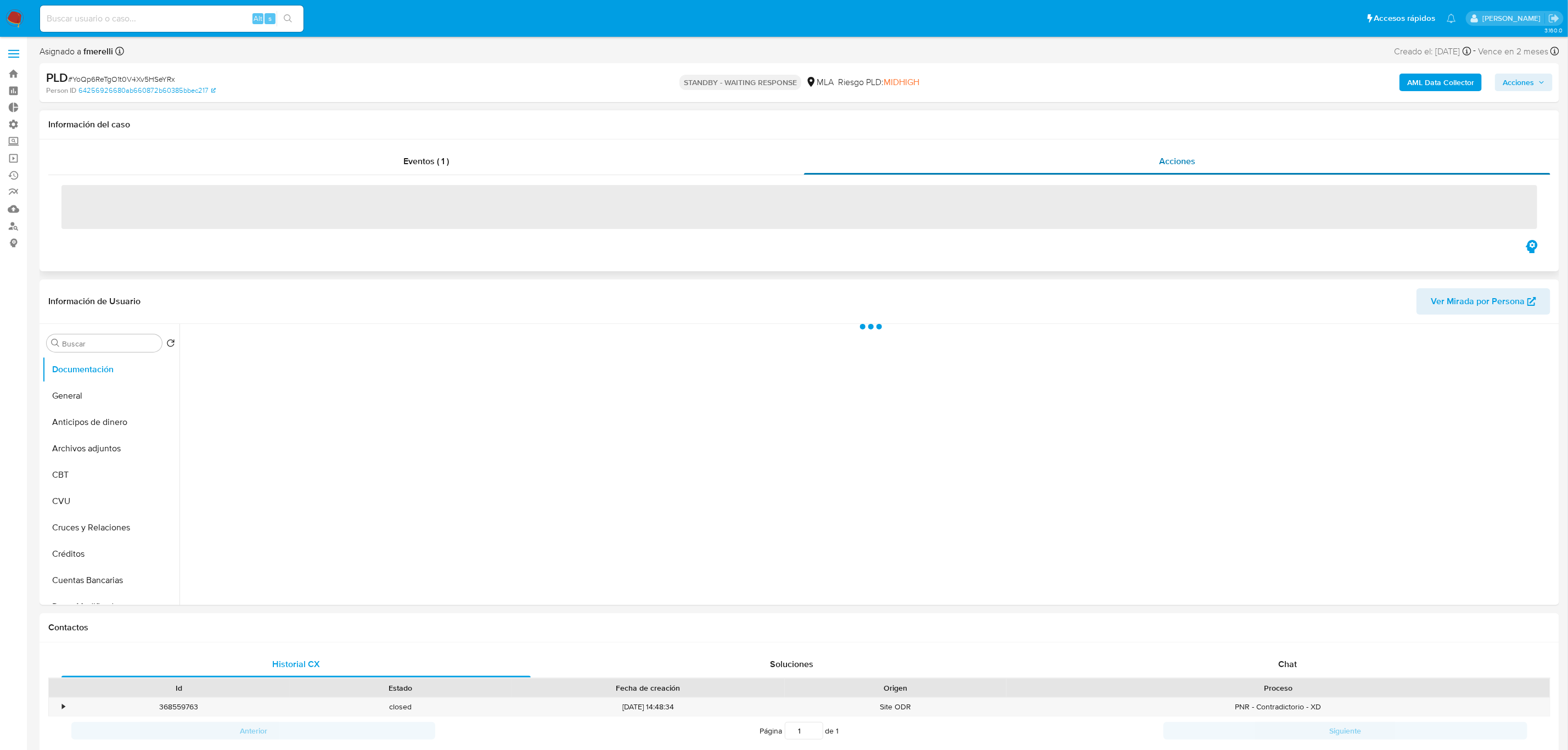
select select "10"
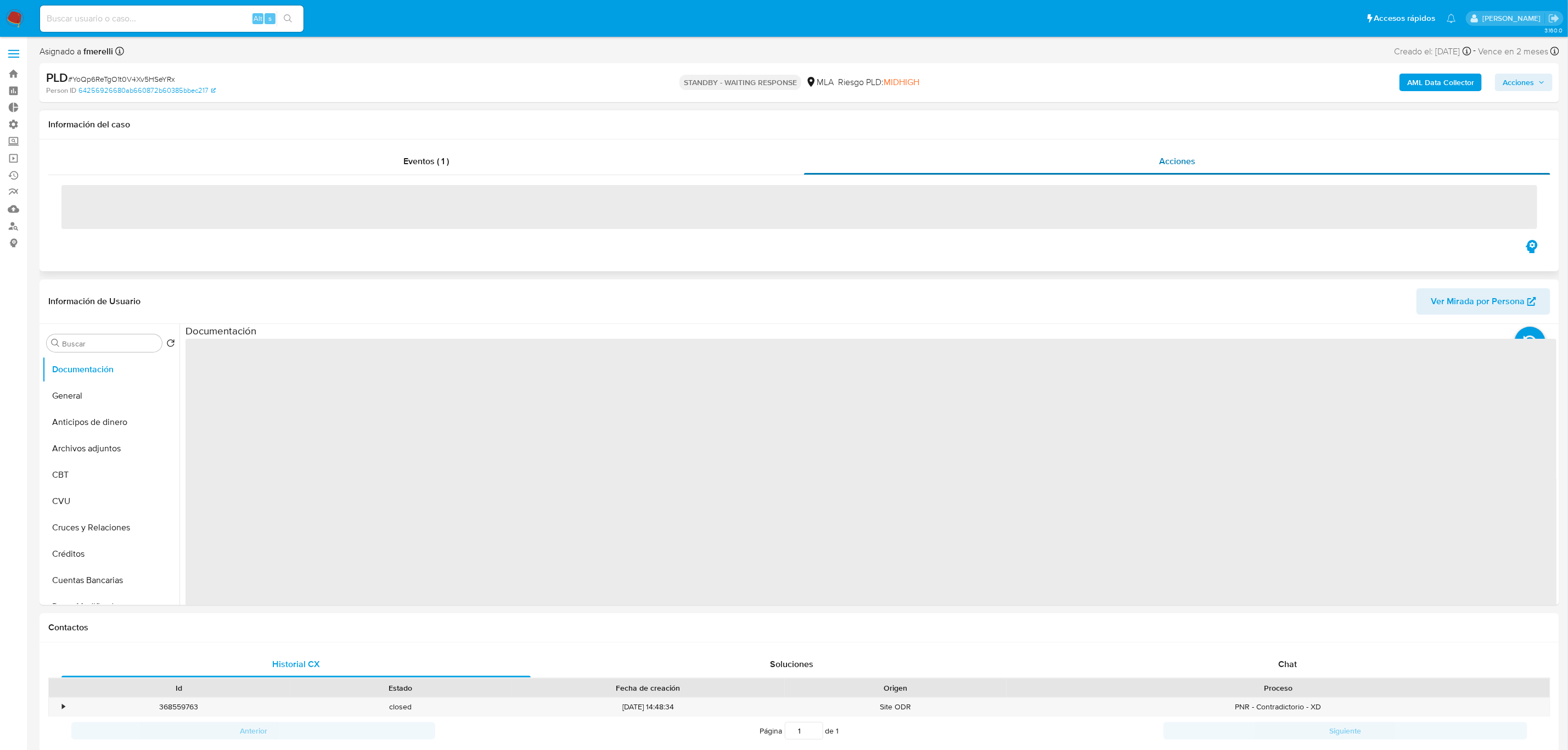
click at [1173, 152] on div "Acciones" at bounding box center [1177, 161] width 746 height 26
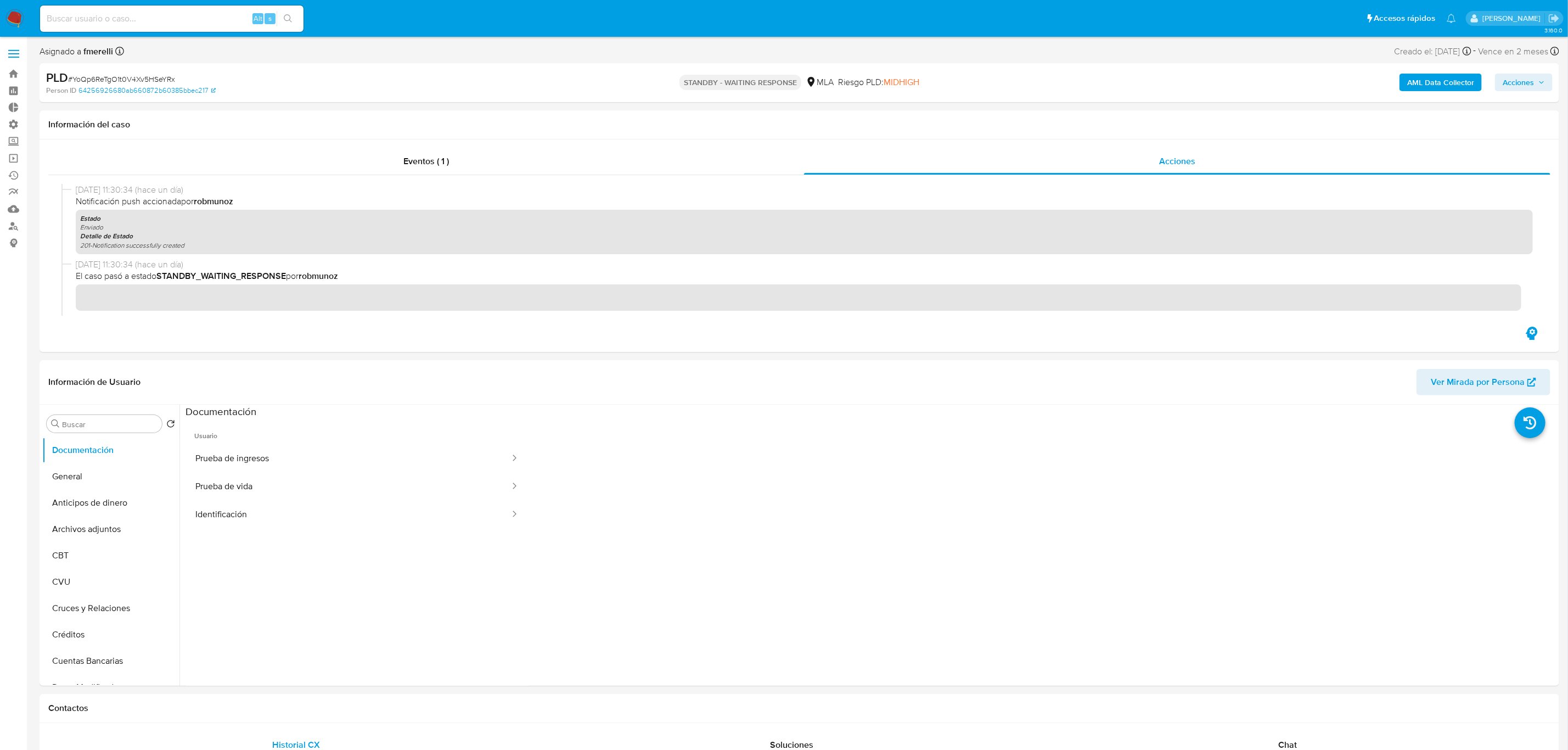
click at [13, 14] on img at bounding box center [15, 18] width 18 height 18
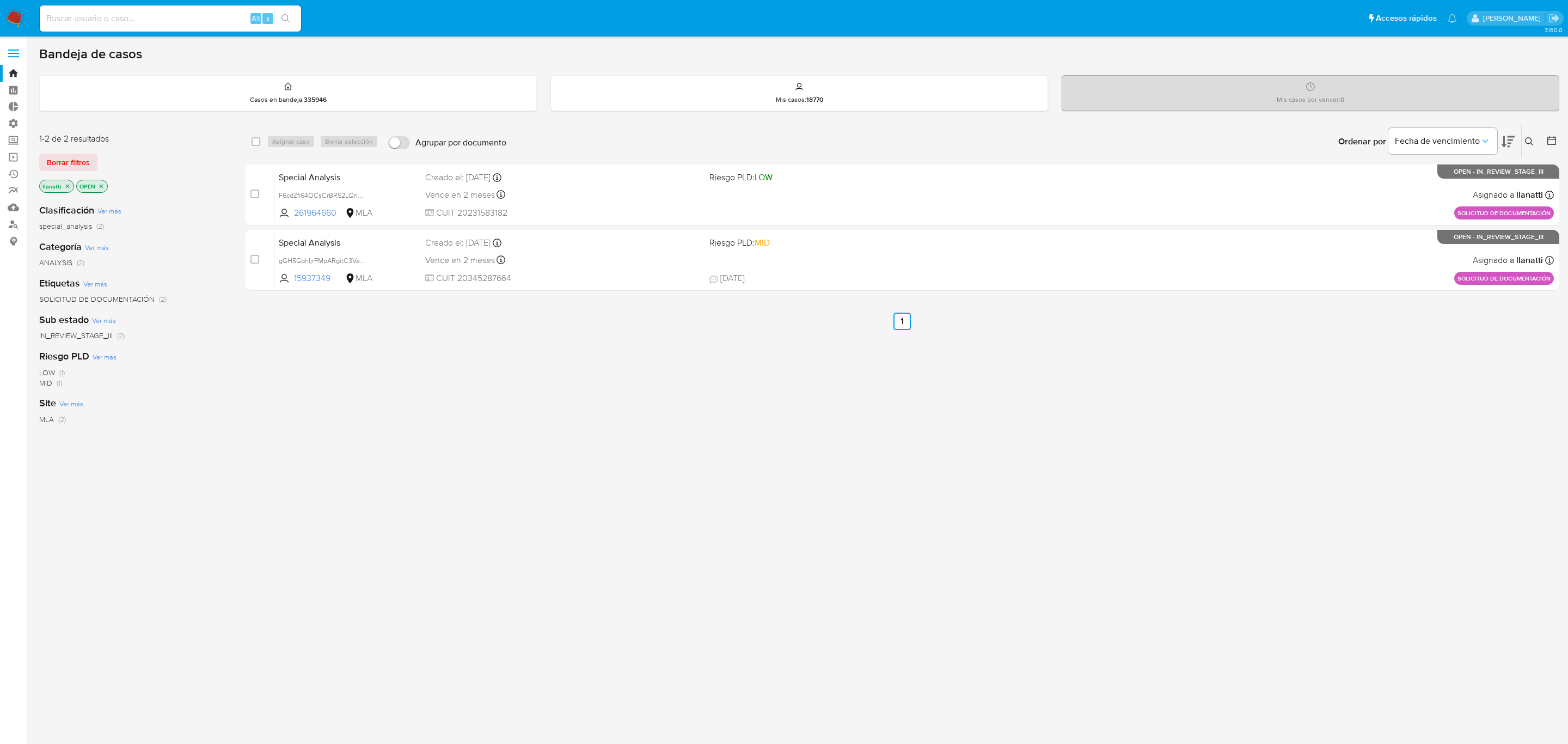
click at [65, 184] on icon "close-filter" at bounding box center [68, 186] width 7 height 7
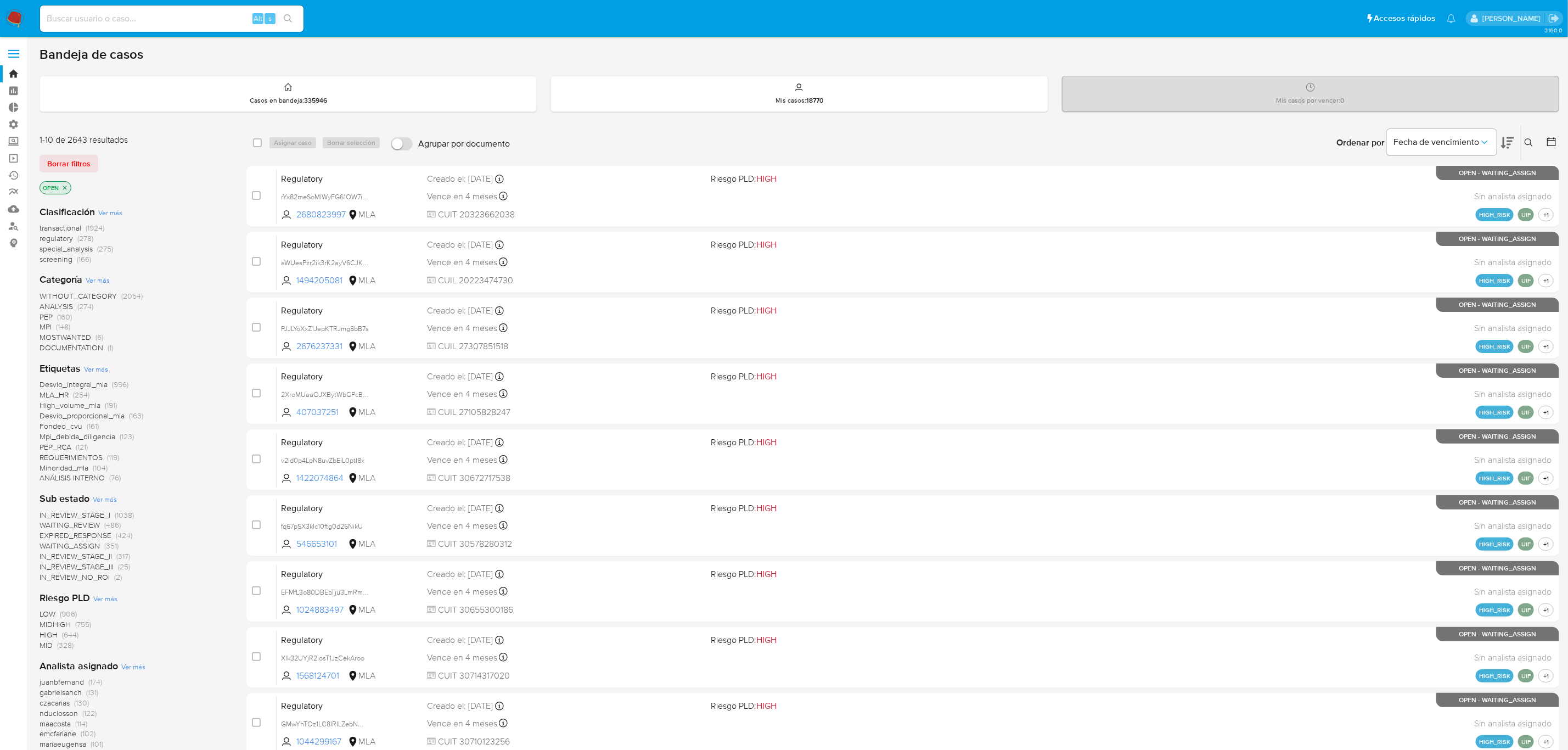
click at [101, 497] on span "Ver más" at bounding box center [104, 499] width 24 height 10
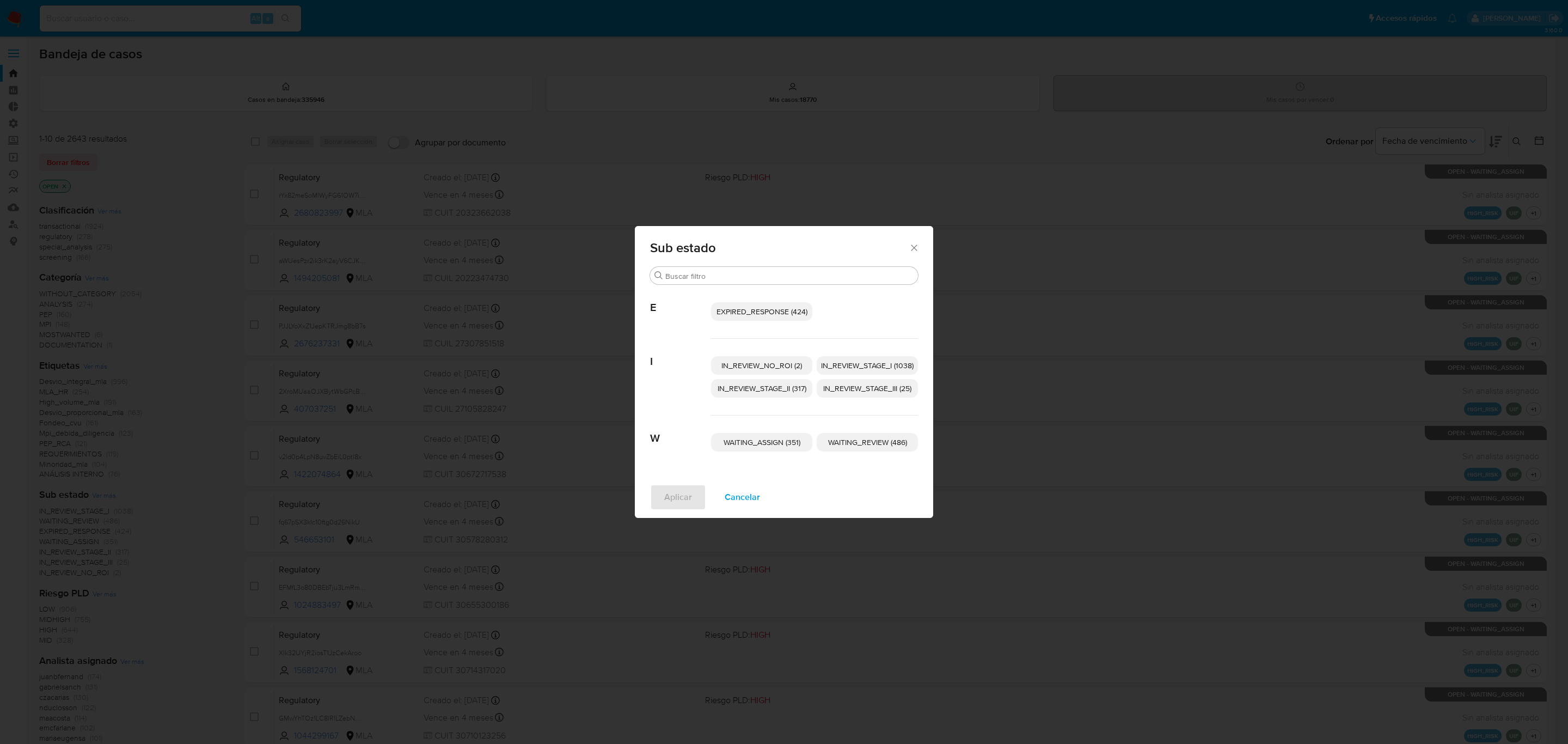
click at [864, 446] on span "WAITING_REVIEW (486)" at bounding box center [867, 442] width 79 height 11
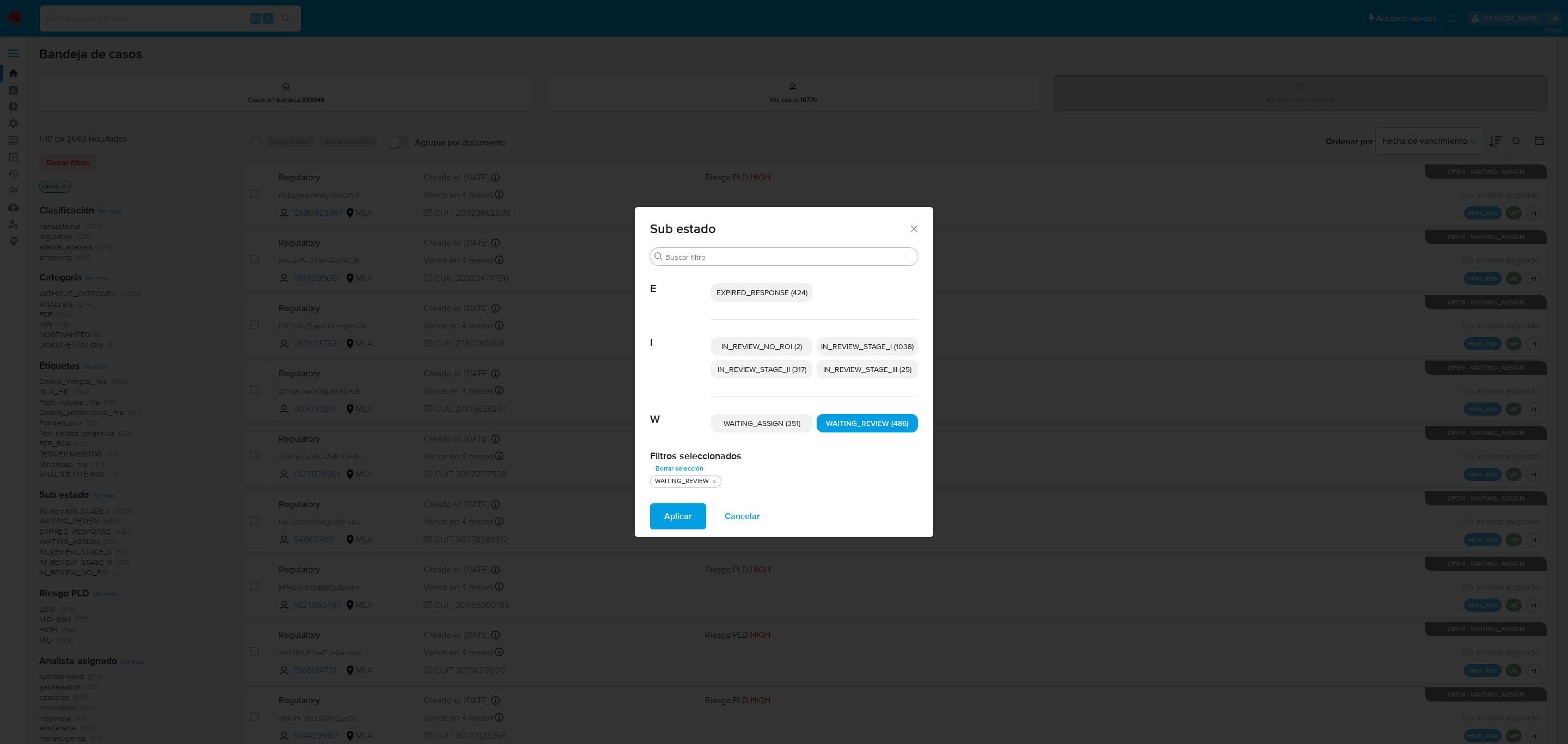
click at [678, 513] on span "Aplicar" at bounding box center [678, 516] width 28 height 24
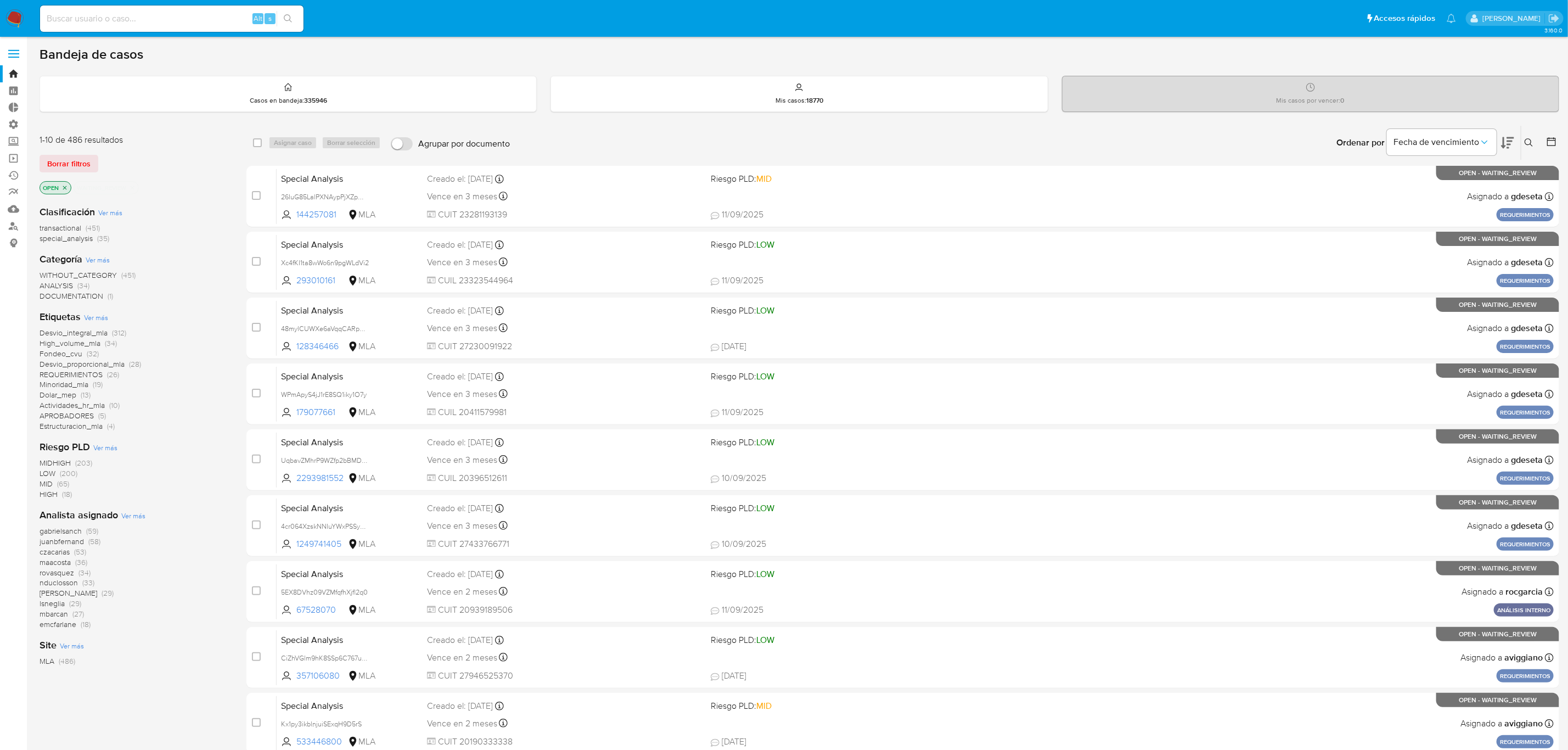
click at [74, 227] on span "transactional" at bounding box center [60, 228] width 42 height 11
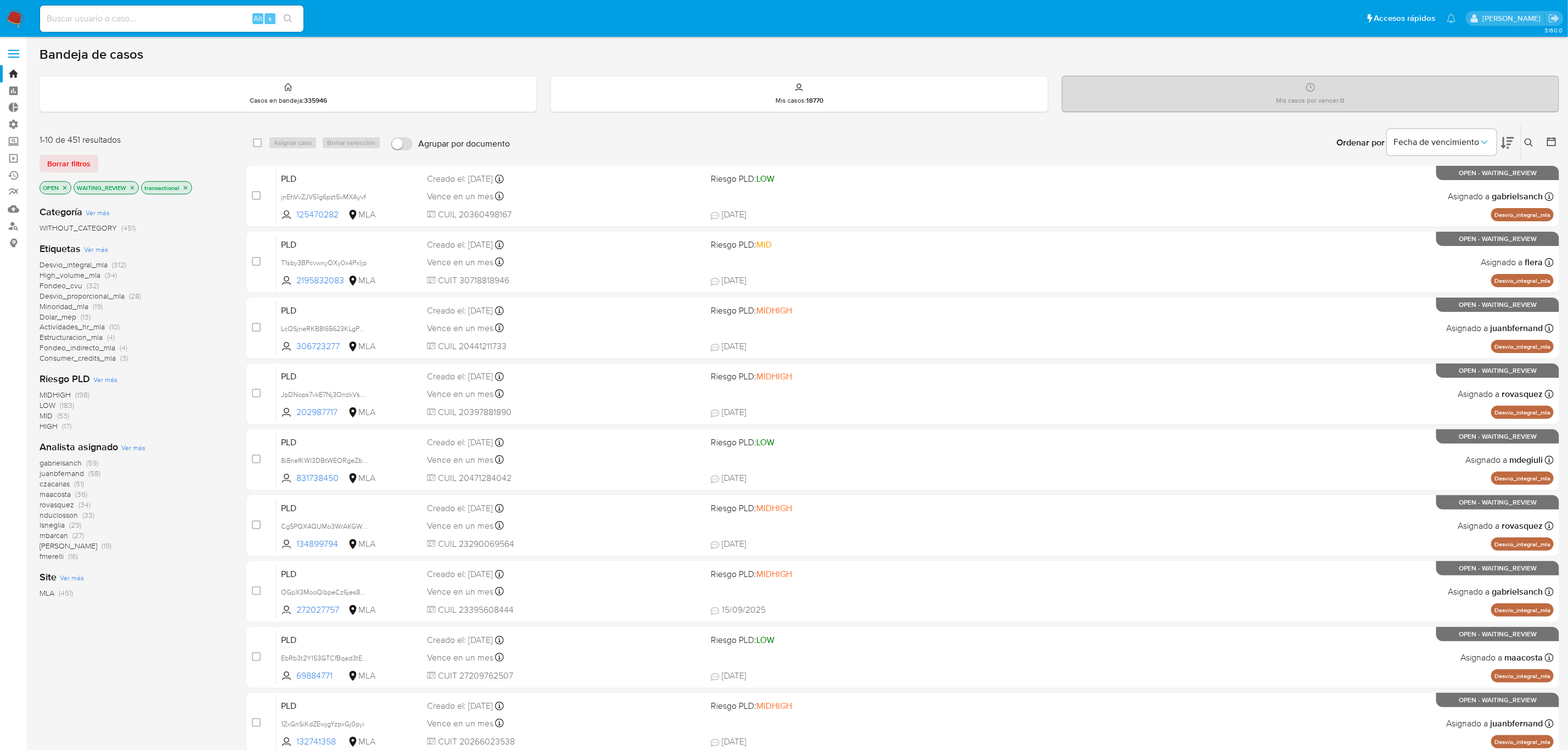
click at [1554, 144] on icon at bounding box center [1552, 142] width 11 height 11
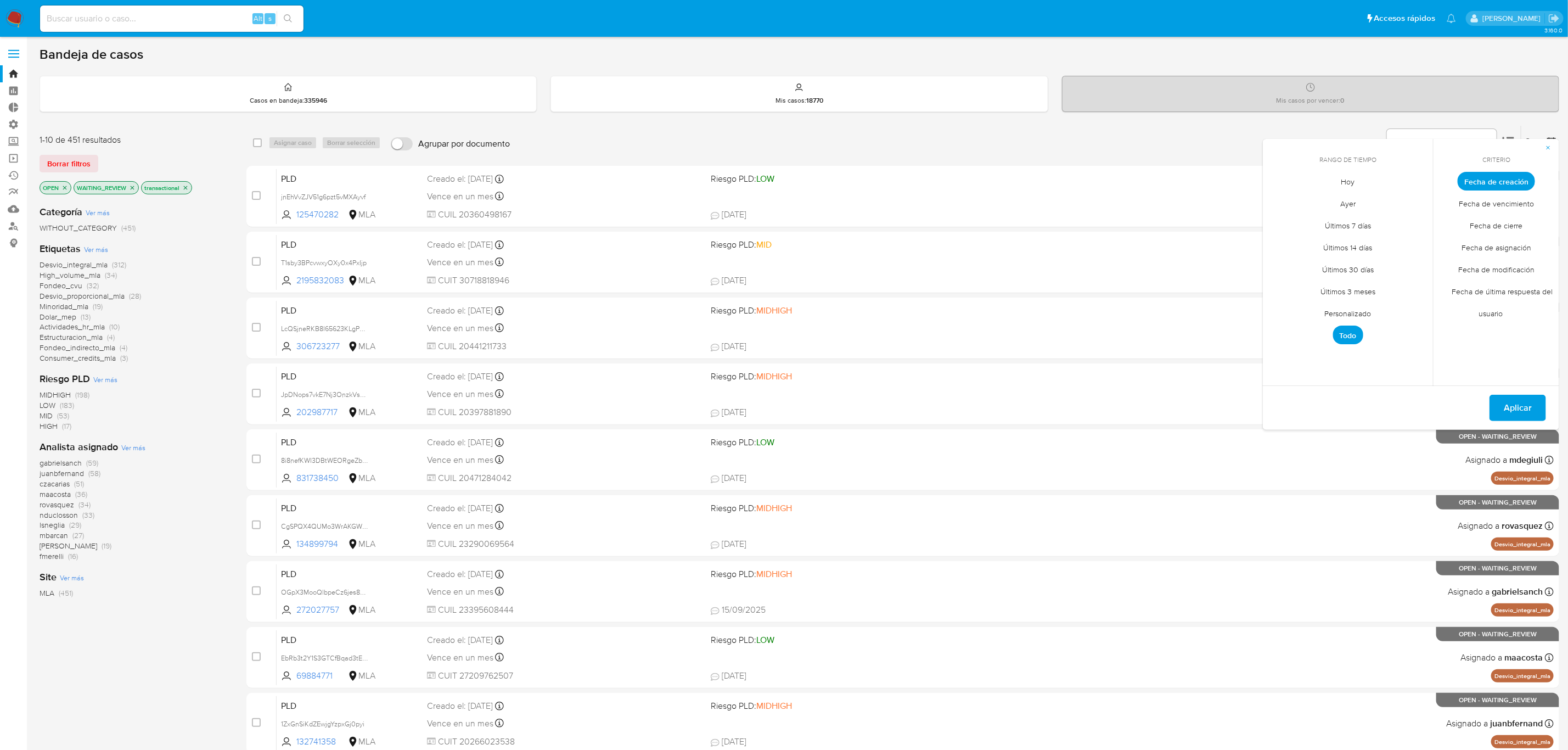
click at [1329, 312] on span "Personalizado" at bounding box center [1348, 314] width 70 height 23
click at [1367, 263] on button "12" at bounding box center [1370, 264] width 18 height 18
click at [1515, 412] on span "Aplicar" at bounding box center [1518, 408] width 28 height 24
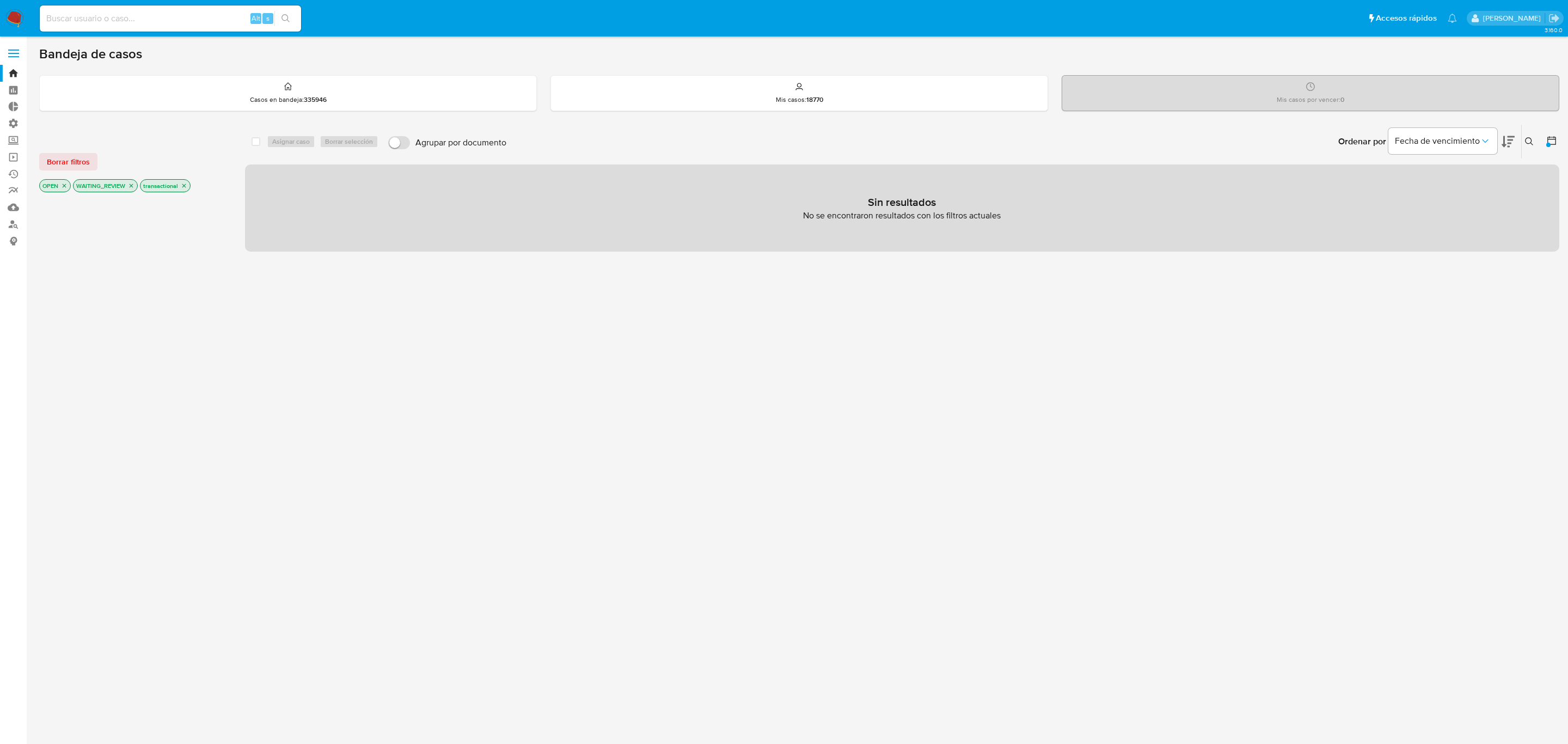
click at [133, 186] on icon "close-filter" at bounding box center [131, 186] width 4 height 4
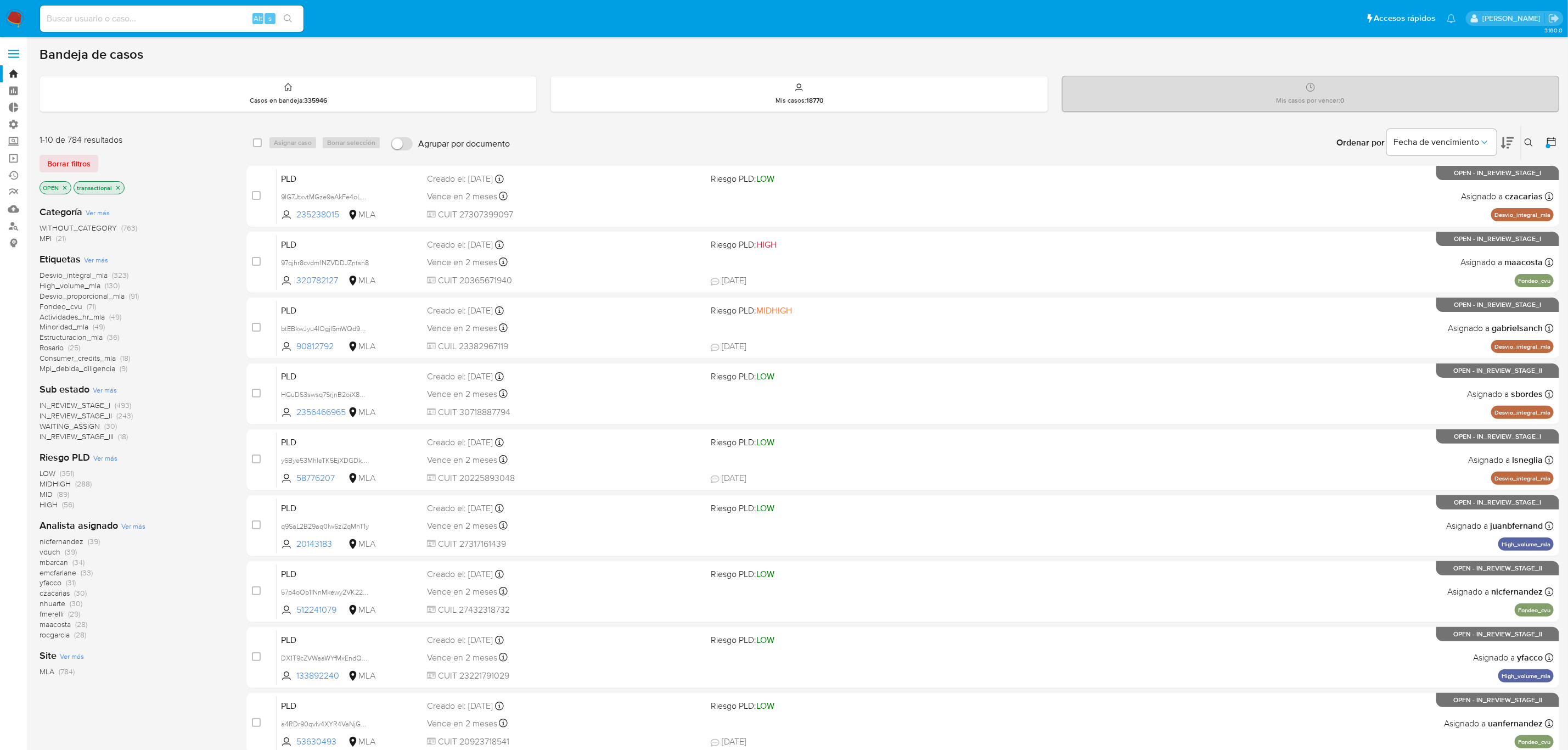
click at [118, 188] on icon "close-filter" at bounding box center [118, 187] width 4 height 4
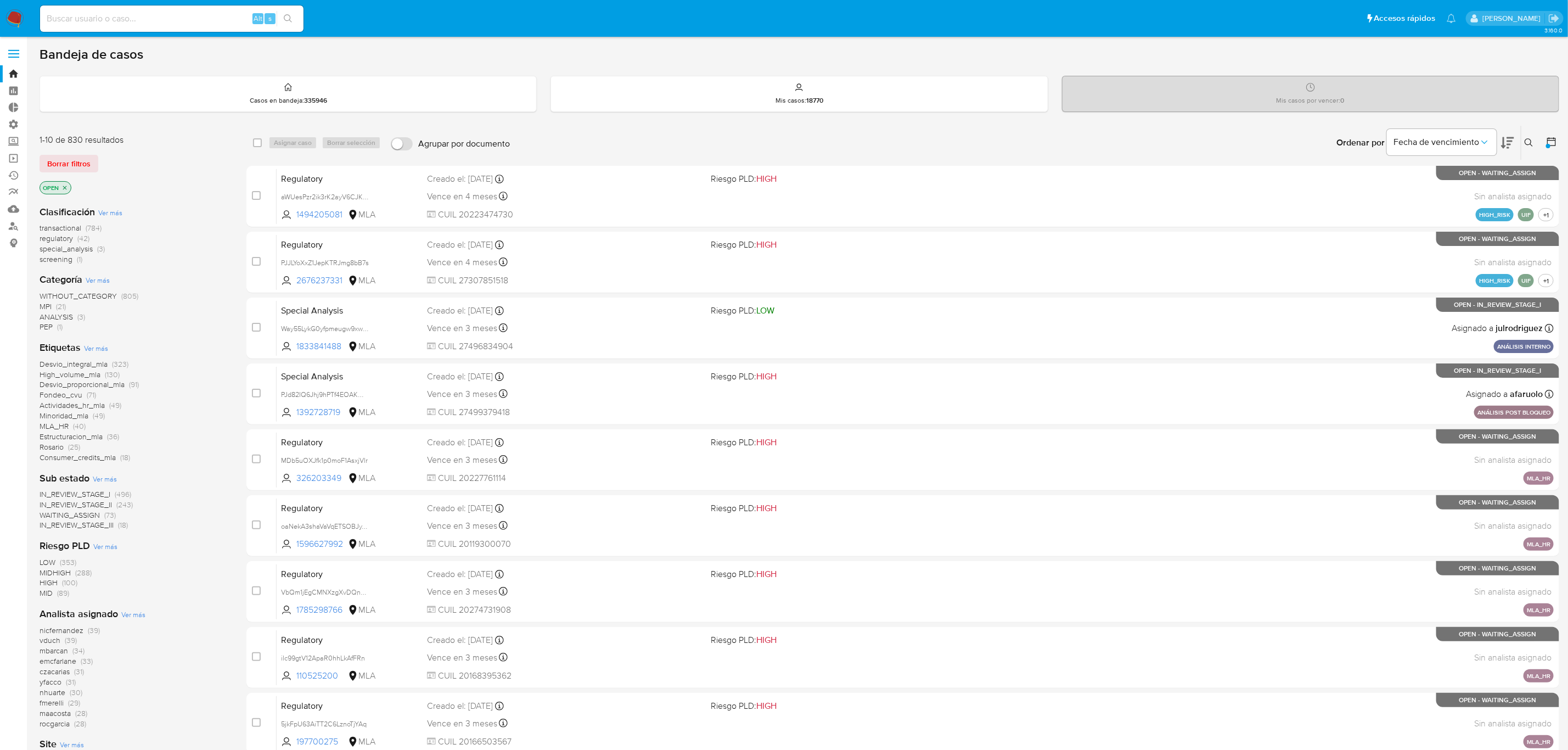
click at [66, 186] on icon "close-filter" at bounding box center [65, 187] width 4 height 4
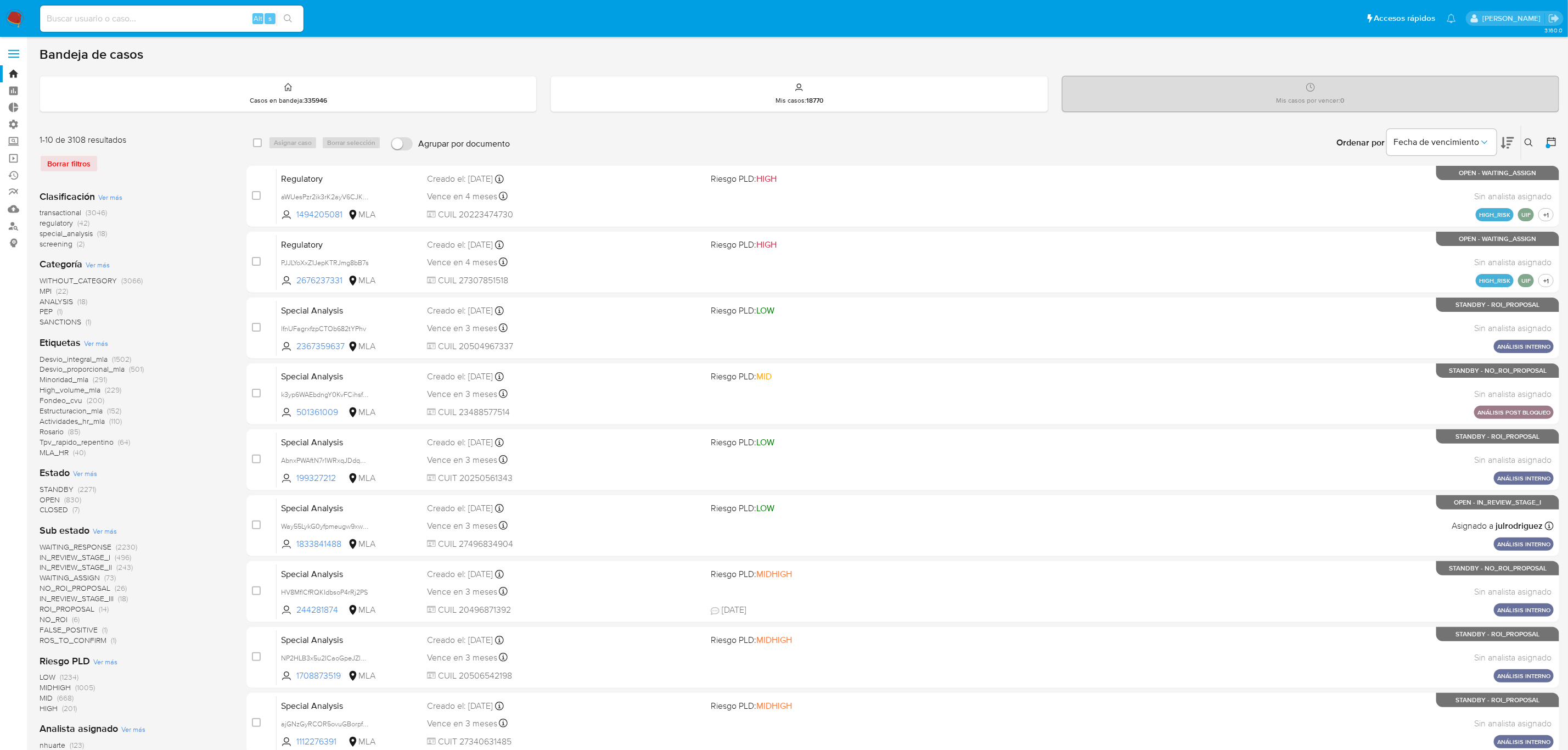
click at [1557, 140] on icon at bounding box center [1552, 142] width 11 height 11
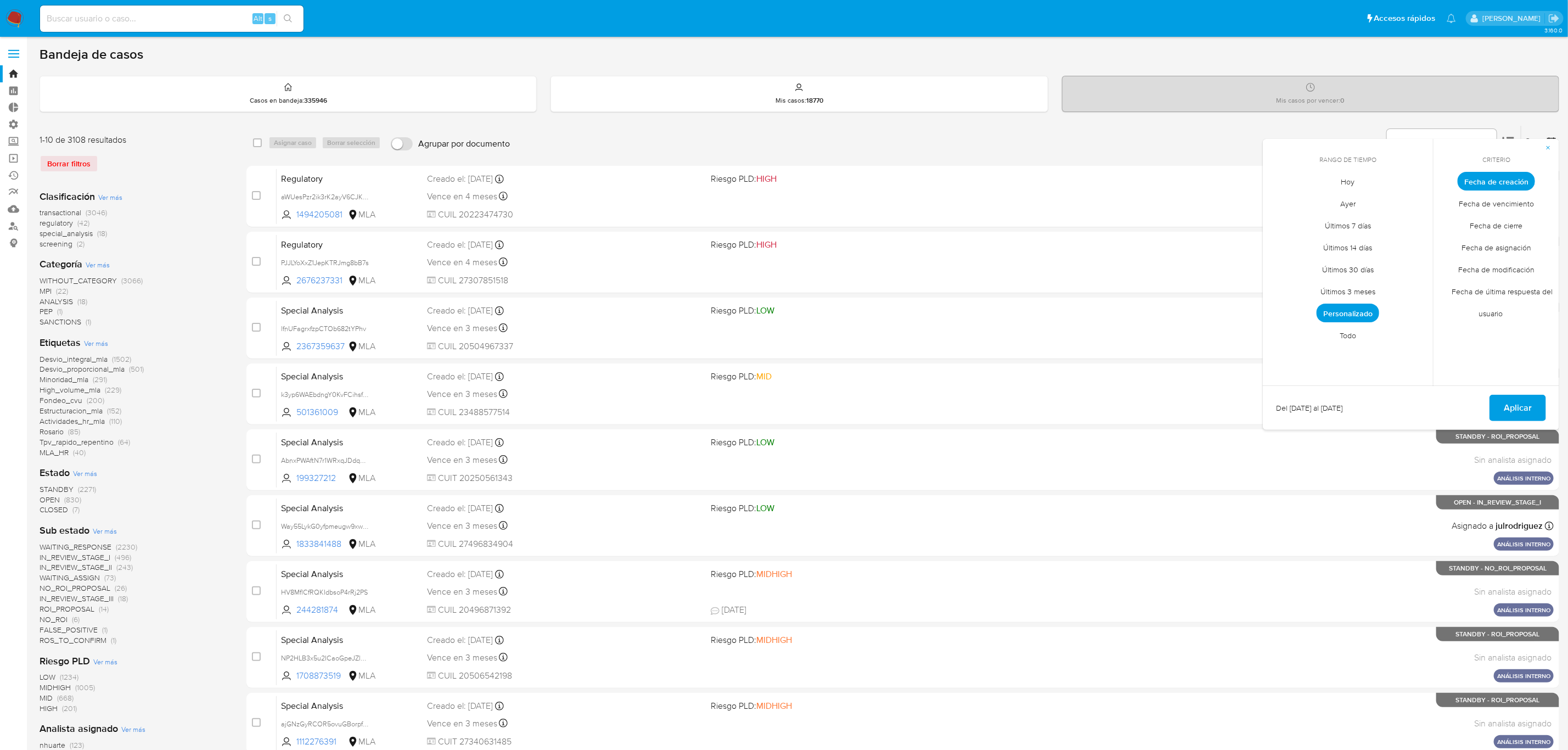
click at [1355, 309] on span "Personalizado" at bounding box center [1348, 313] width 63 height 18
drag, startPoint x: 1272, startPoint y: 198, endPoint x: 1278, endPoint y: 198, distance: 6.0
click at [1272, 198] on div "septiembre 2025 septiembre 2025 lun lunes mar martes mié miércoles jue jueves v…" at bounding box center [1348, 265] width 176 height 174
click at [1278, 198] on icon "Mes anterior" at bounding box center [1280, 201] width 13 height 13
click at [1301, 293] on button "12" at bounding box center [1304, 286] width 18 height 18
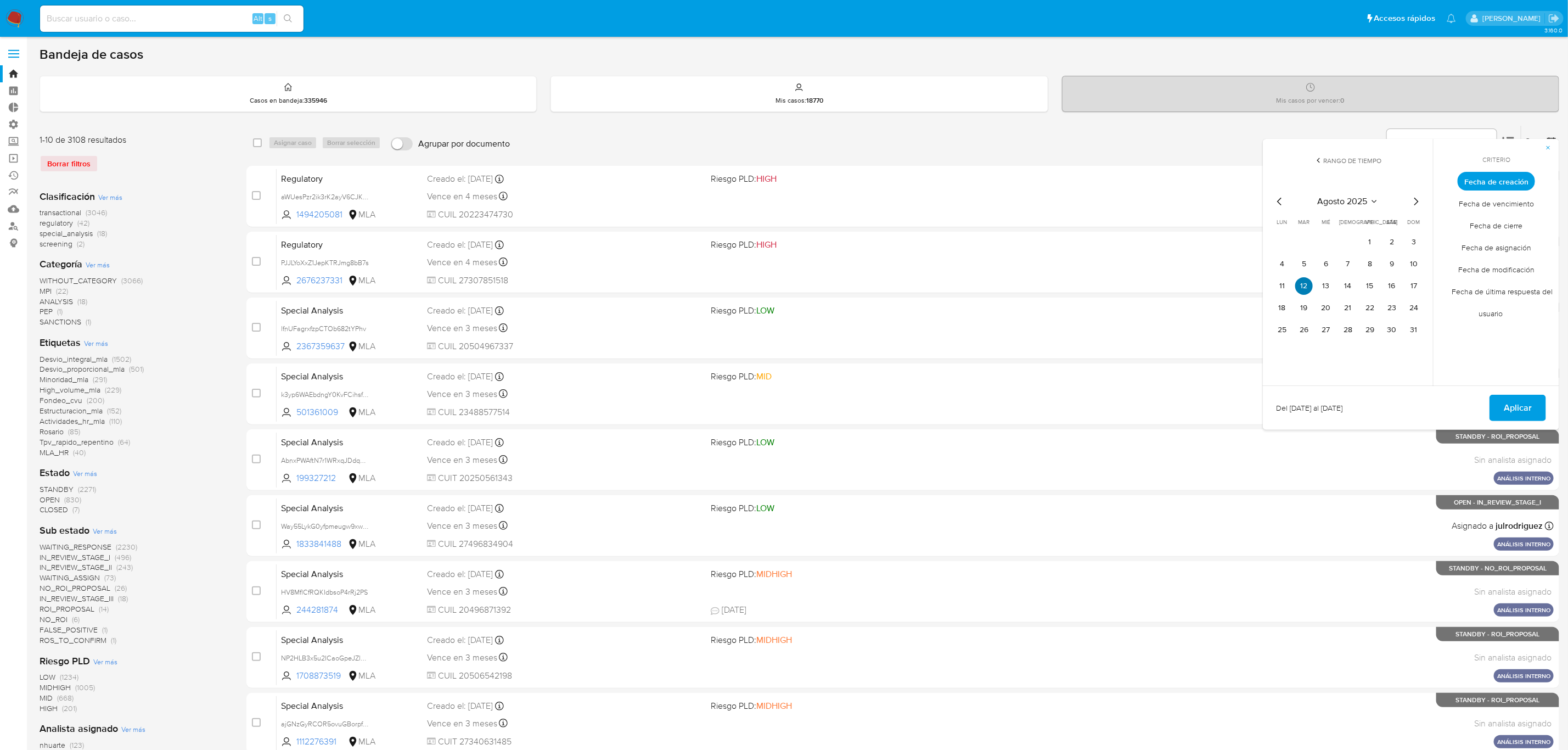
click at [1301, 290] on button "12" at bounding box center [1304, 286] width 18 height 18
click at [1518, 405] on span "Aplicar" at bounding box center [1518, 408] width 28 height 24
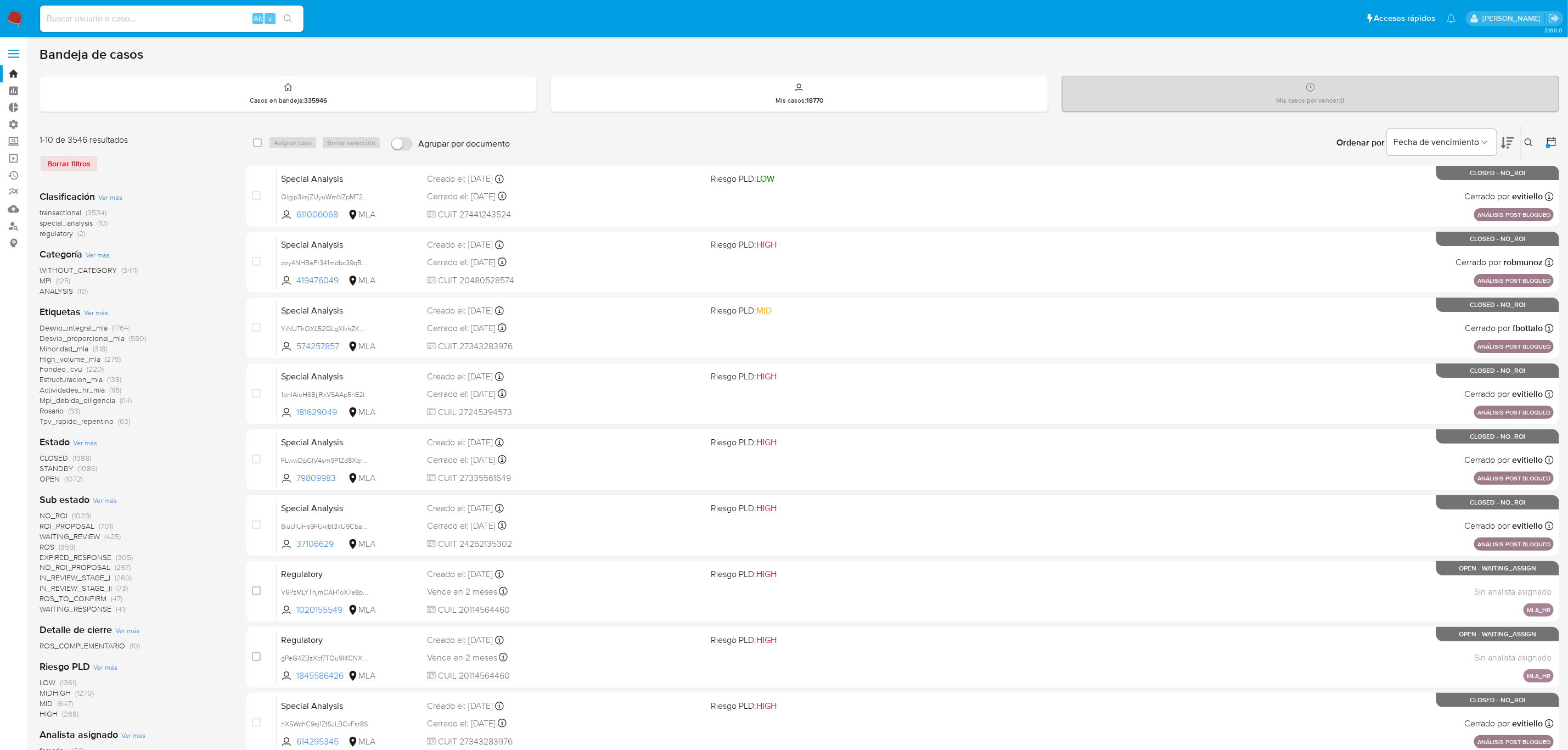
click at [94, 252] on span "Ver más" at bounding box center [98, 255] width 24 height 10
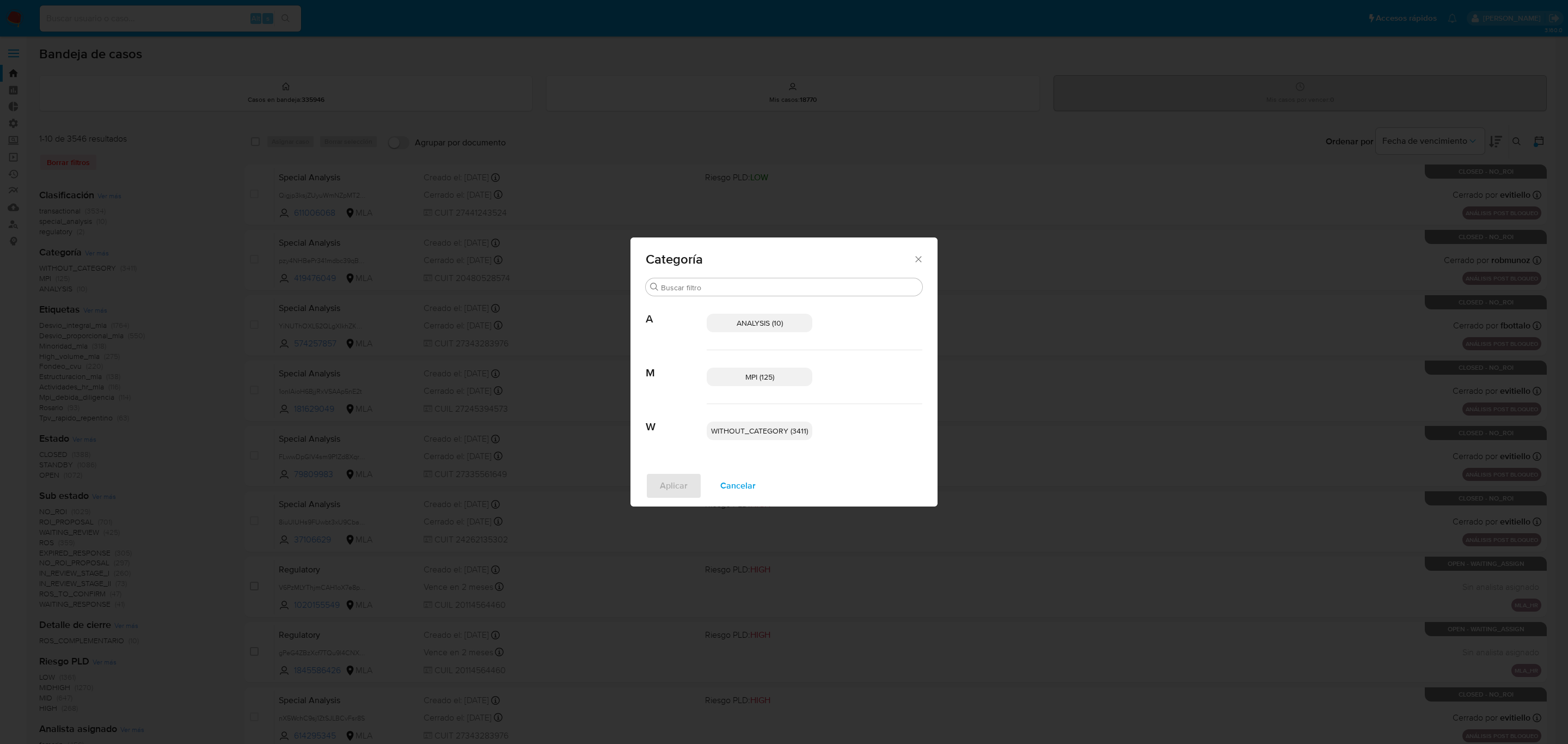
click at [737, 483] on span "Cancelar" at bounding box center [738, 485] width 35 height 24
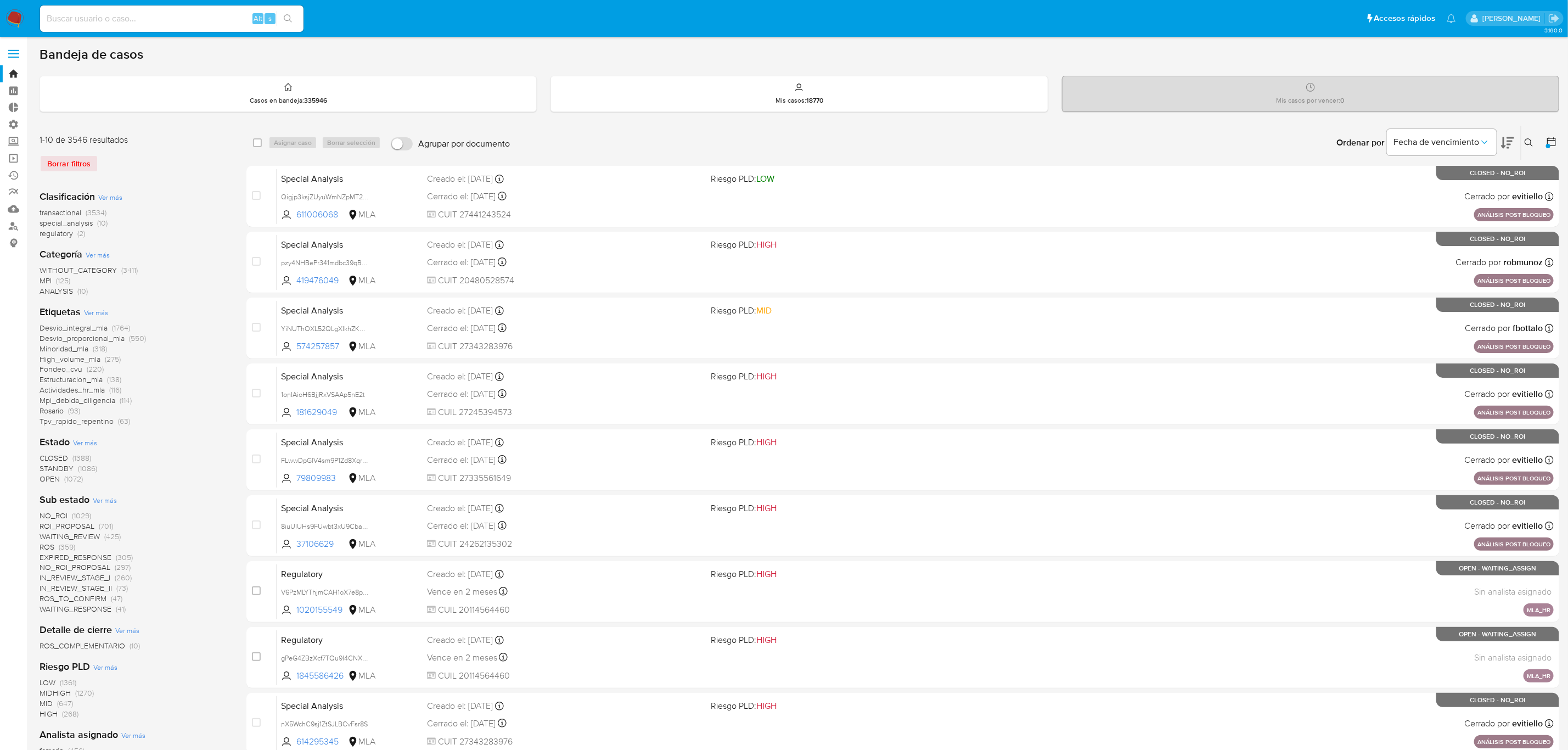
click at [76, 209] on span "transactional" at bounding box center [60, 212] width 42 height 11
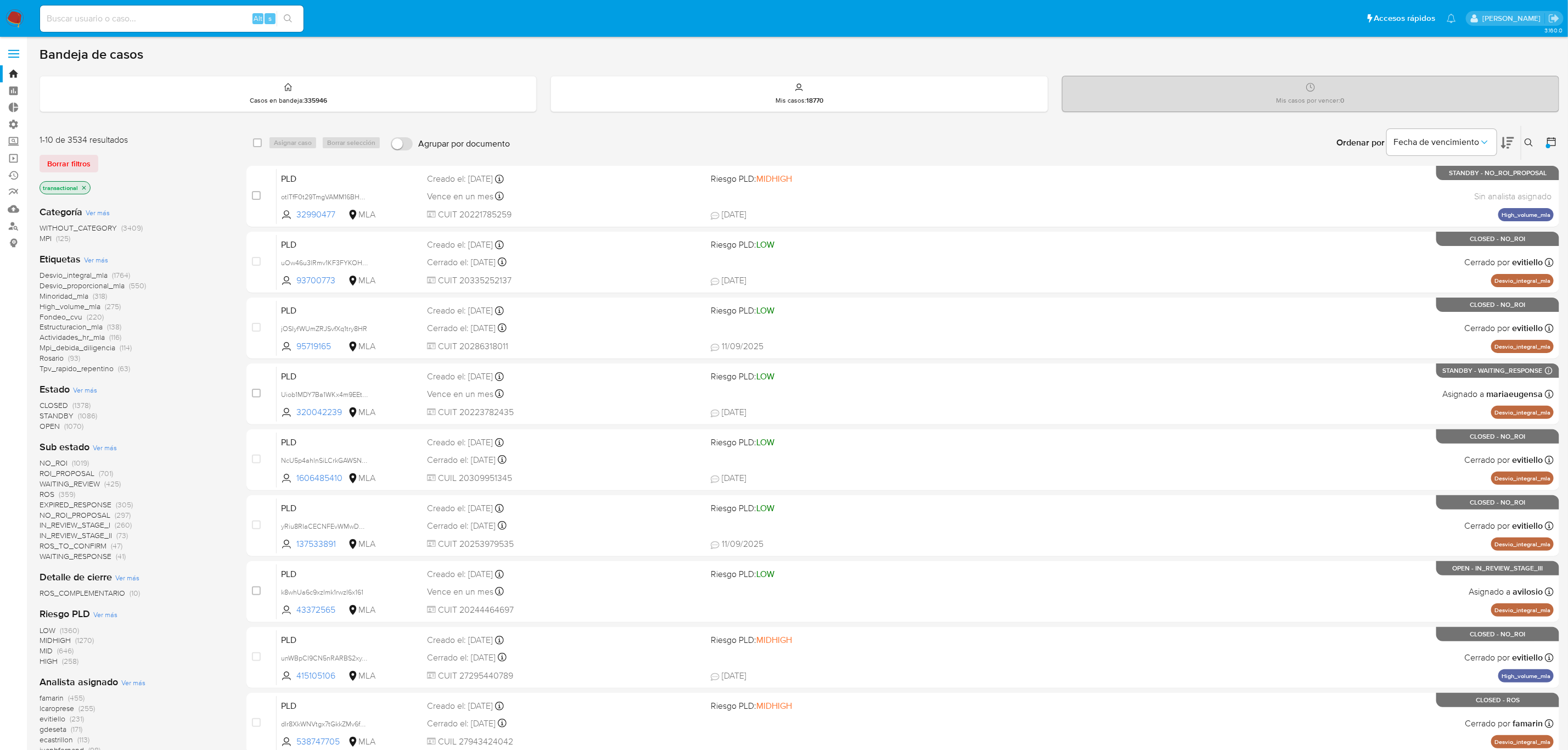
click at [53, 425] on span "OPEN" at bounding box center [49, 426] width 20 height 11
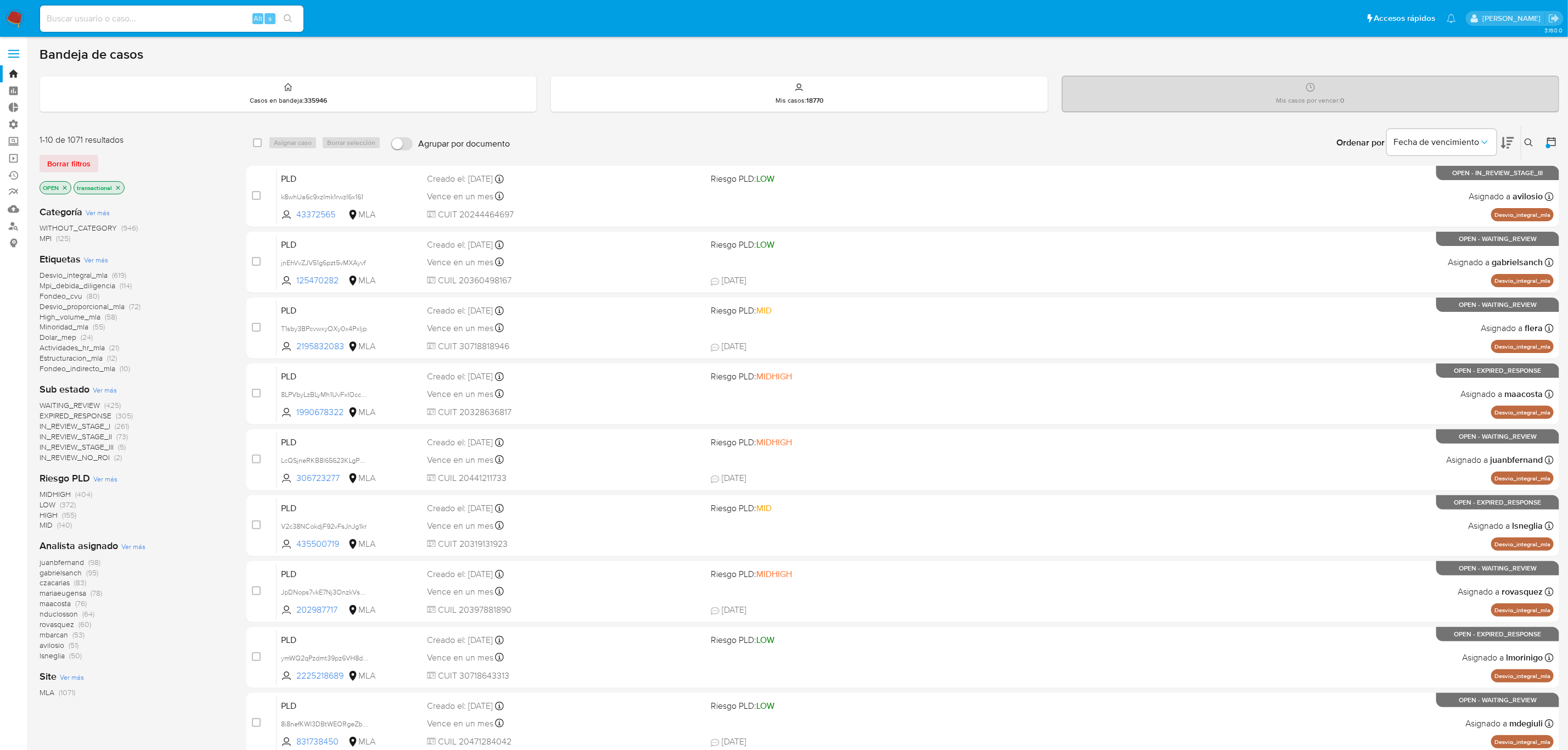
click at [88, 404] on span "WAITING_REVIEW" at bounding box center [69, 405] width 60 height 11
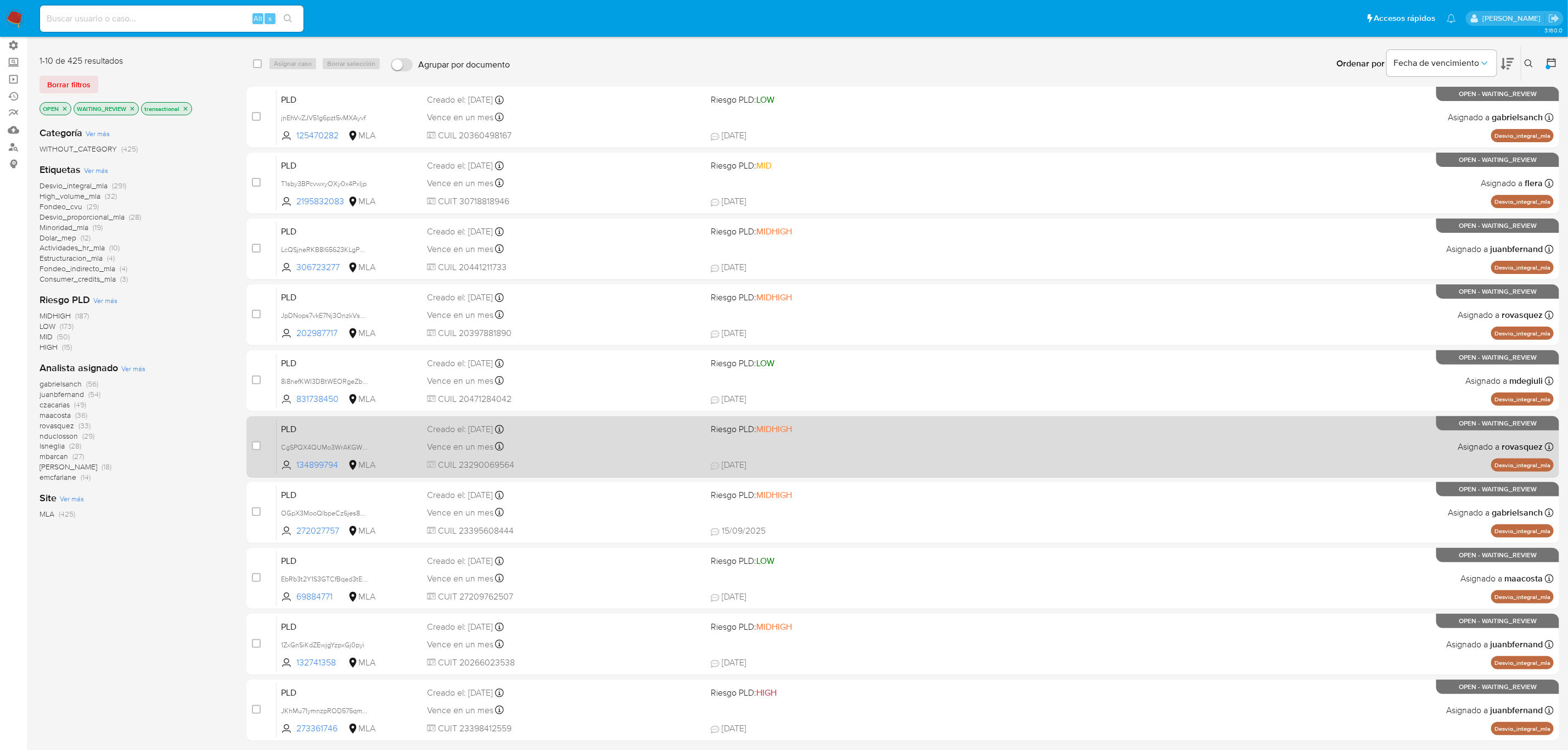
scroll to position [155, 0]
